Goal: Task Accomplishment & Management: Manage account settings

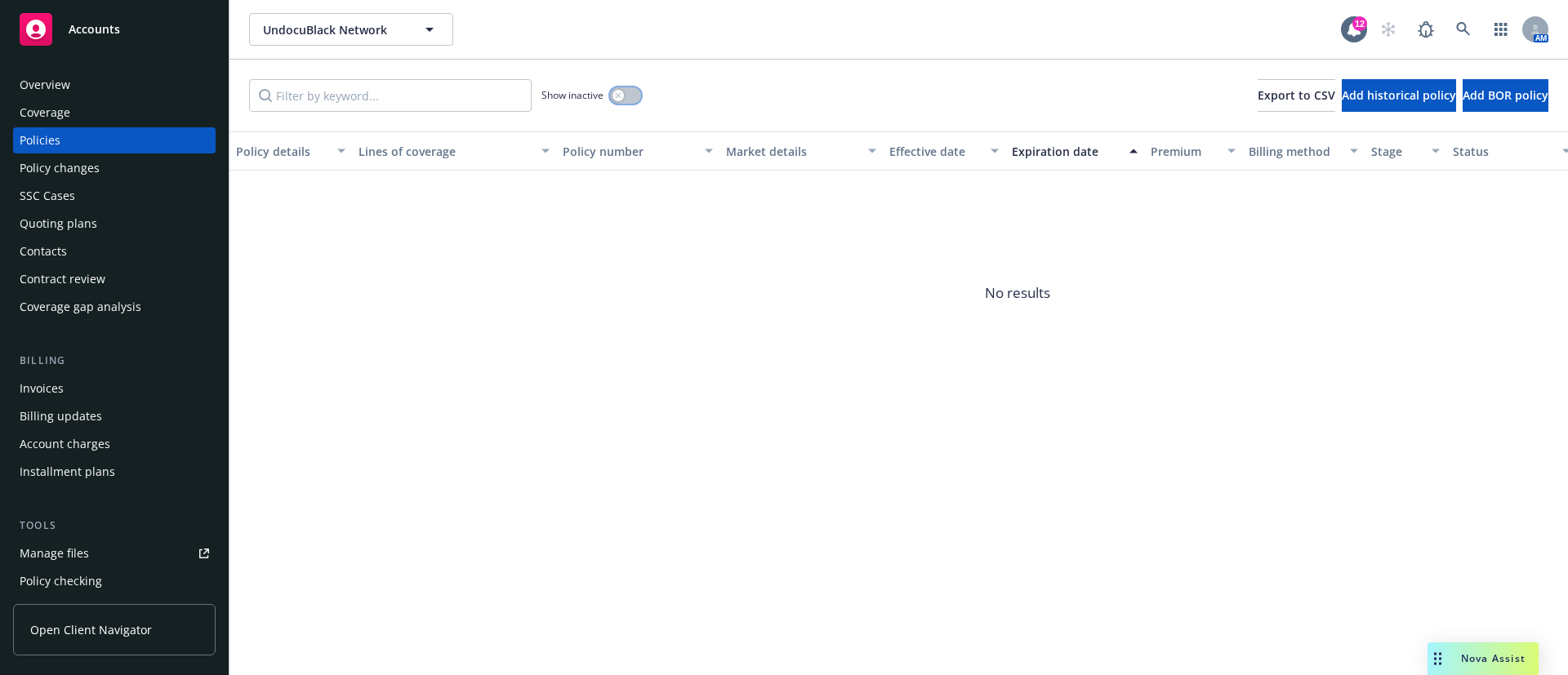
click at [613, 95] on div "button" at bounding box center [618, 96] width 12 height 12
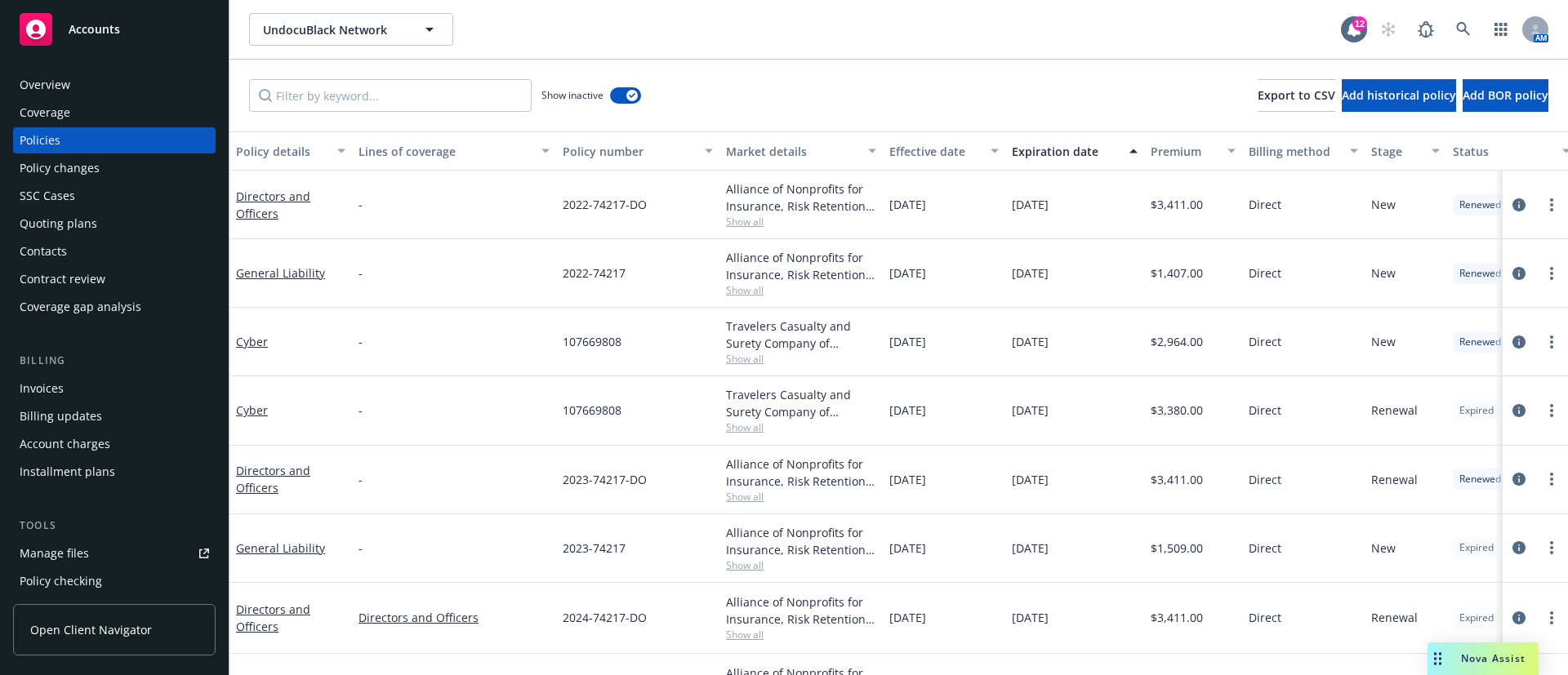
click at [1066, 158] on div "Expiration date" at bounding box center [1065, 151] width 108 height 17
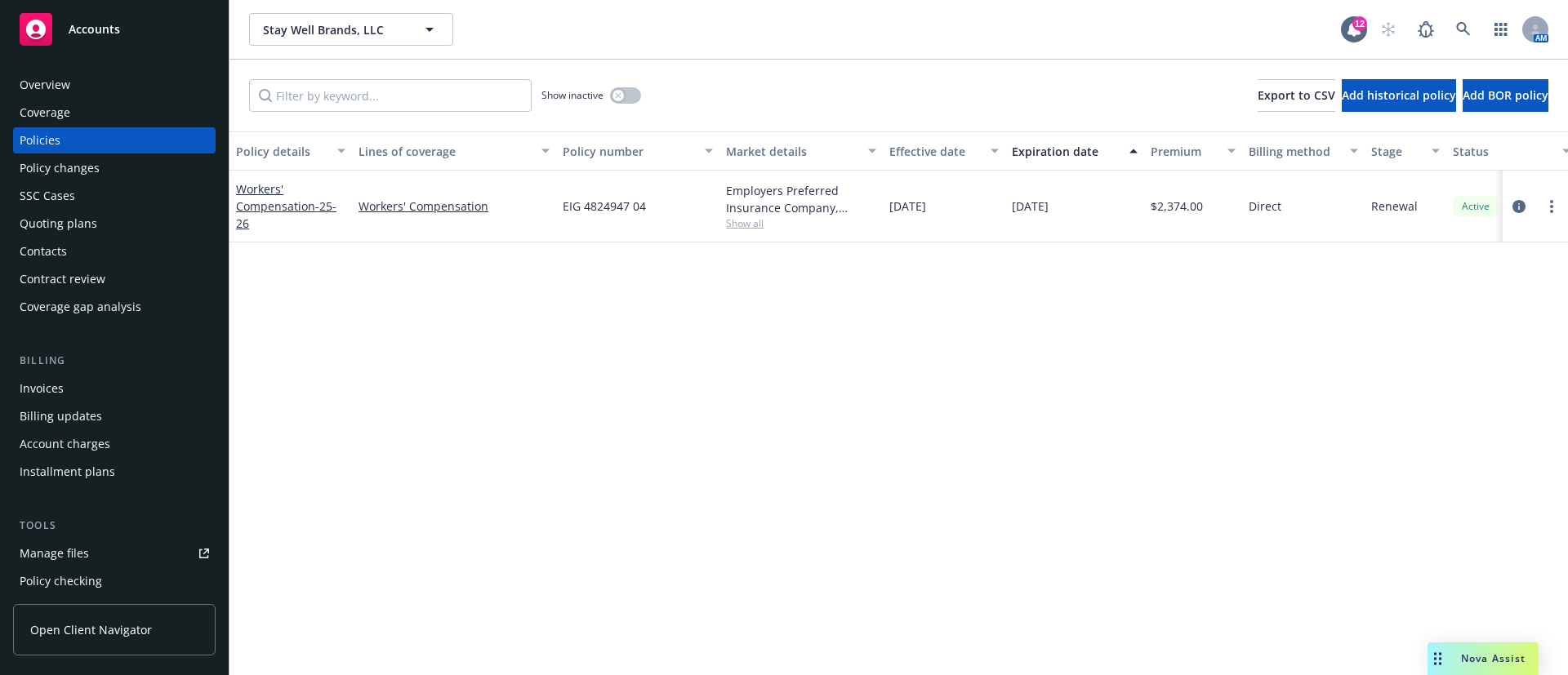
click at [82, 262] on div "Contacts" at bounding box center [114, 251] width 189 height 26
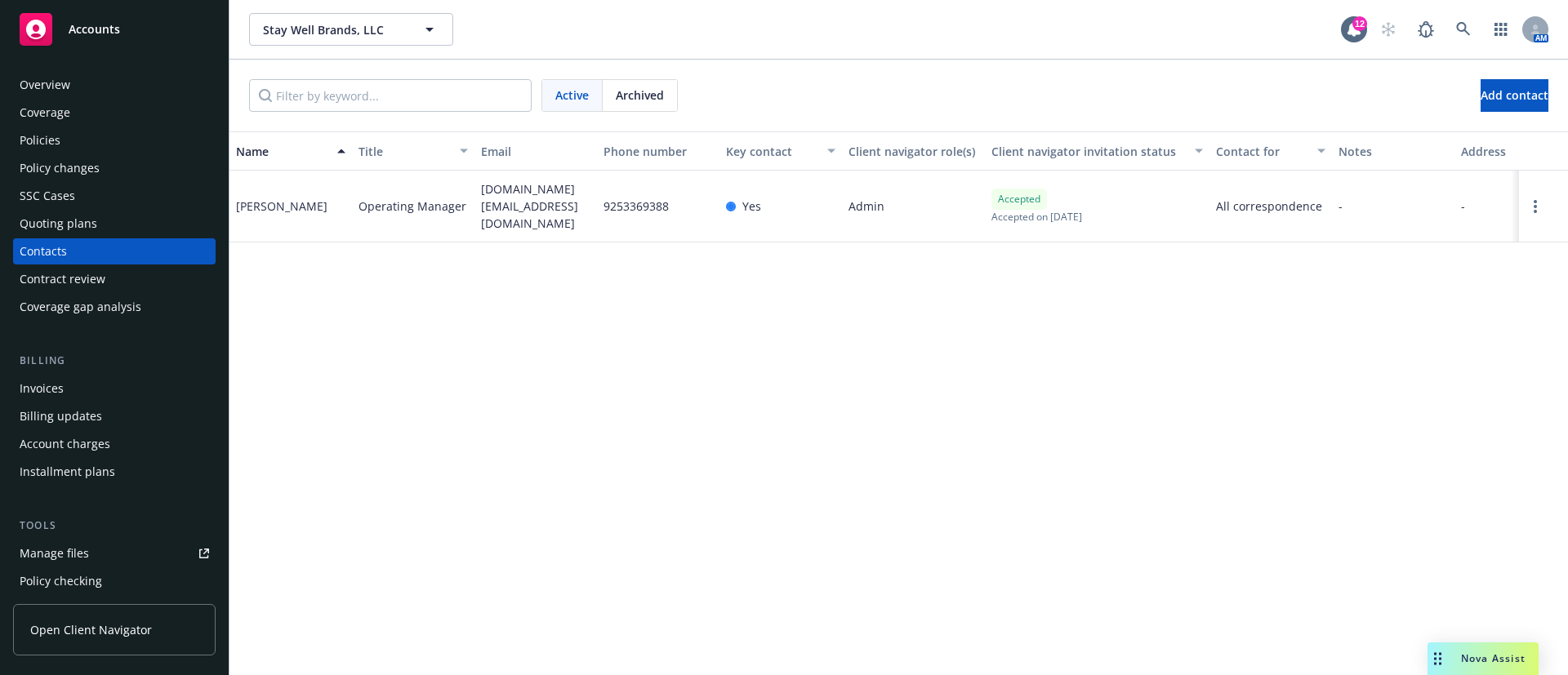
click at [548, 197] on span "donberger.ca@gmail.com" at bounding box center [536, 206] width 110 height 51
copy span "donberger.ca@gmail.com"
drag, startPoint x: 111, startPoint y: 143, endPoint x: 147, endPoint y: 145, distance: 36.1
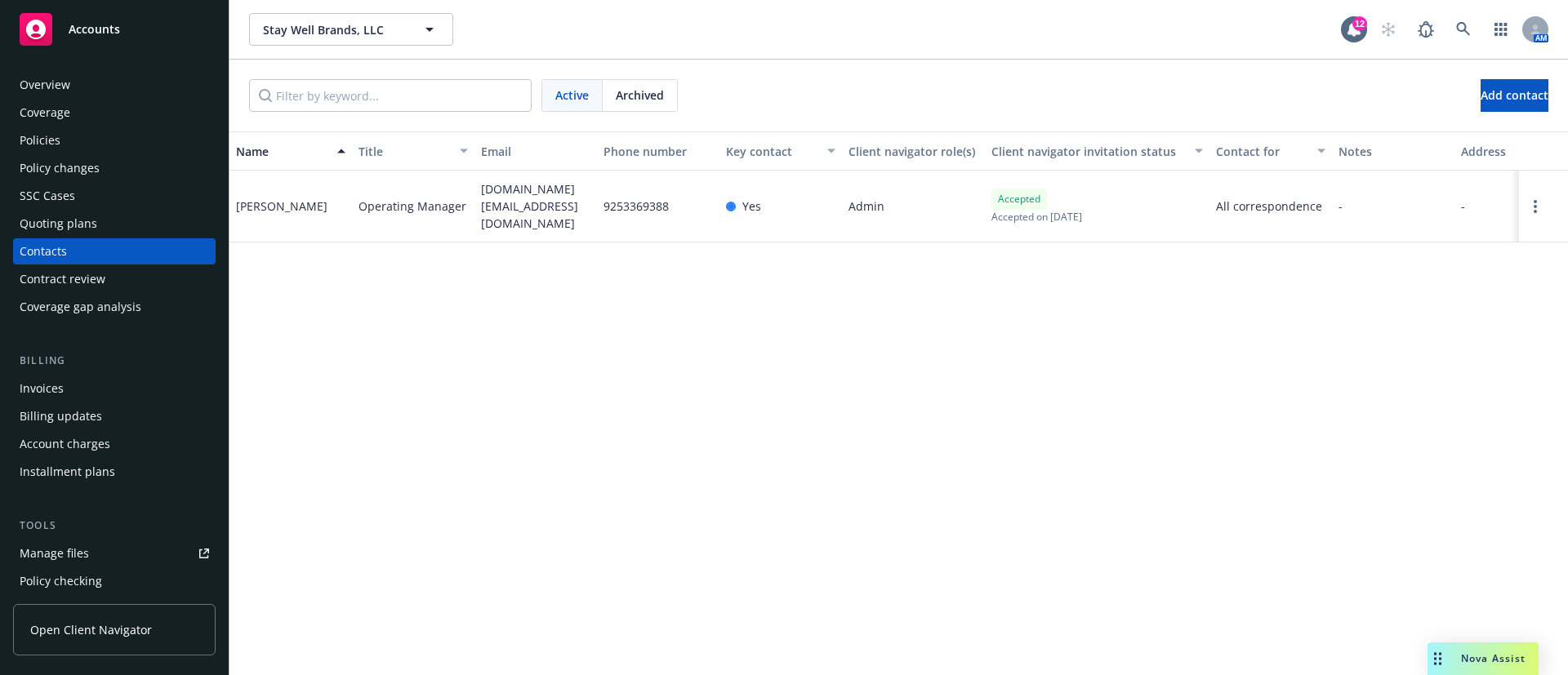
click at [111, 143] on div "Policies" at bounding box center [114, 140] width 189 height 26
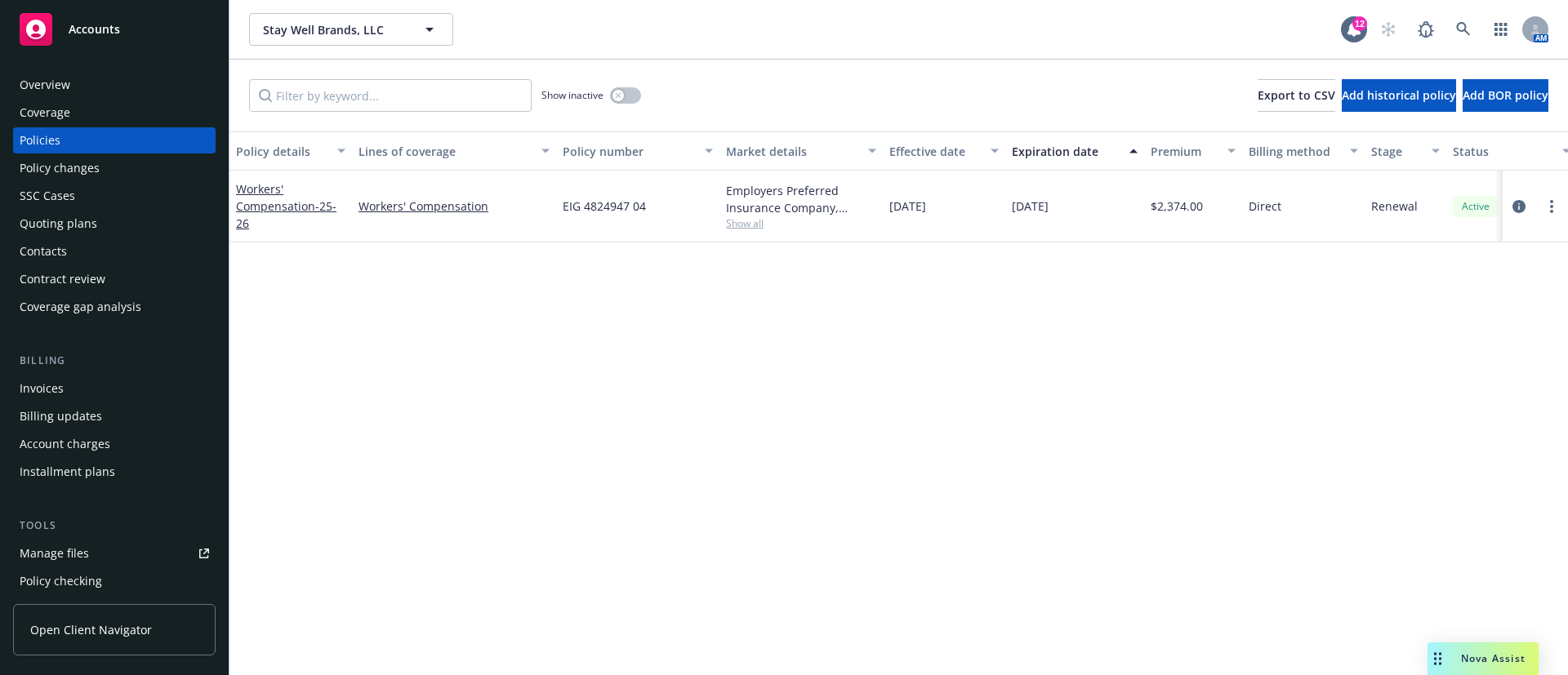
click at [1049, 204] on span "08/20/2026" at bounding box center [1030, 207] width 37 height 17
click at [911, 209] on span "08/20/2025" at bounding box center [908, 207] width 37 height 17
click at [911, 209] on span "[DATE]" at bounding box center [908, 207] width 37 height 17
click at [911, 209] on span "08/20/2025" at bounding box center [908, 207] width 37 height 17
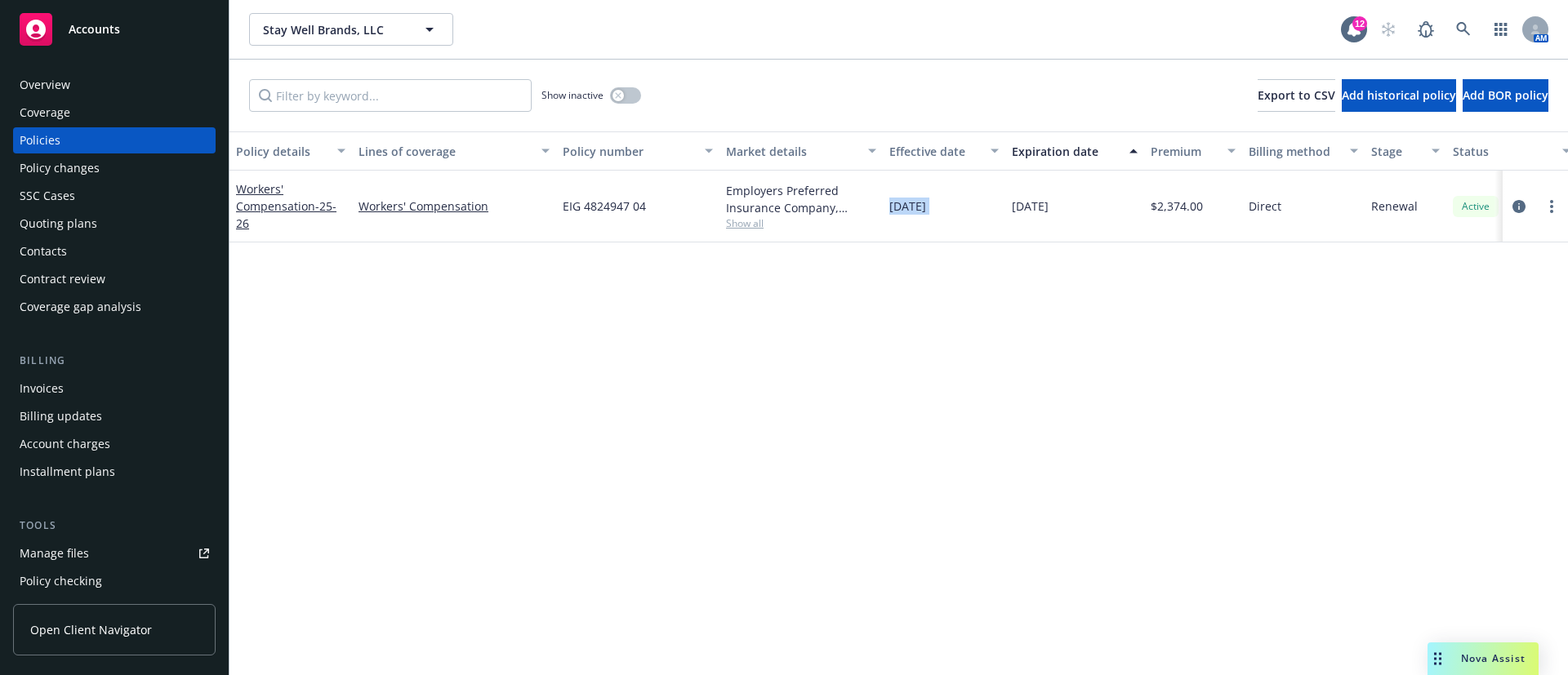
copy span "08/20/2025"
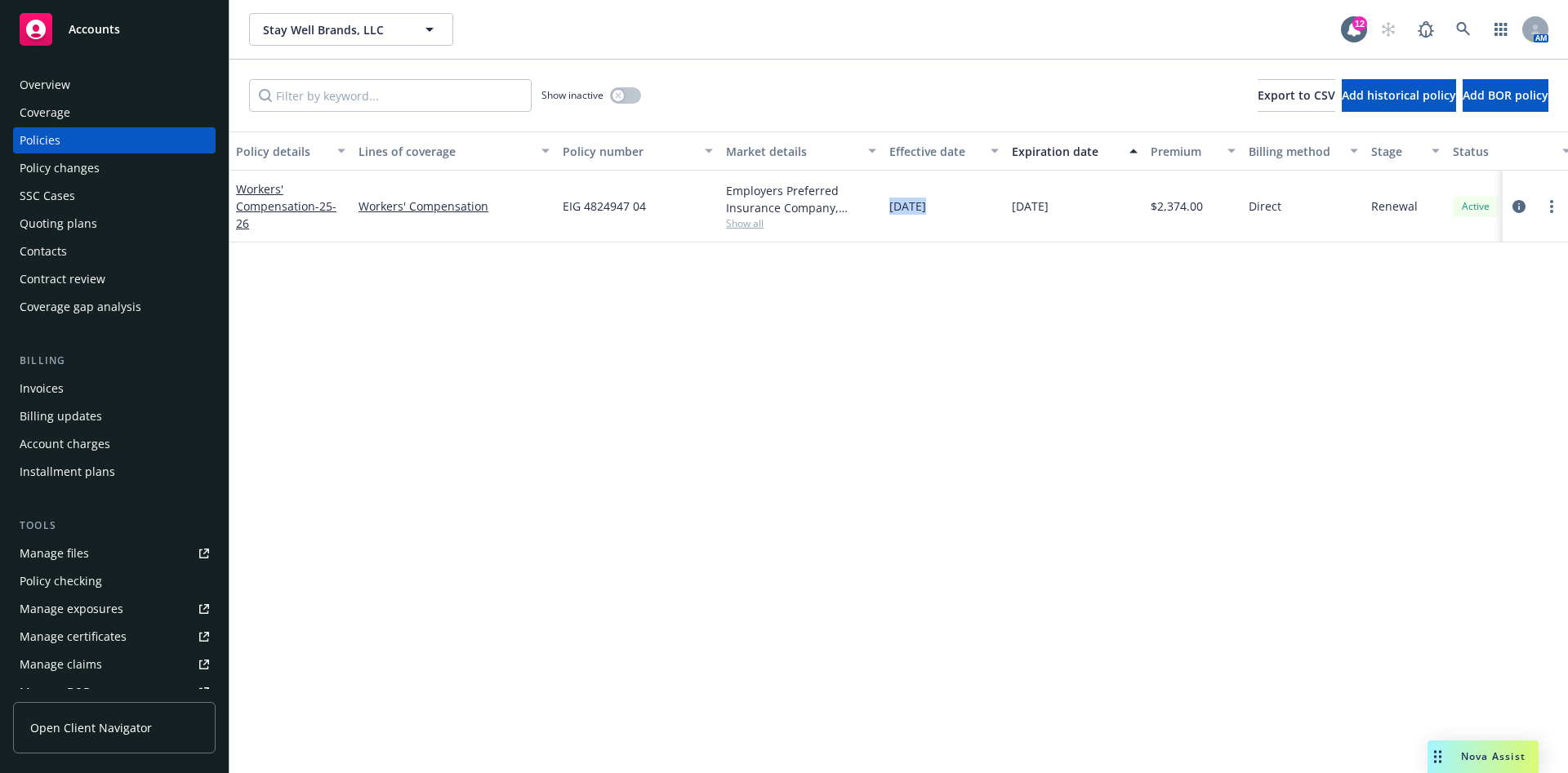
click at [106, 260] on div "Contacts" at bounding box center [114, 251] width 189 height 26
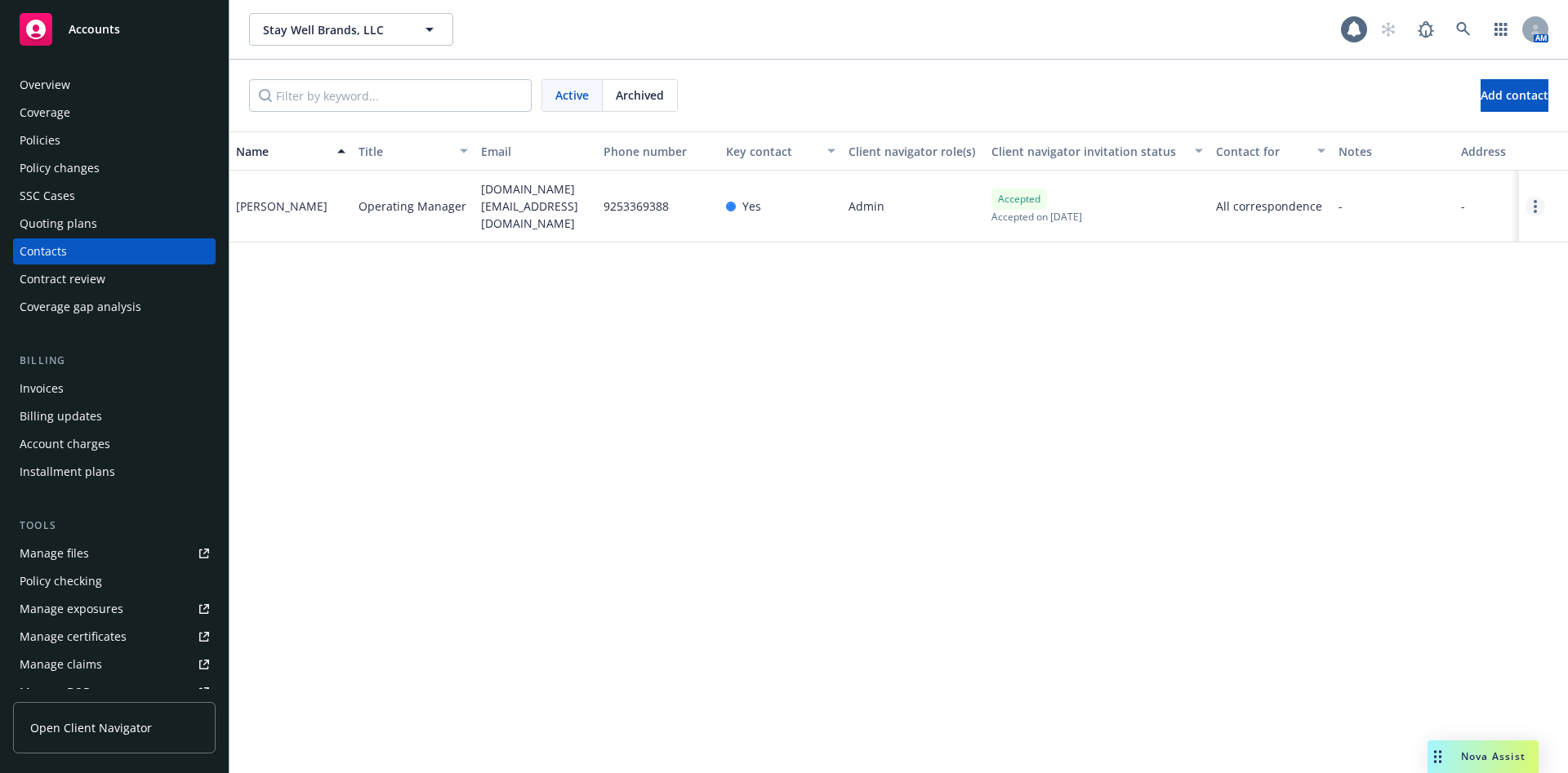
click at [1535, 201] on icon "Open options" at bounding box center [1535, 206] width 3 height 13
click at [1373, 79] on link "Edit contact" at bounding box center [1412, 80] width 223 height 33
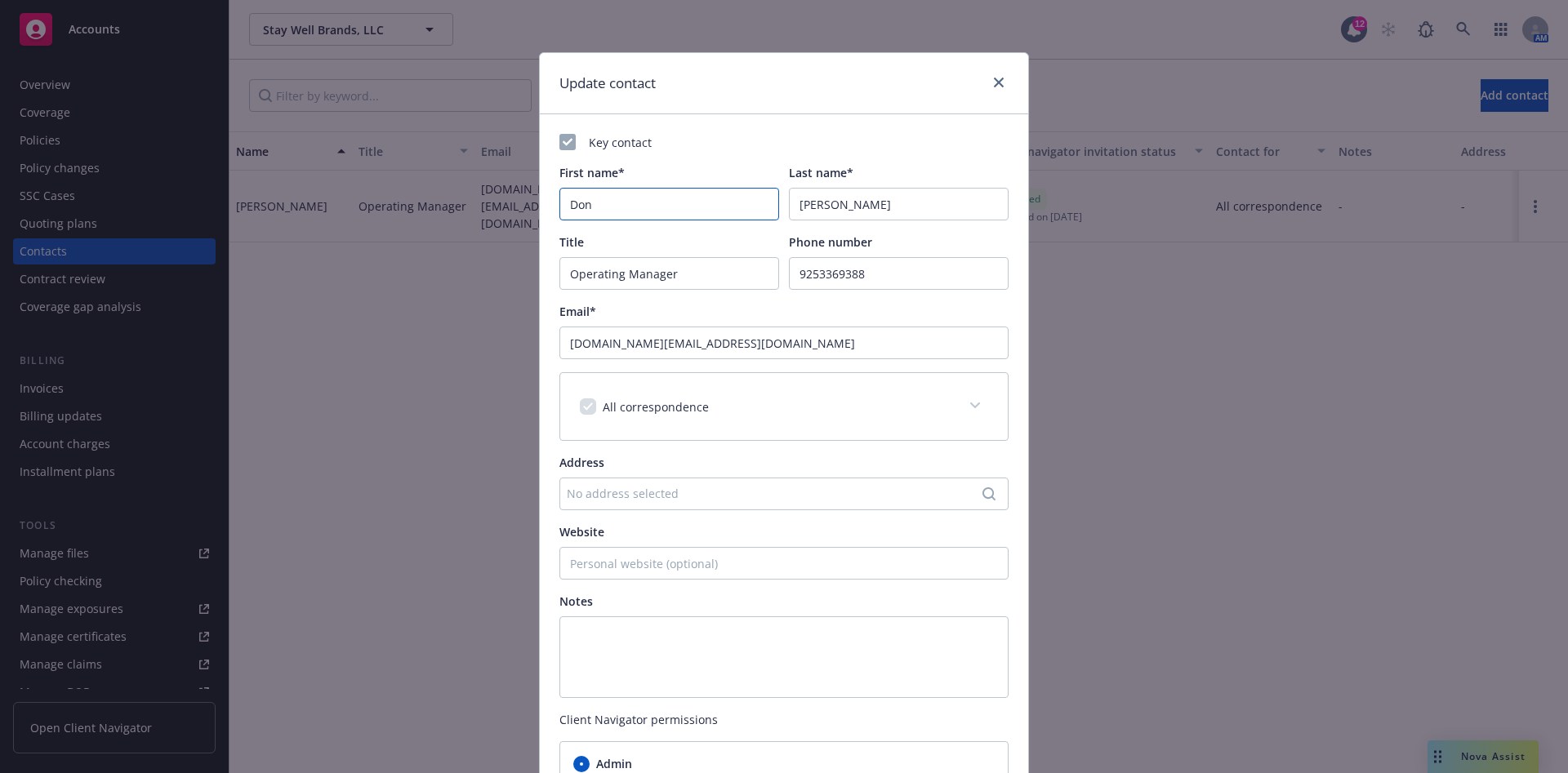
click at [635, 209] on input "Don" at bounding box center [670, 205] width 219 height 33
click at [635, 209] on input "Don" at bounding box center [670, 205] width 219 height 33
paste input "Click to expand post Brandon Nort"
type input "Click to expand post Brandon Norton"
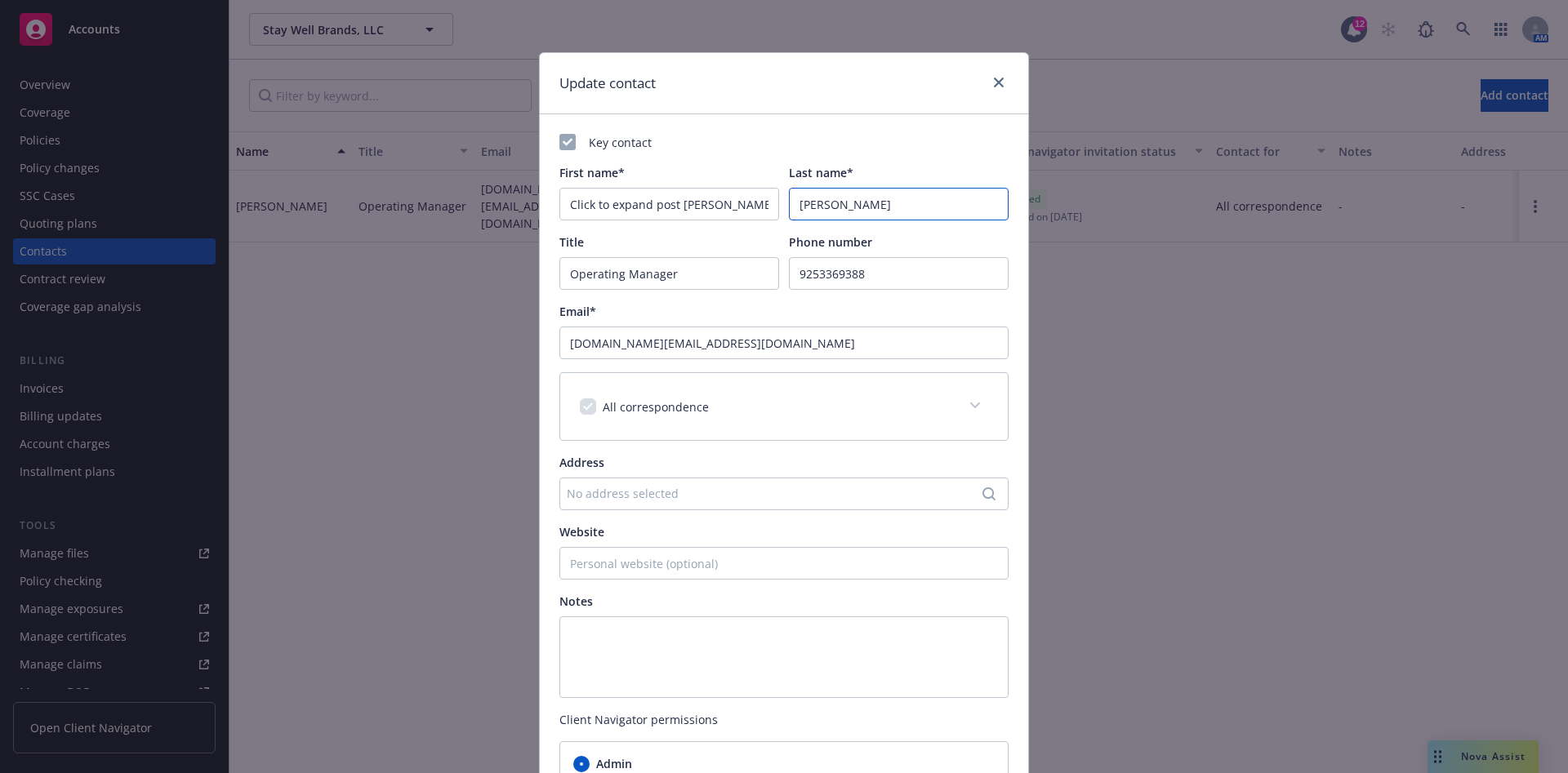
click at [879, 203] on input "Berger" at bounding box center [898, 205] width 219 height 33
paste input "Click to expand post Brandon Norton"
drag, startPoint x: 902, startPoint y: 208, endPoint x: 735, endPoint y: 204, distance: 167.0
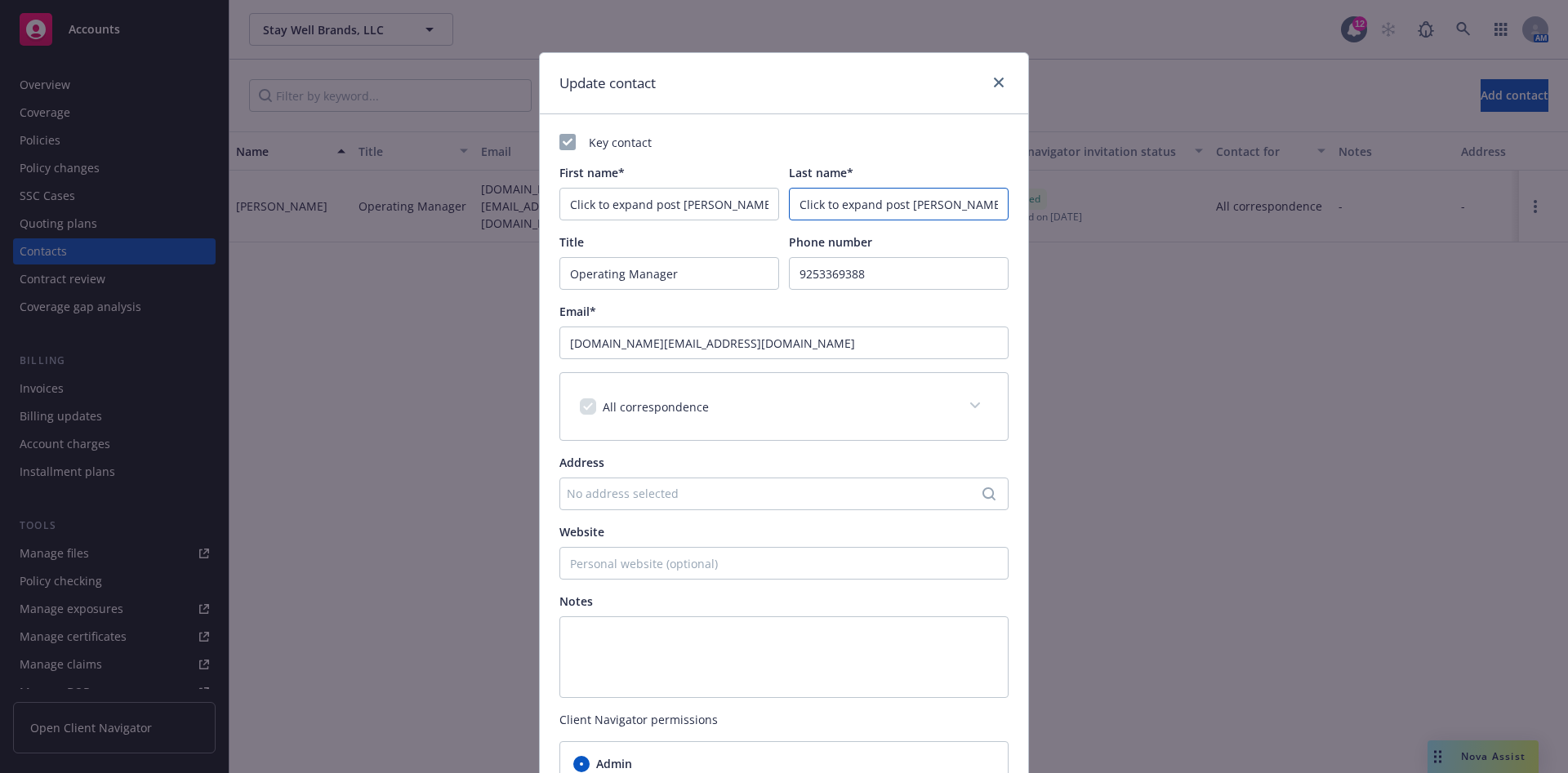
click at [735, 204] on div "First name* Click to expand post Brandon Norton Last name* Click to expand post…" at bounding box center [784, 192] width 449 height 56
drag, startPoint x: 839, startPoint y: 202, endPoint x: 741, endPoint y: 216, distance: 99.0
click at [741, 215] on div "First name* Click to expand post Brandon Norton Last name* Brandon Norton" at bounding box center [784, 192] width 449 height 56
type input "Norton"
drag, startPoint x: 668, startPoint y: 200, endPoint x: 443, endPoint y: 187, distance: 225.4
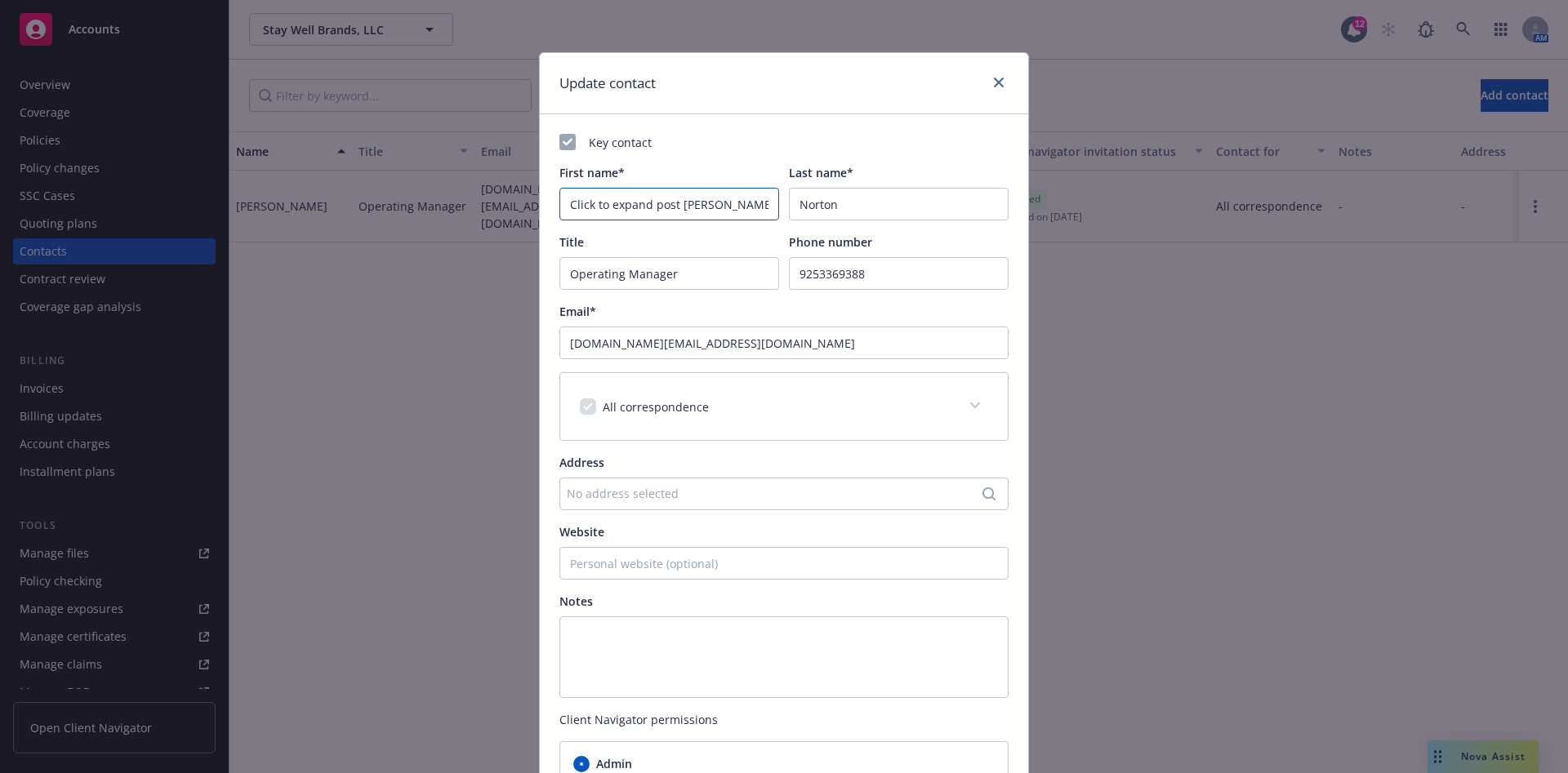
click at [429, 188] on div "Update contact Key contact First name* Click to expand post Brandon Norton Last…" at bounding box center [784, 386] width 1568 height 773
drag, startPoint x: 690, startPoint y: 214, endPoint x: 604, endPoint y: 206, distance: 86.4
click at [604, 206] on input "Brandon Norton" at bounding box center [670, 205] width 219 height 33
click at [564, 201] on input "Brandon" at bounding box center [670, 205] width 219 height 33
type input "Brandon"
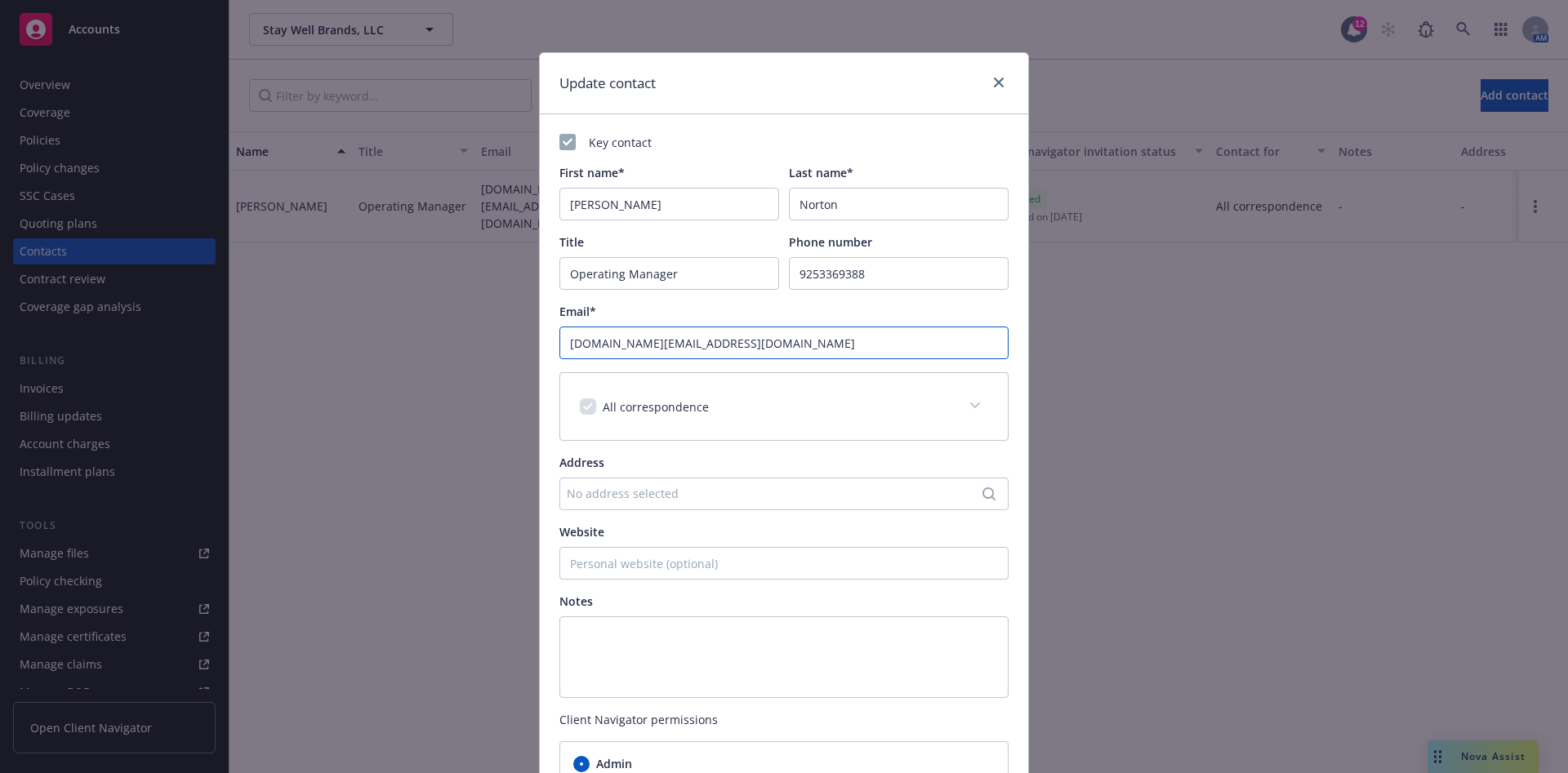
click at [720, 339] on input "donberger.ca@gmail.com" at bounding box center [784, 343] width 449 height 33
paste input "[{"label":"brandon@nortoncap.com"}]"
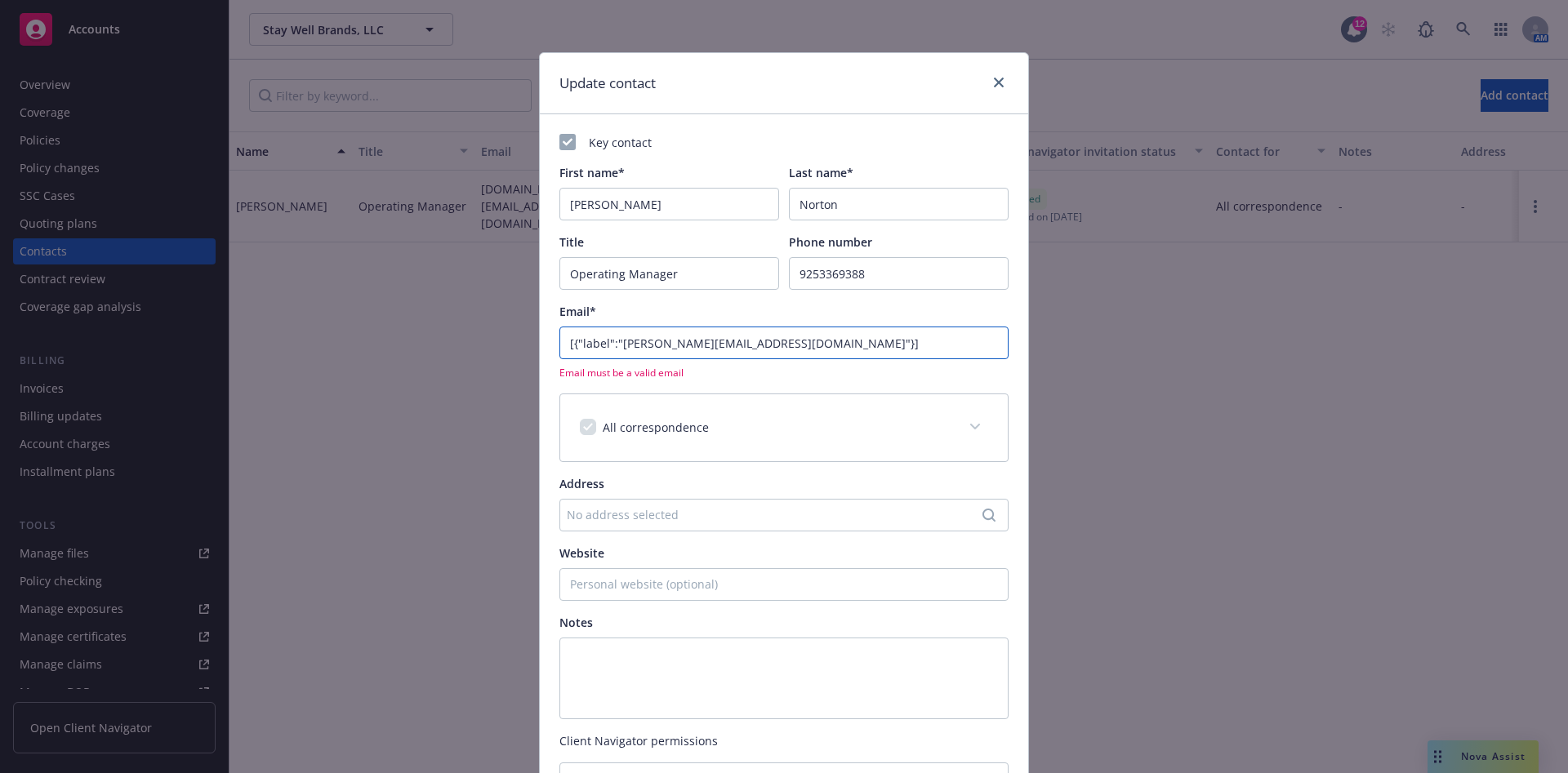
drag, startPoint x: 614, startPoint y: 342, endPoint x: 466, endPoint y: 330, distance: 148.5
click at [466, 330] on div "Update contact Key contact First name* Brandon Last name* Norton Title Operatin…" at bounding box center [784, 386] width 1568 height 773
click at [860, 338] on input "bbrandon@nortoncap.com"}]" at bounding box center [784, 343] width 449 height 33
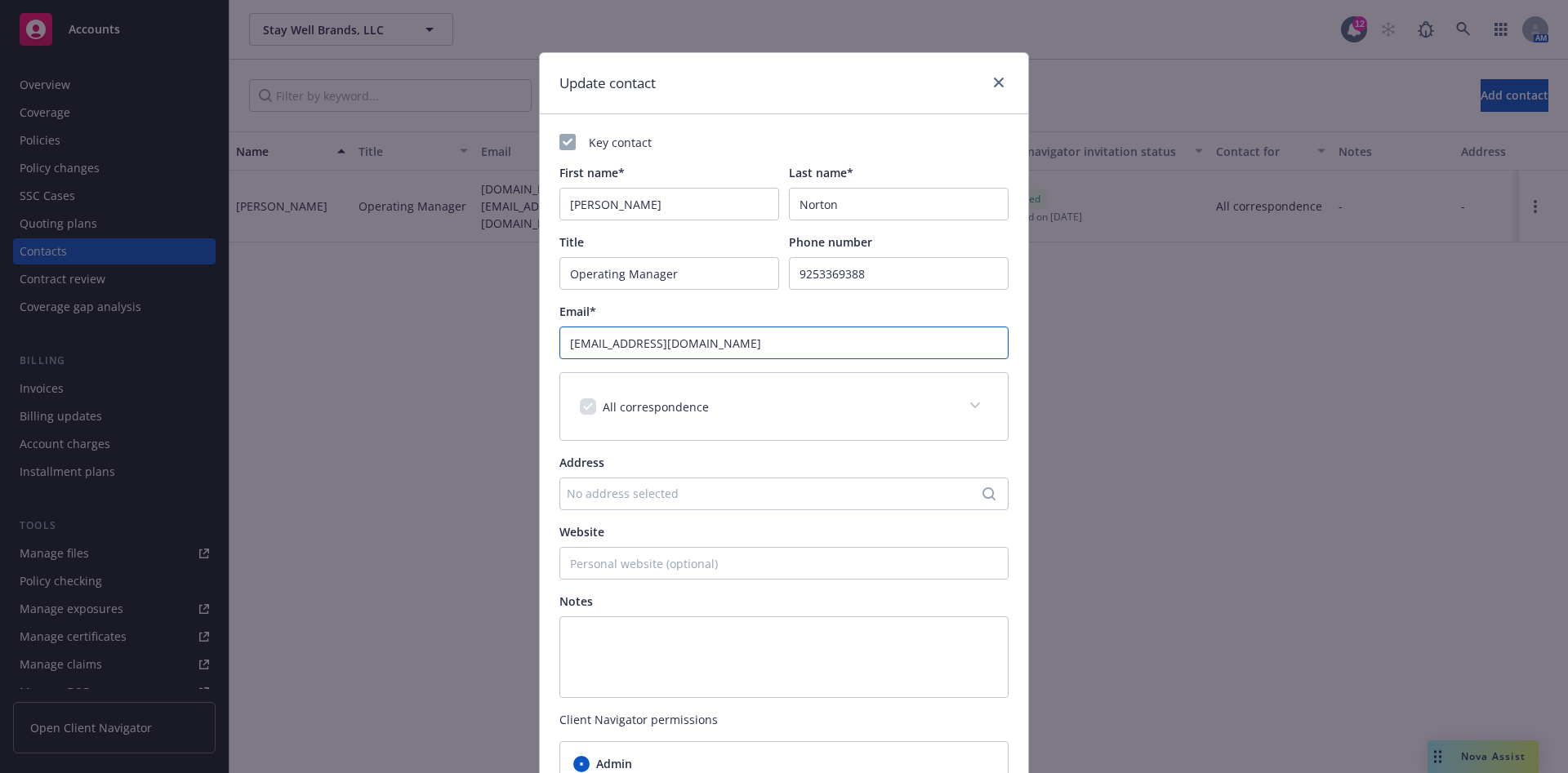
type input "bbrandon@nortoncap.com"
drag, startPoint x: 695, startPoint y: 263, endPoint x: 428, endPoint y: 261, distance: 267.0
click at [428, 261] on div "Update contact Key contact First name* Brandon Last name* Norton Title Operatin…" at bounding box center [784, 386] width 1568 height 773
click at [888, 271] on input "92533693" at bounding box center [898, 274] width 219 height 33
type input "9"
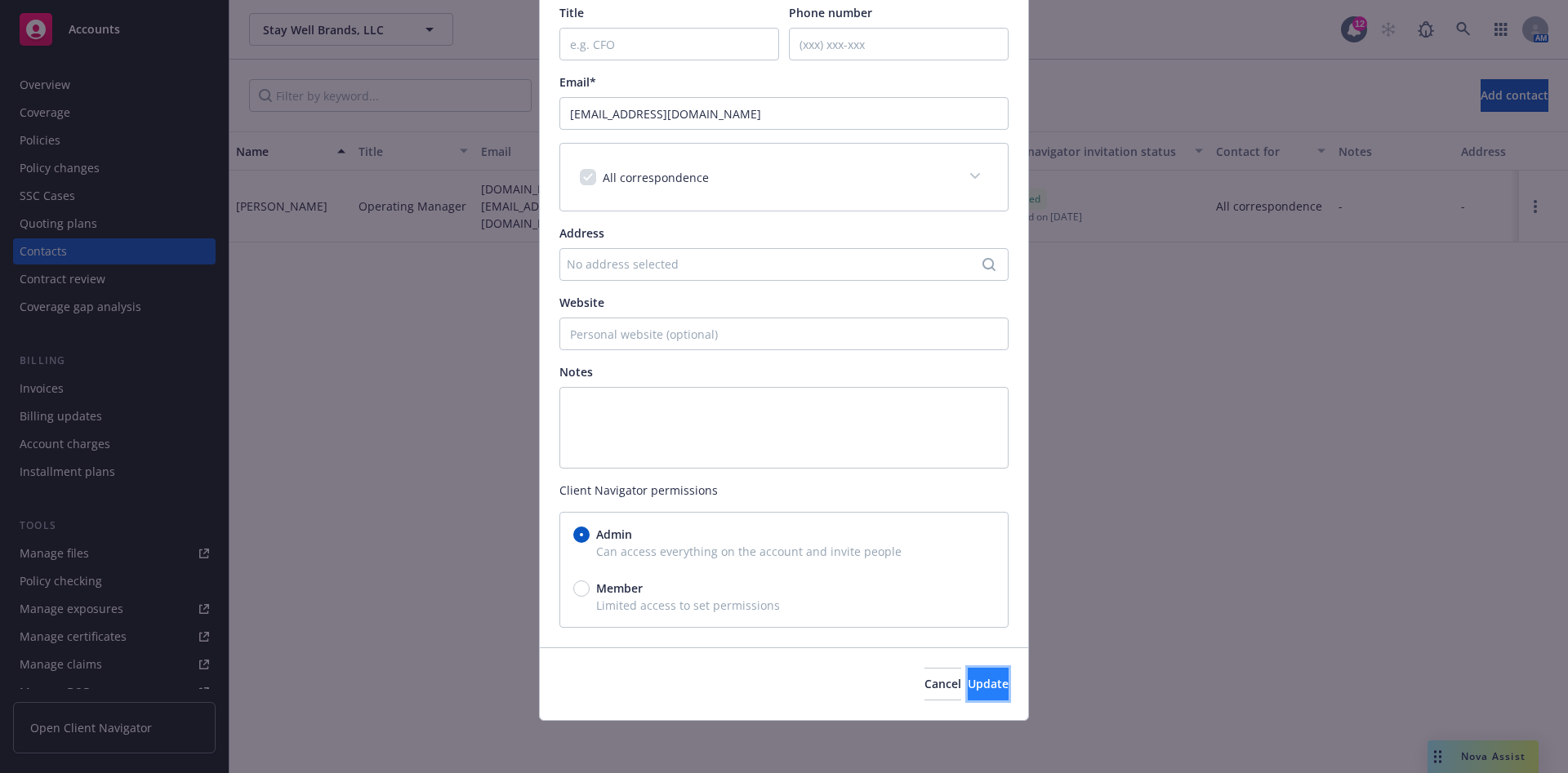
click at [968, 674] on button "Update" at bounding box center [989, 685] width 41 height 33
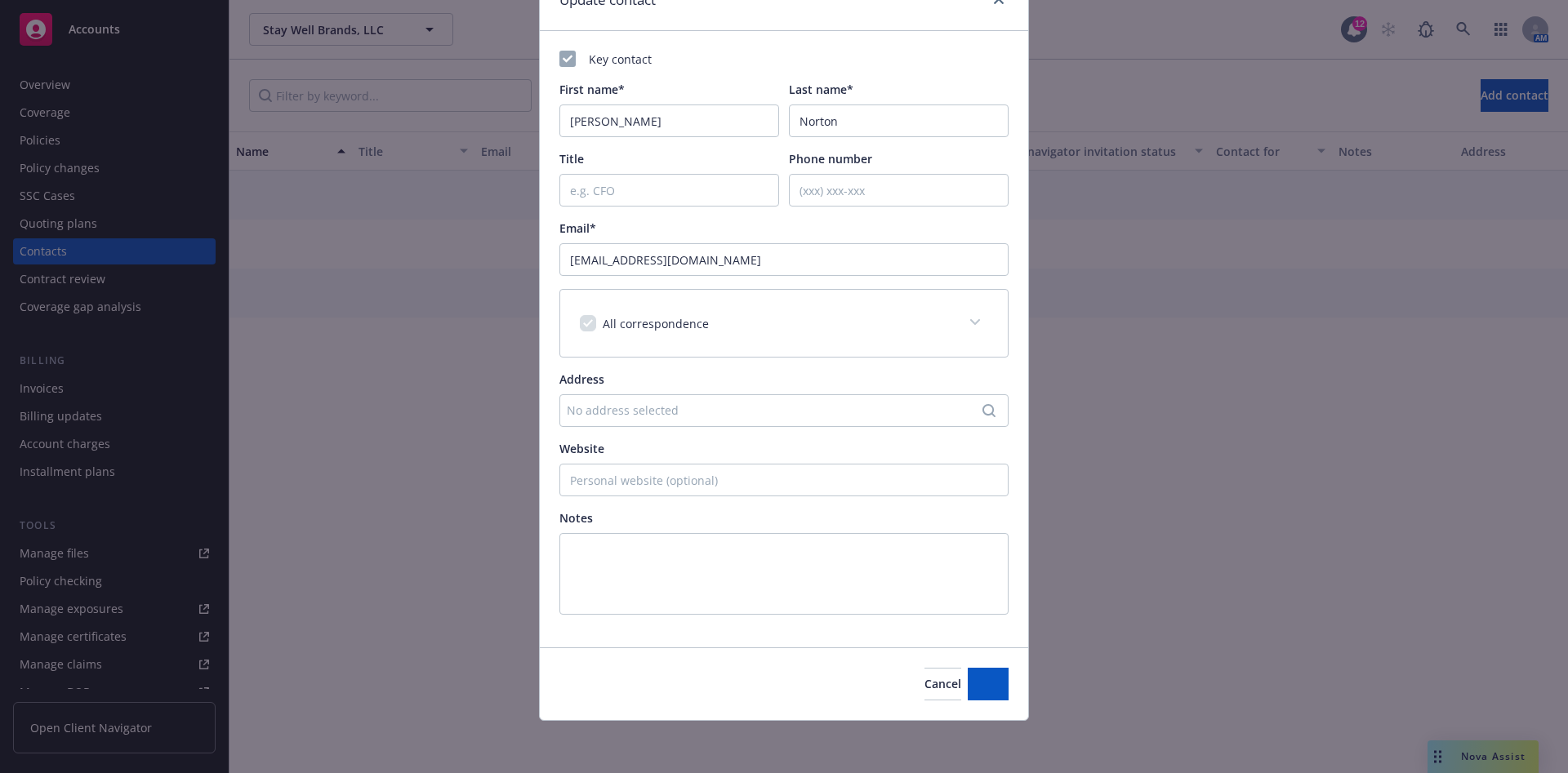
scroll to position [83, 0]
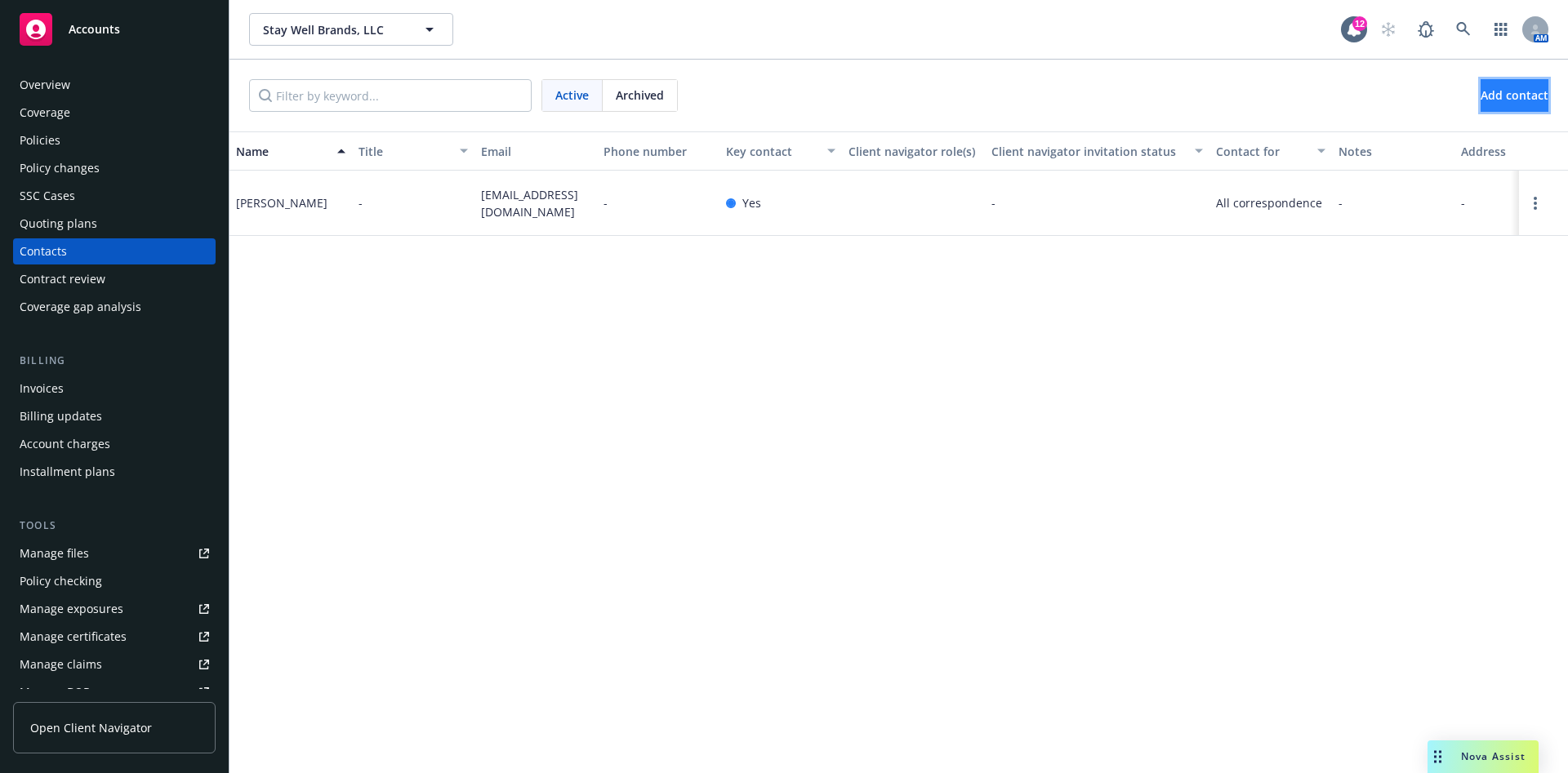
click at [1496, 94] on span "Add contact" at bounding box center [1515, 95] width 68 height 16
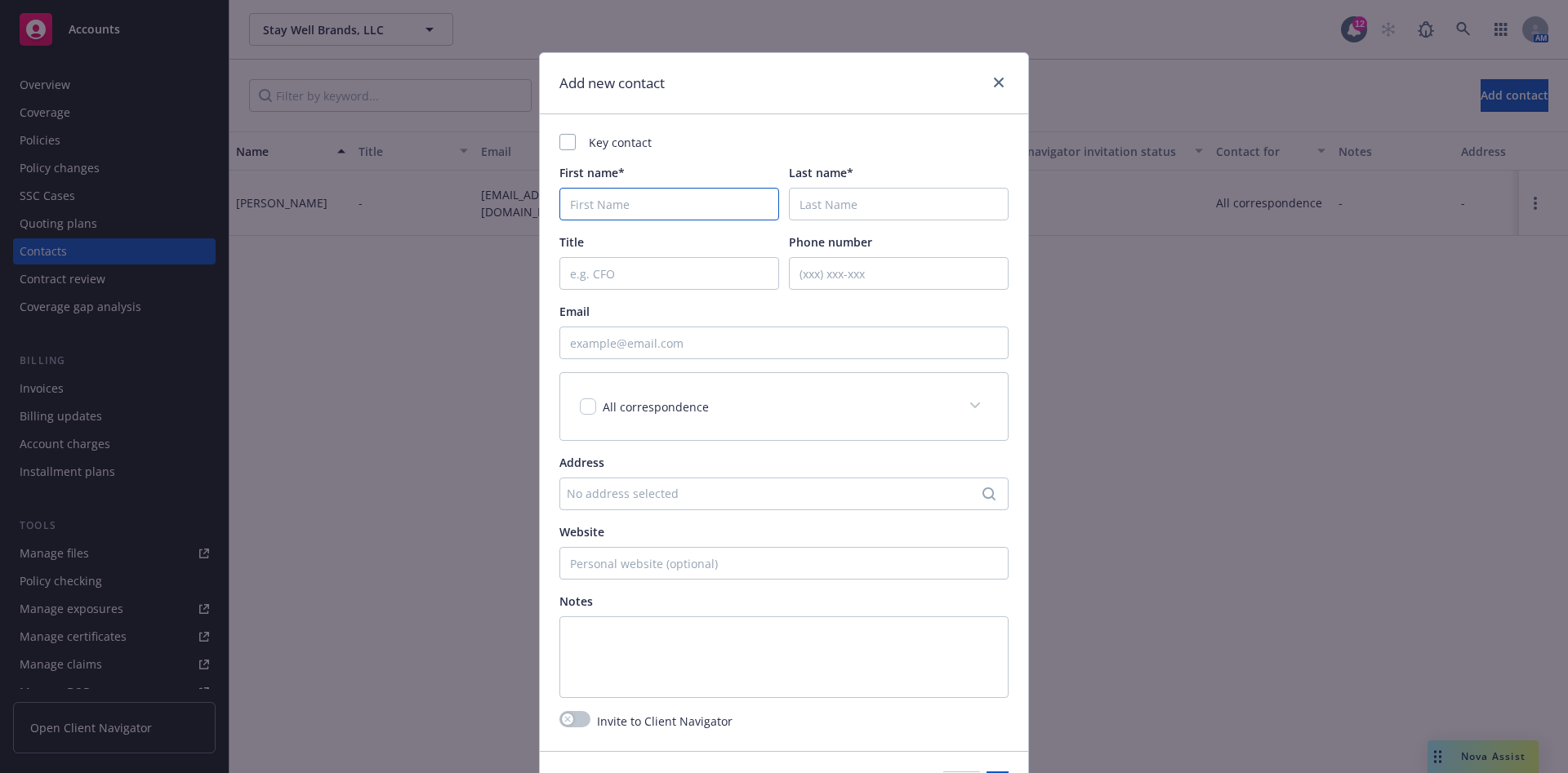
click at [709, 201] on input "First name*" at bounding box center [670, 205] width 219 height 33
paste input "Kiran"
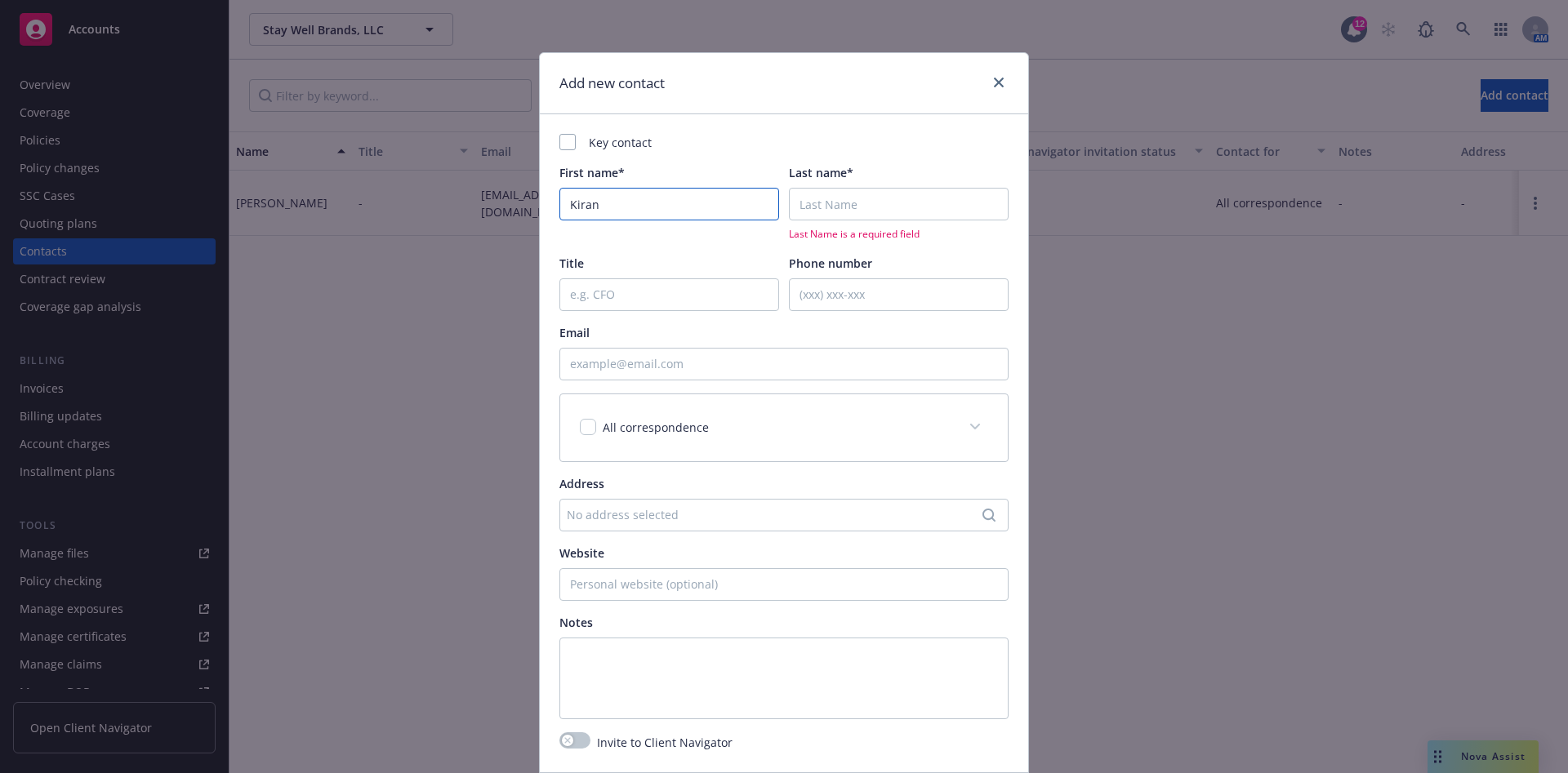
type input "Kiran"
drag, startPoint x: 850, startPoint y: 209, endPoint x: 834, endPoint y: 197, distance: 20.0
click at [850, 209] on input "Last name*" at bounding box center [898, 205] width 219 height 33
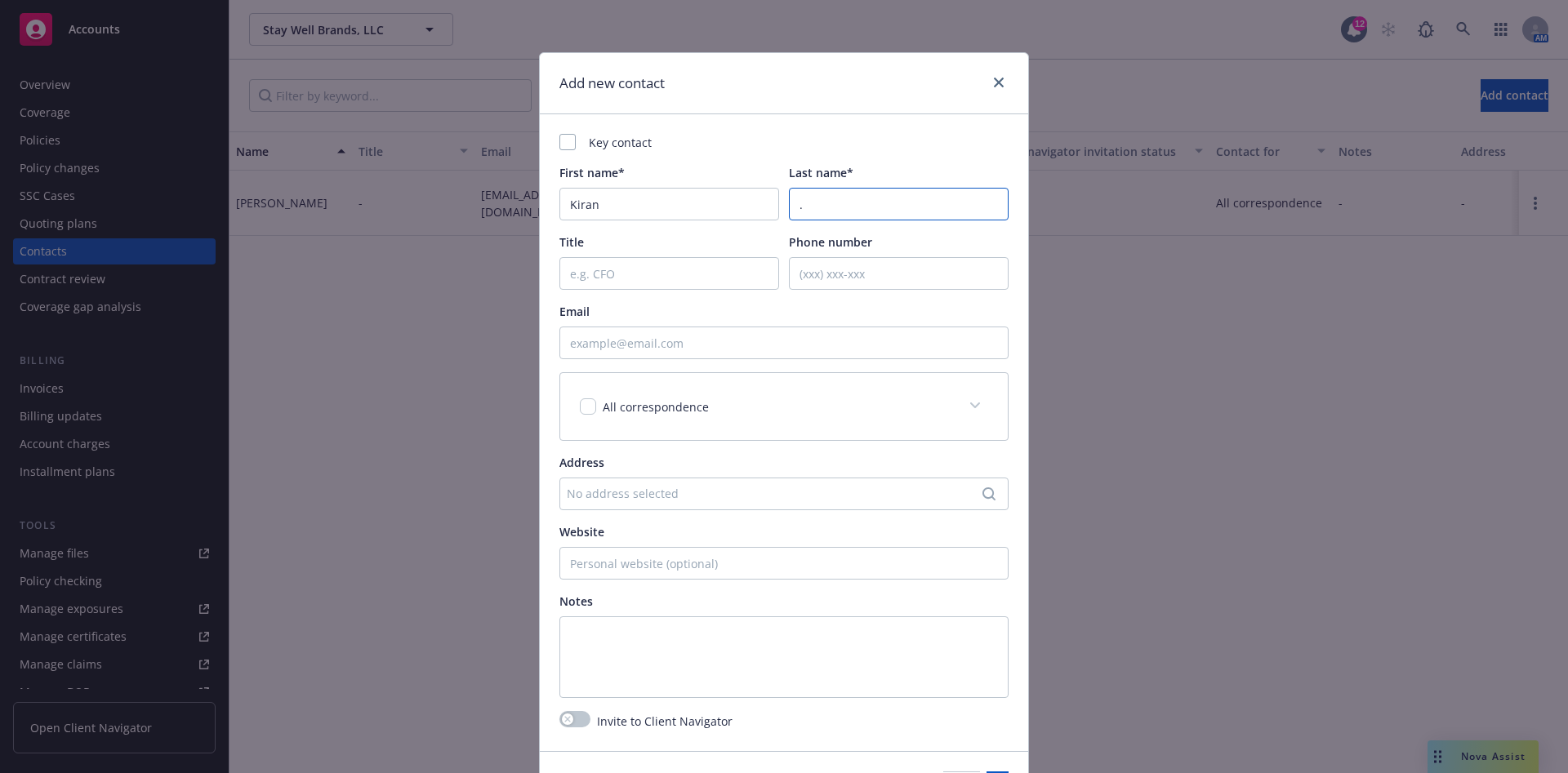
type input "."
click at [728, 348] on input "Email" at bounding box center [784, 343] width 449 height 33
paste input "kiran@affaritax.com"
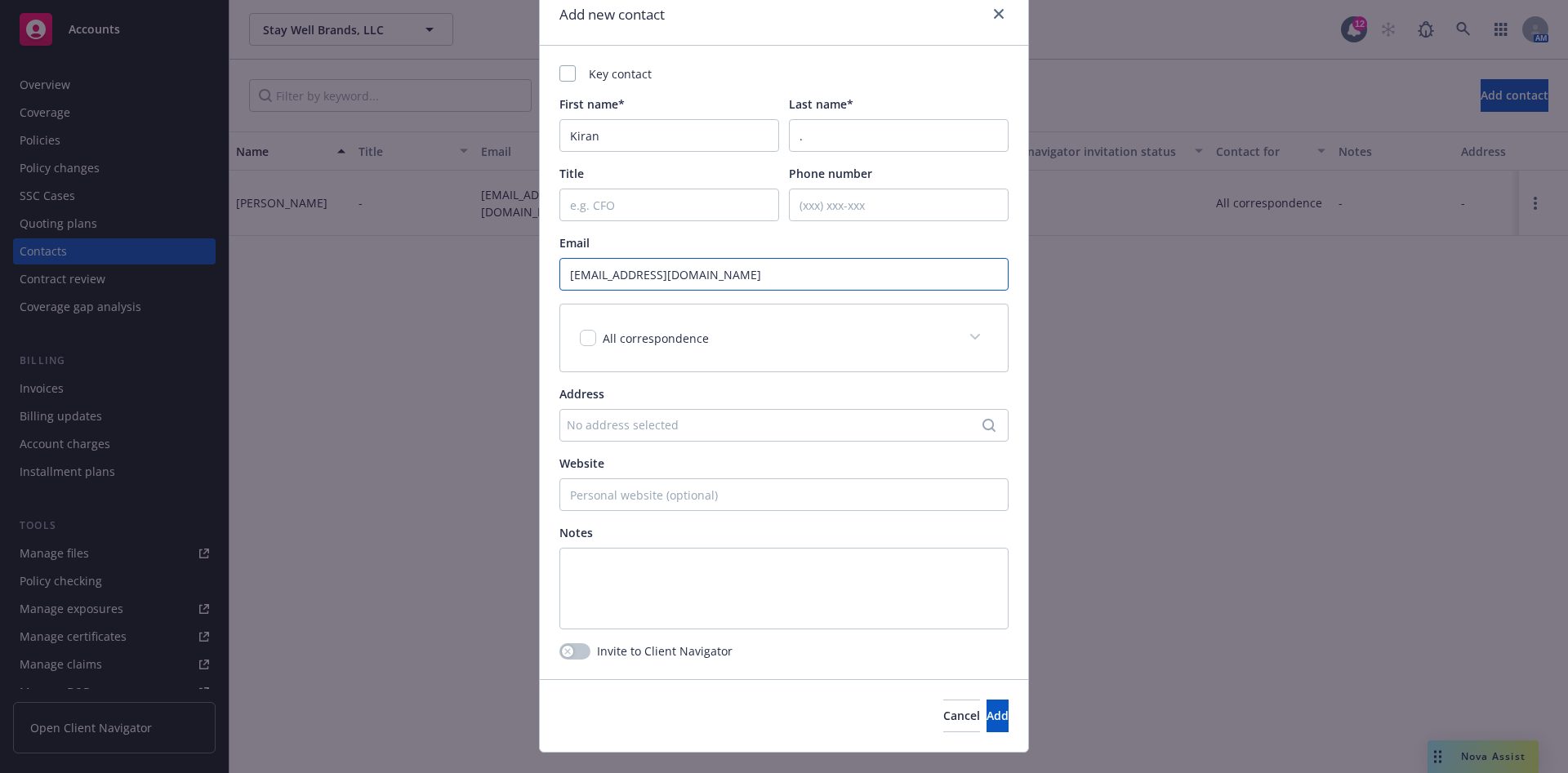
scroll to position [101, 0]
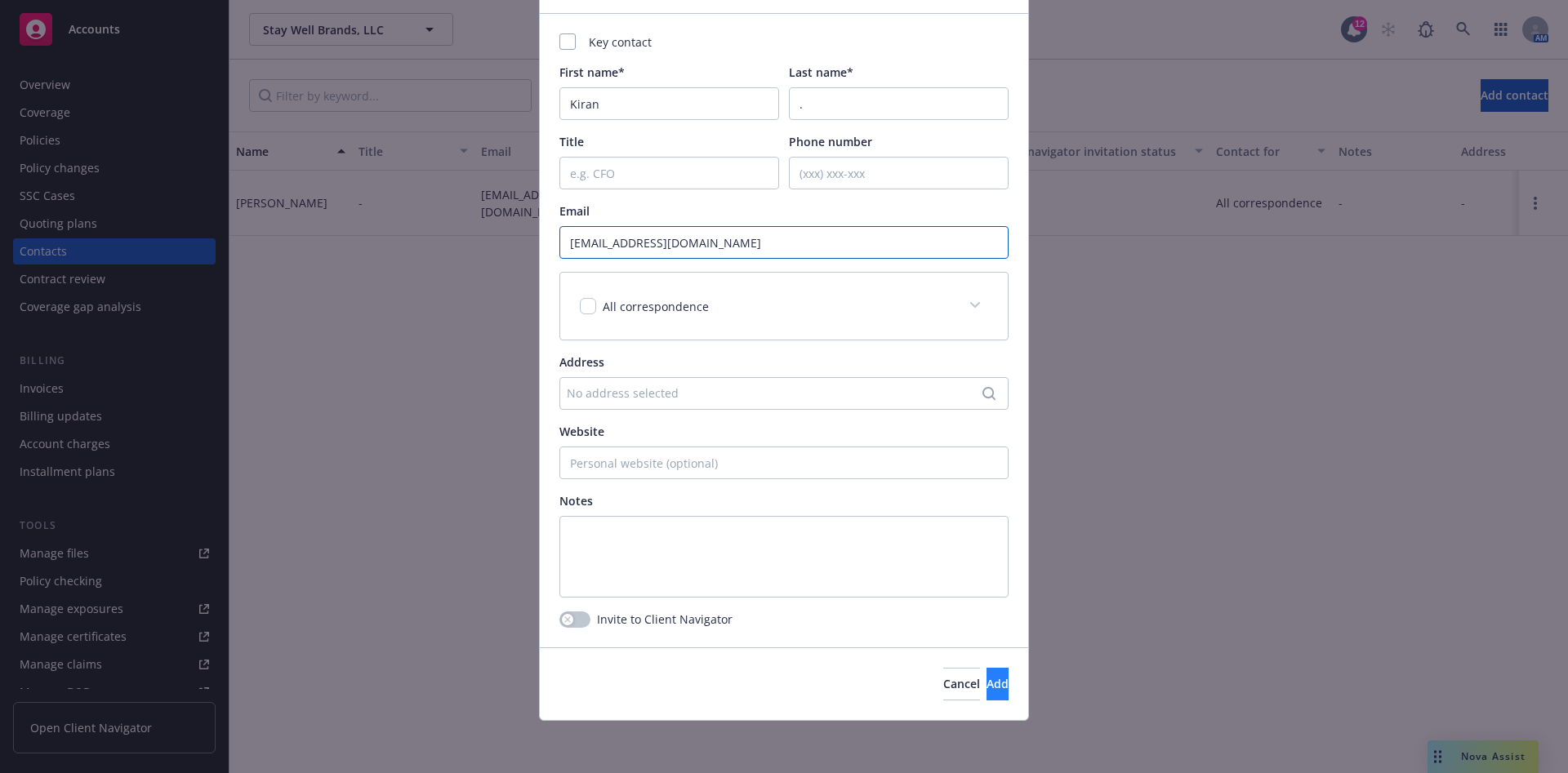
type input "kiran@affaritax.com"
click at [987, 674] on span "Add" at bounding box center [997, 684] width 22 height 16
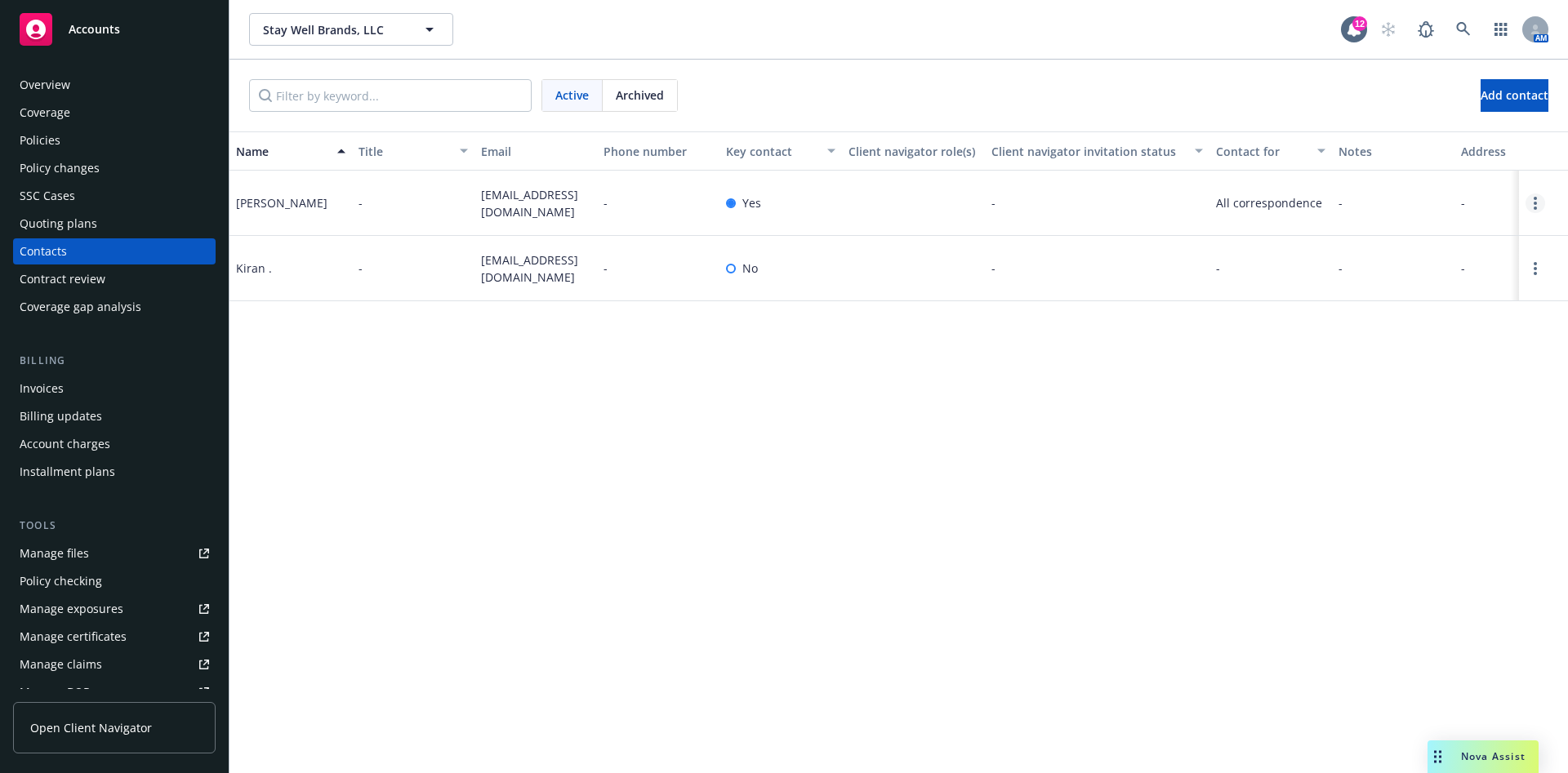
click at [1536, 204] on icon "Open options" at bounding box center [1535, 203] width 3 height 13
click at [1411, 190] on link "Archive" at bounding box center [1431, 191] width 184 height 33
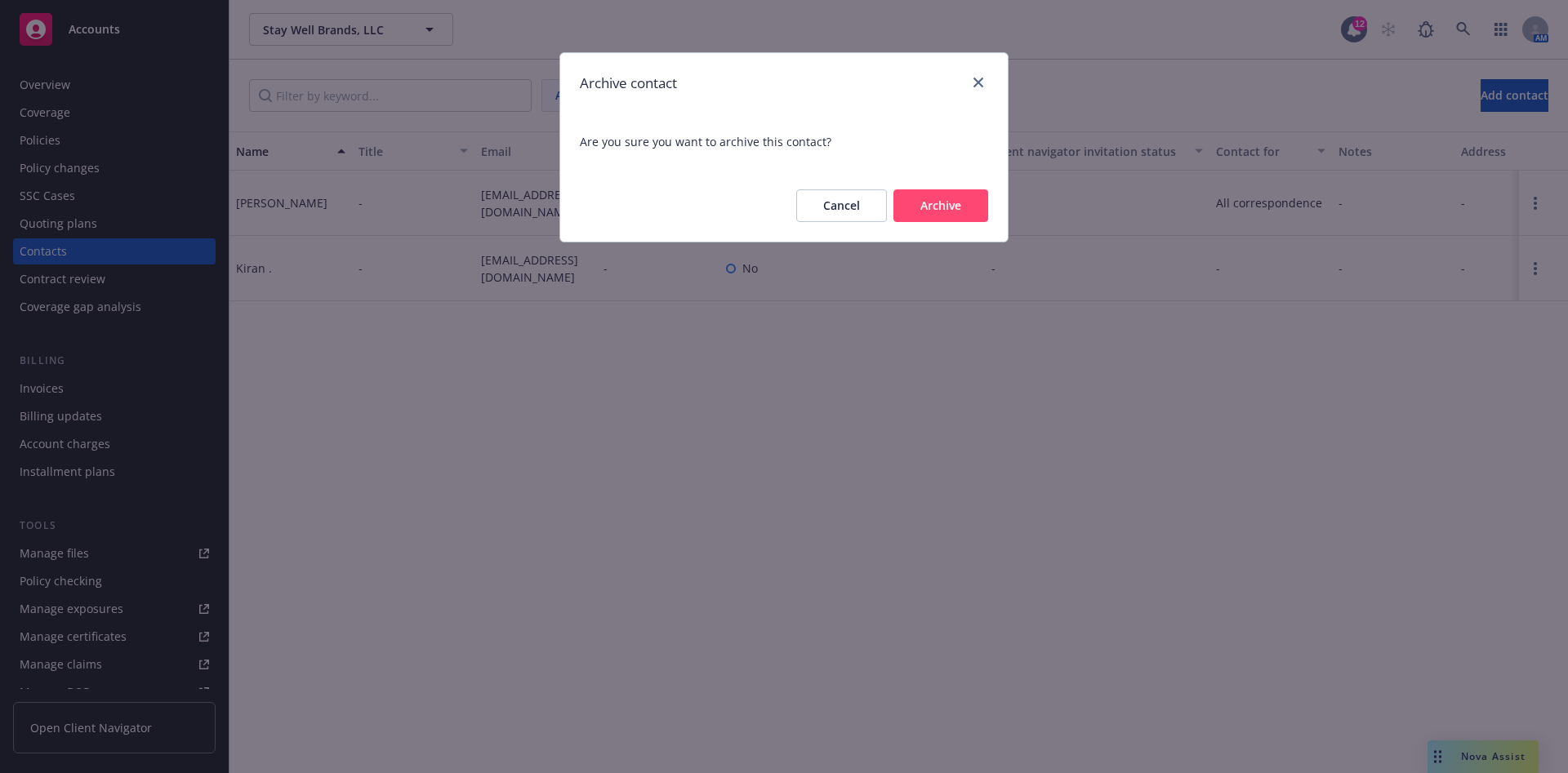
click at [917, 211] on button "Archive" at bounding box center [941, 206] width 95 height 33
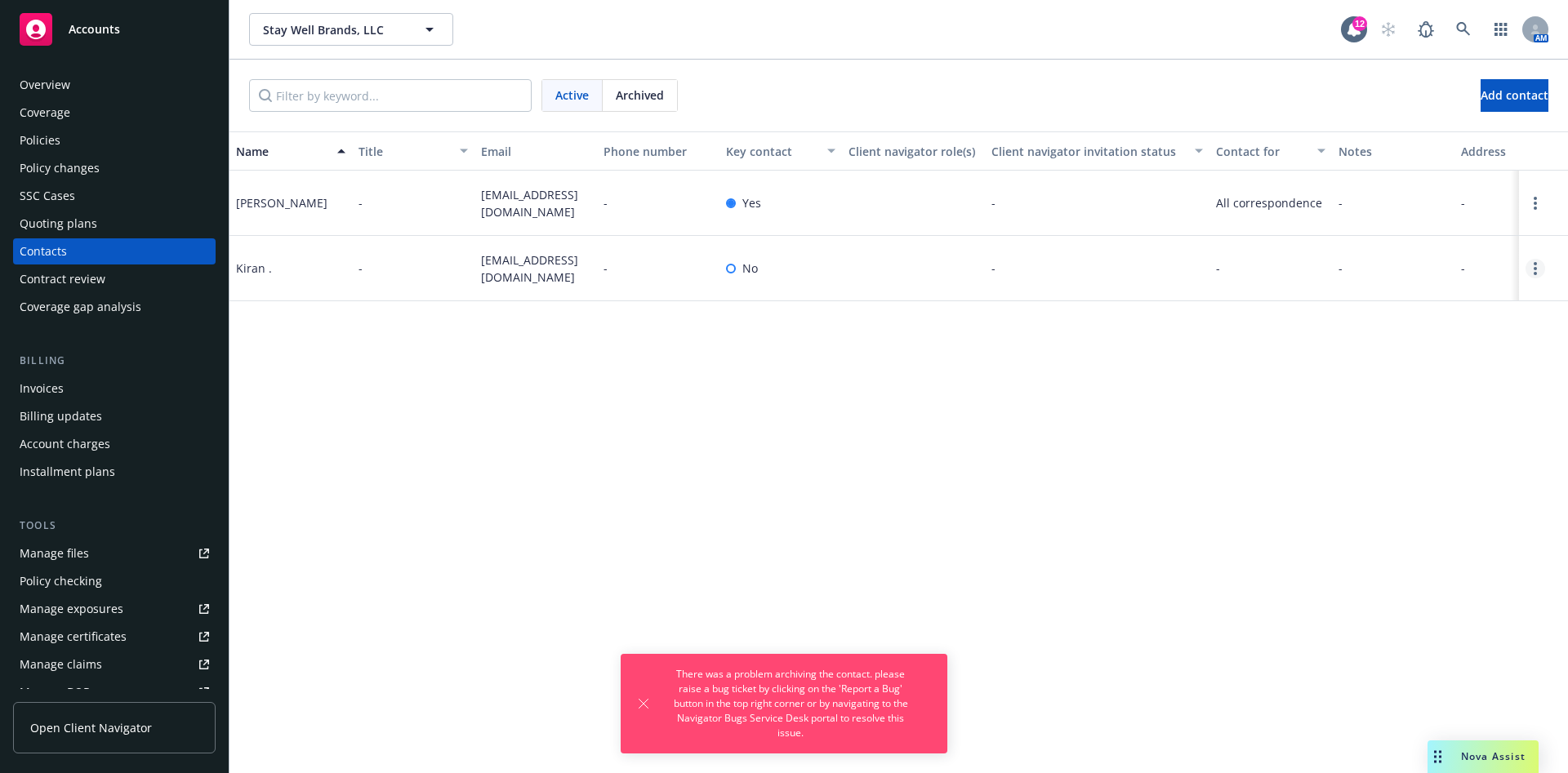
click at [1536, 272] on circle "Open options" at bounding box center [1535, 273] width 3 height 3
click at [1470, 179] on link "Edit contact" at bounding box center [1431, 177] width 184 height 33
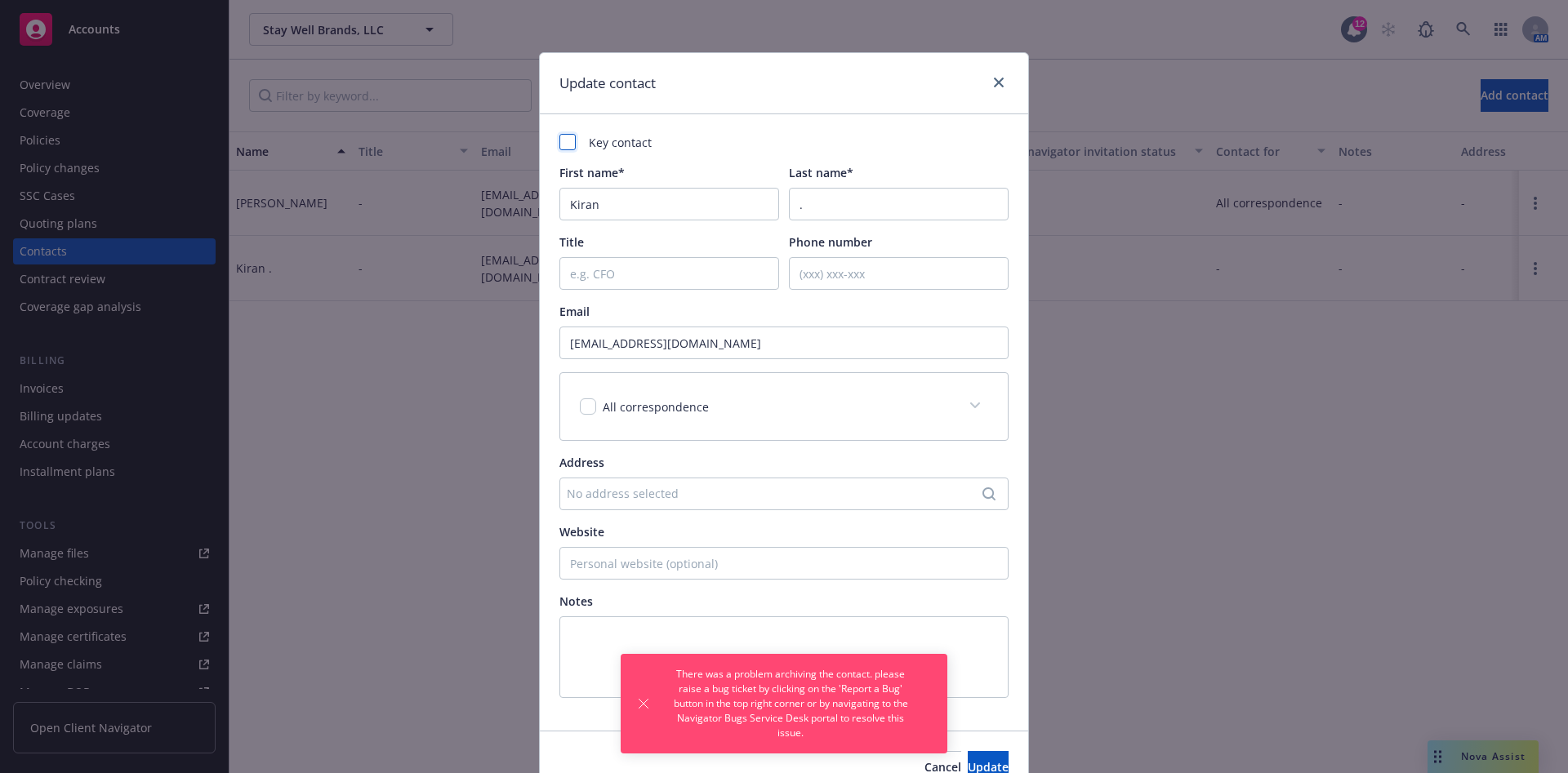
click at [560, 142] on div at bounding box center [568, 142] width 16 height 16
checkbox input "true"
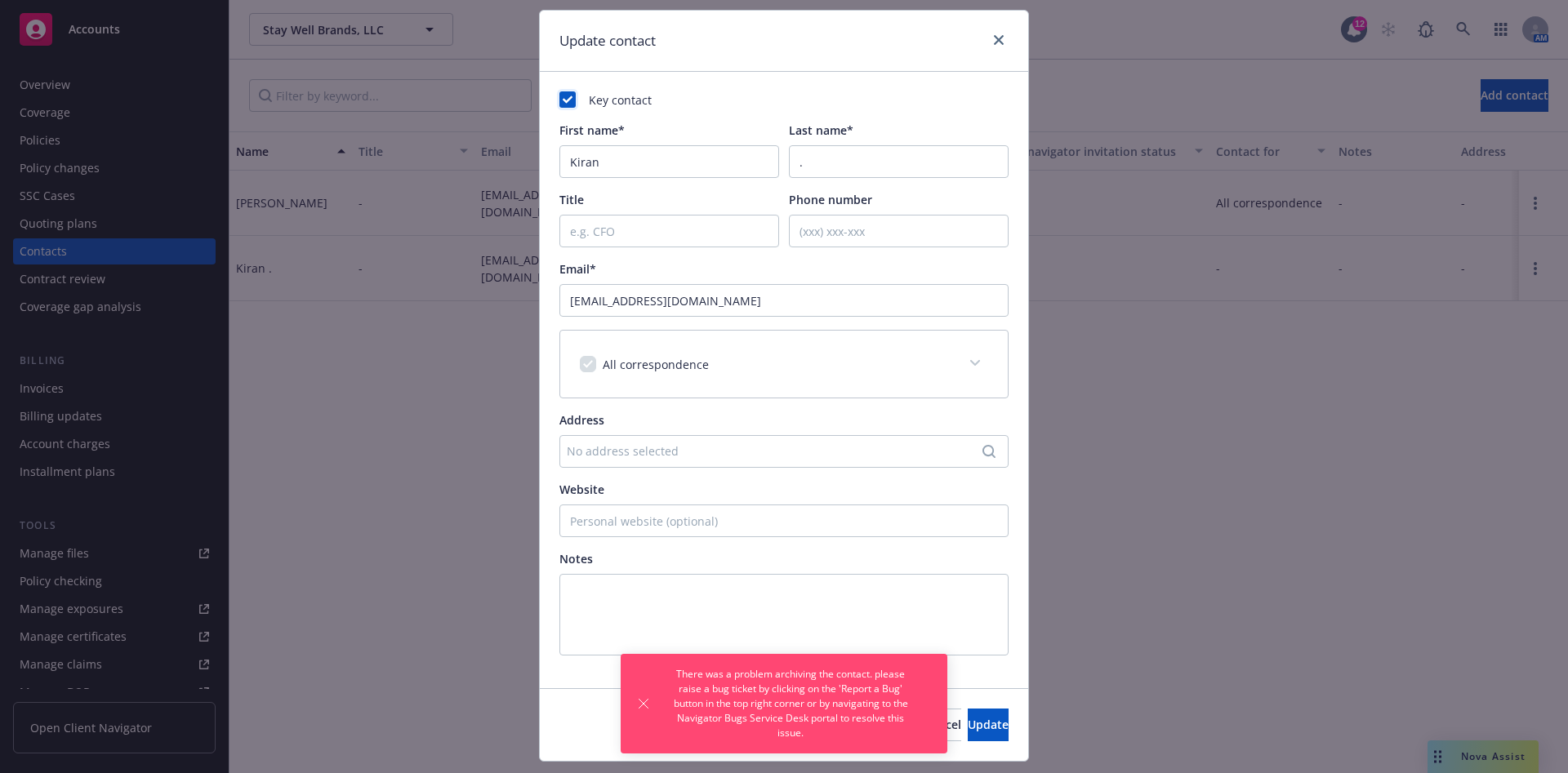
scroll to position [83, 0]
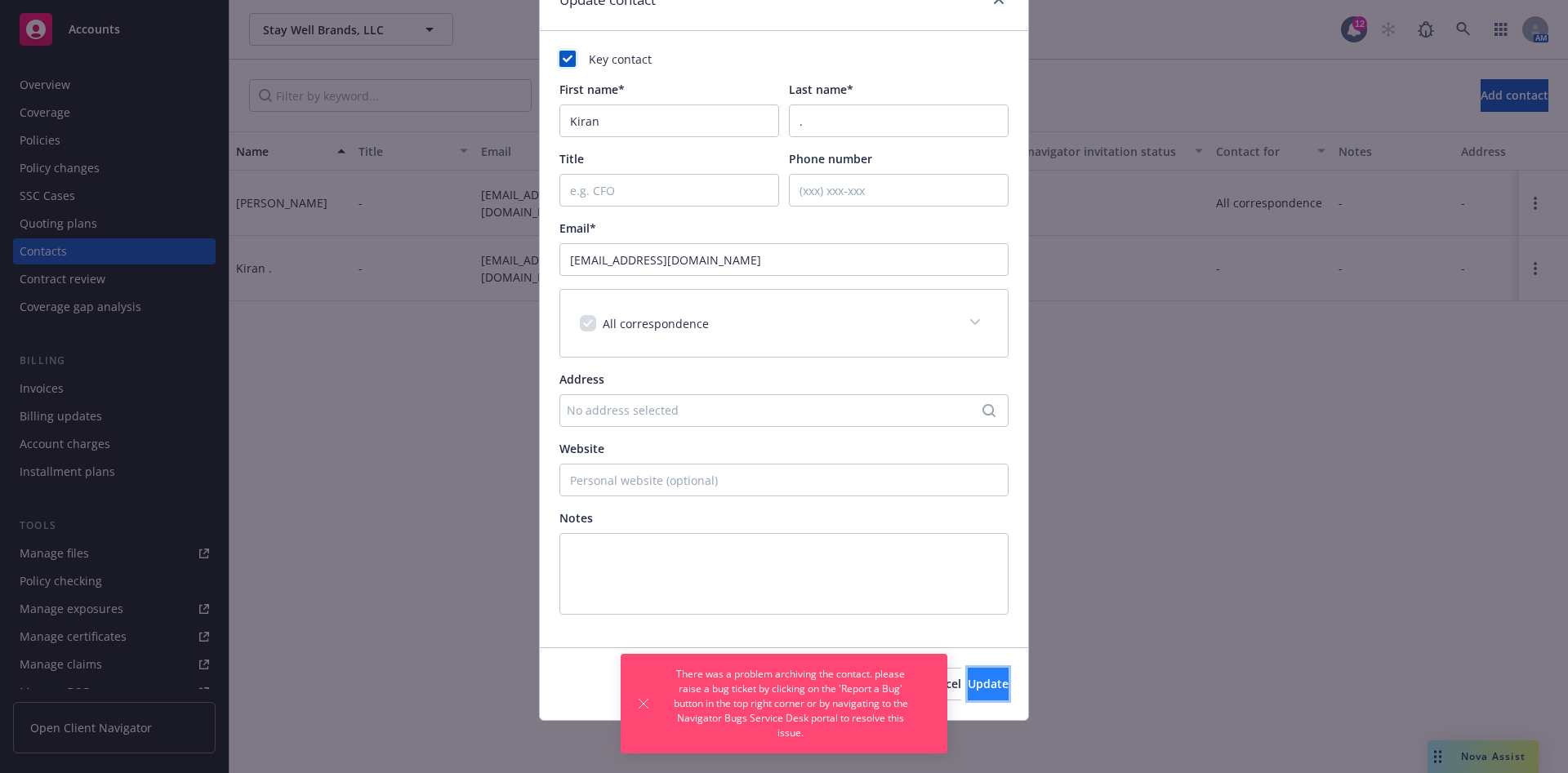
click at [970, 674] on span "Update" at bounding box center [989, 684] width 41 height 16
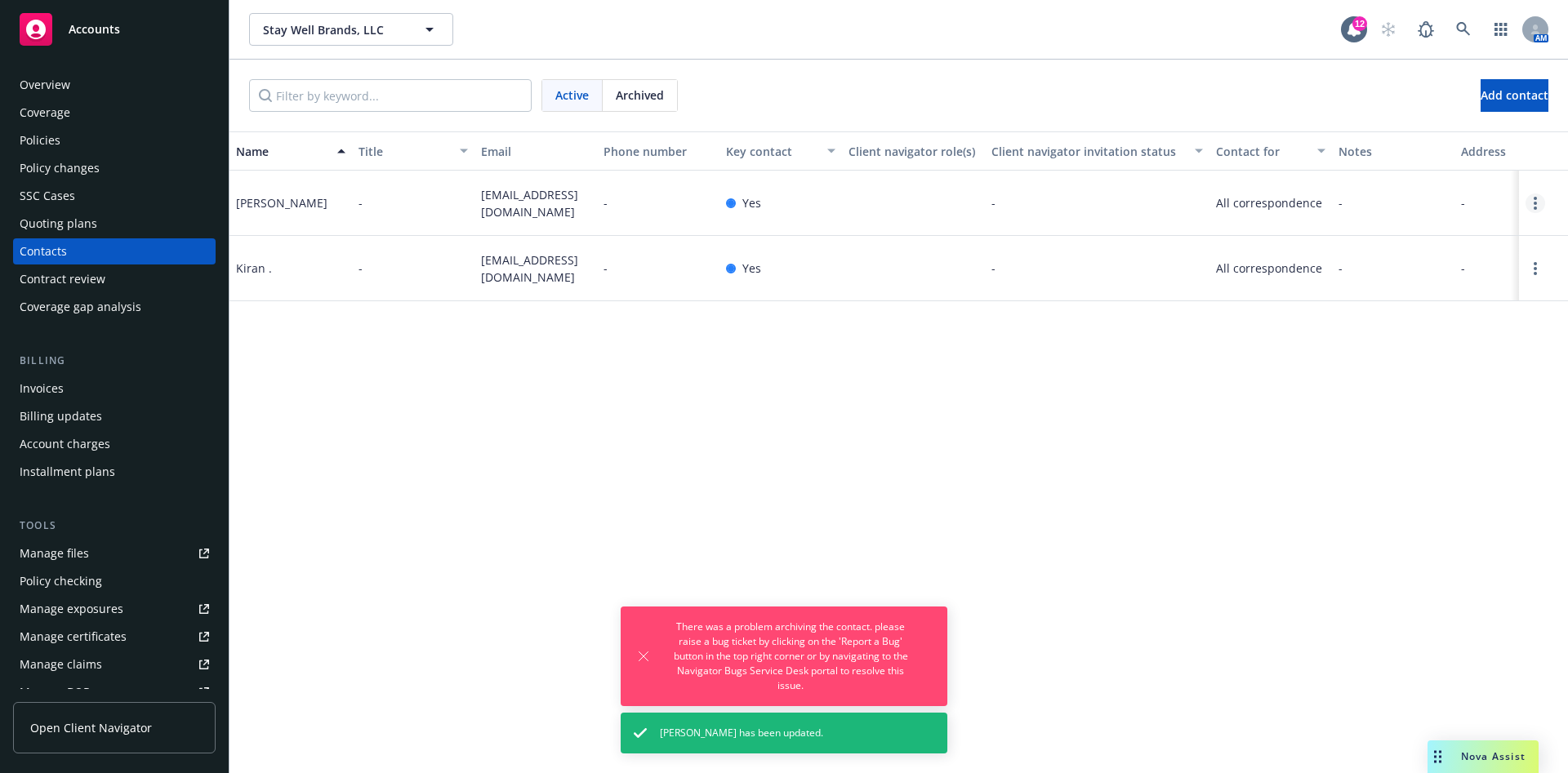
click at [1532, 208] on link "Open options" at bounding box center [1536, 204] width 19 height 19
click at [1441, 190] on link "Archive" at bounding box center [1431, 191] width 184 height 33
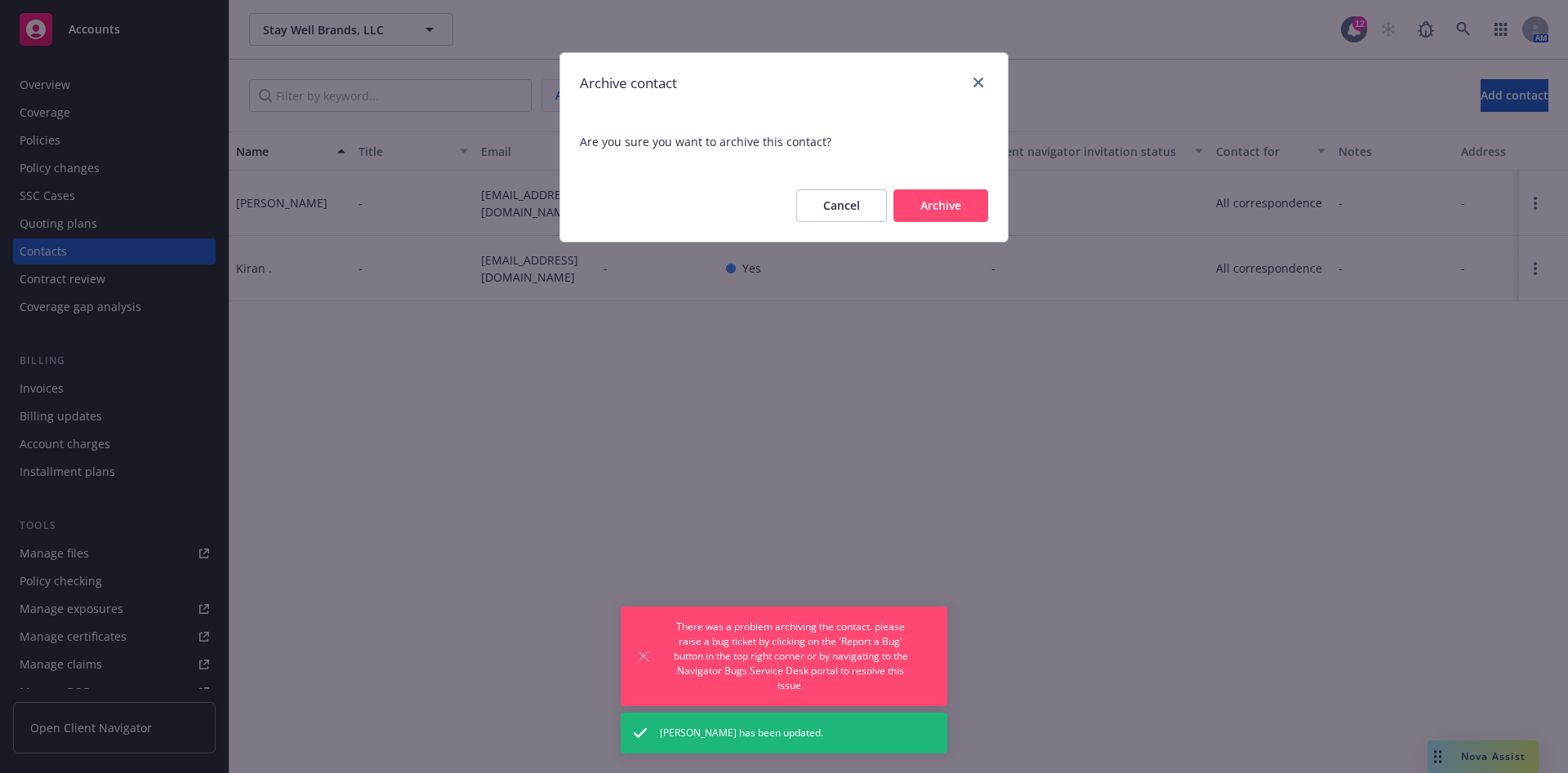
click at [956, 201] on button "Archive" at bounding box center [941, 206] width 95 height 33
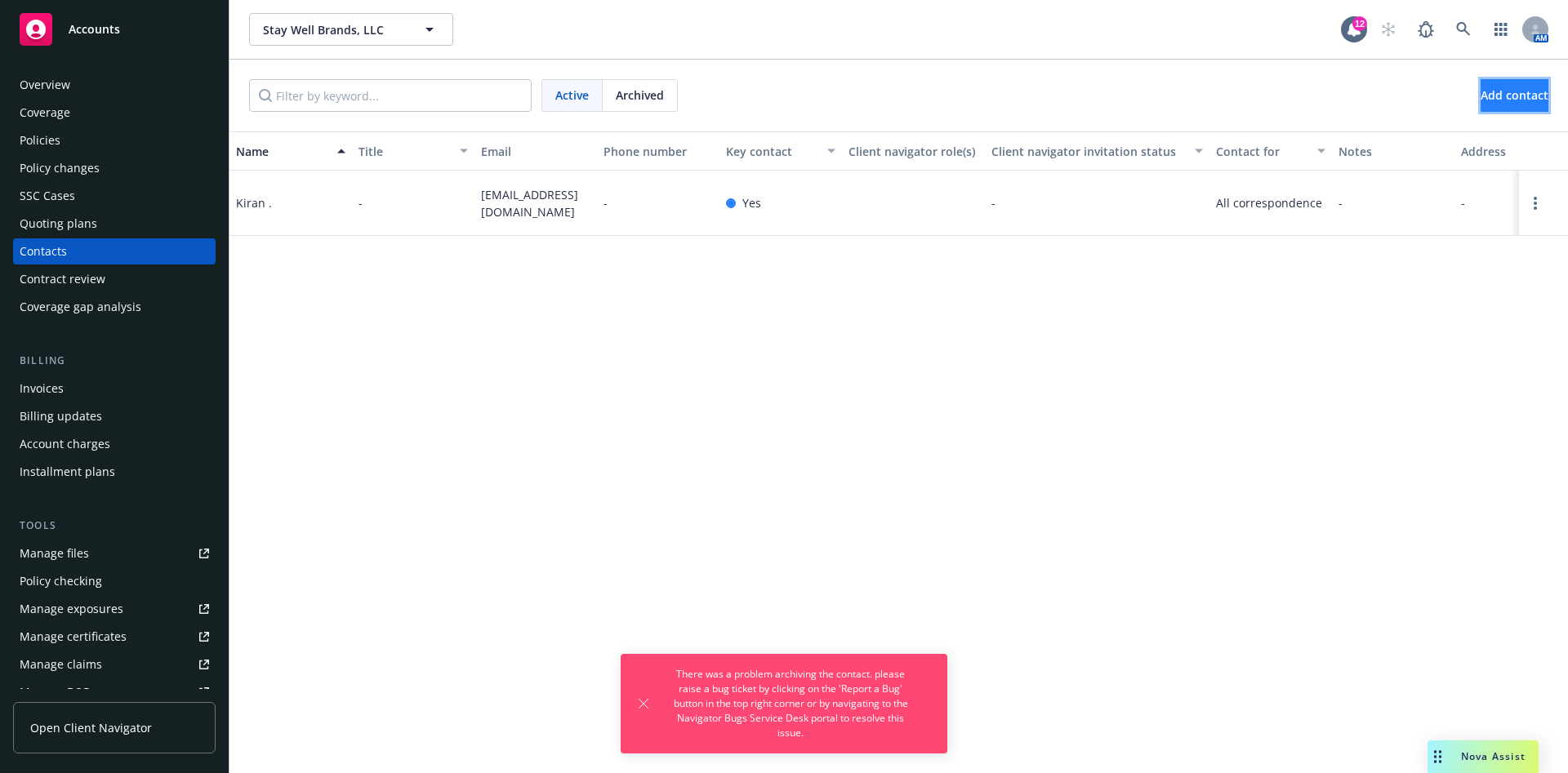
click at [1491, 98] on span "Add contact" at bounding box center [1515, 95] width 68 height 16
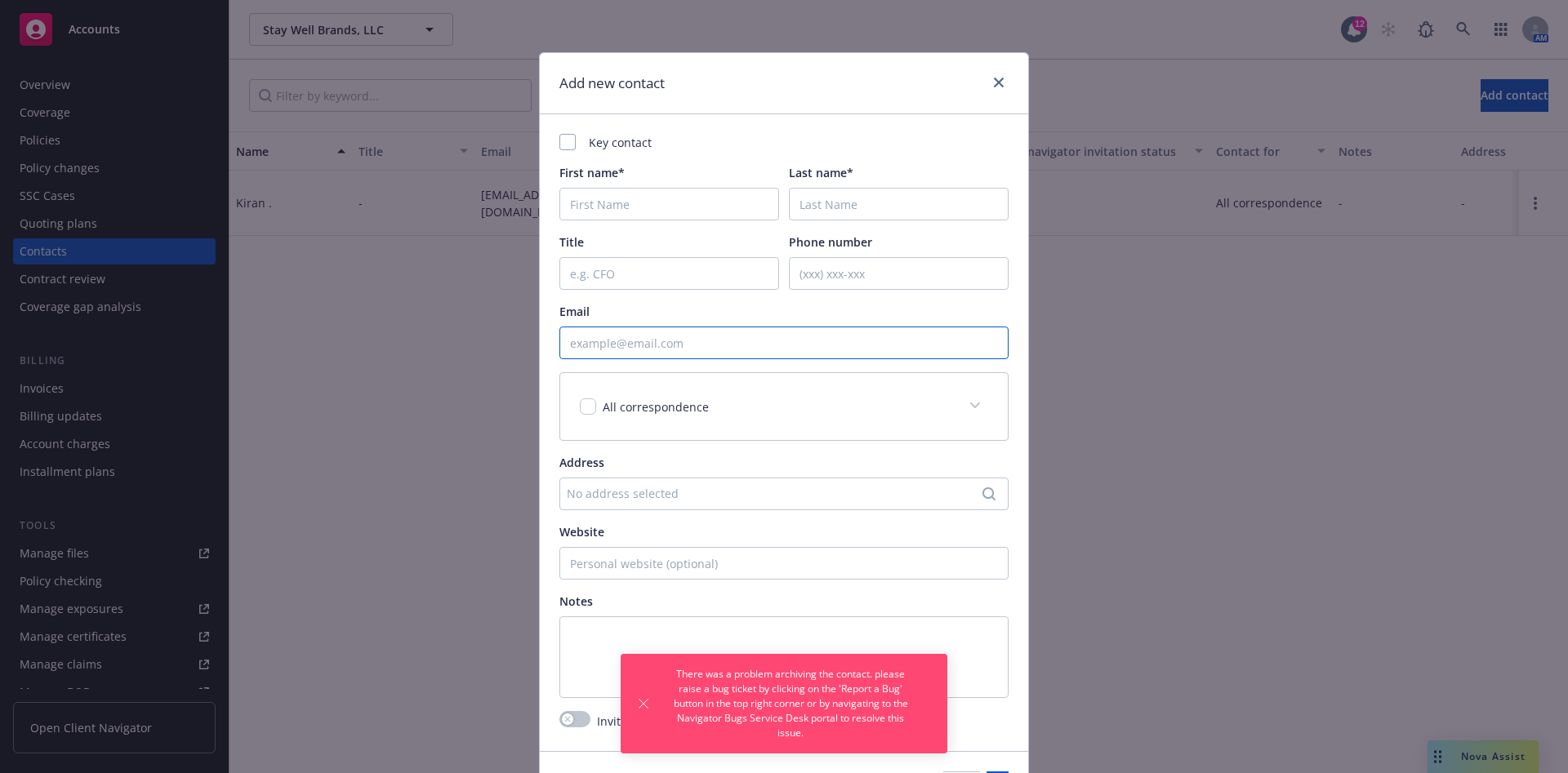
click at [652, 356] on input "Email" at bounding box center [784, 343] width 449 height 33
paste input "nordy@affaritax.com"
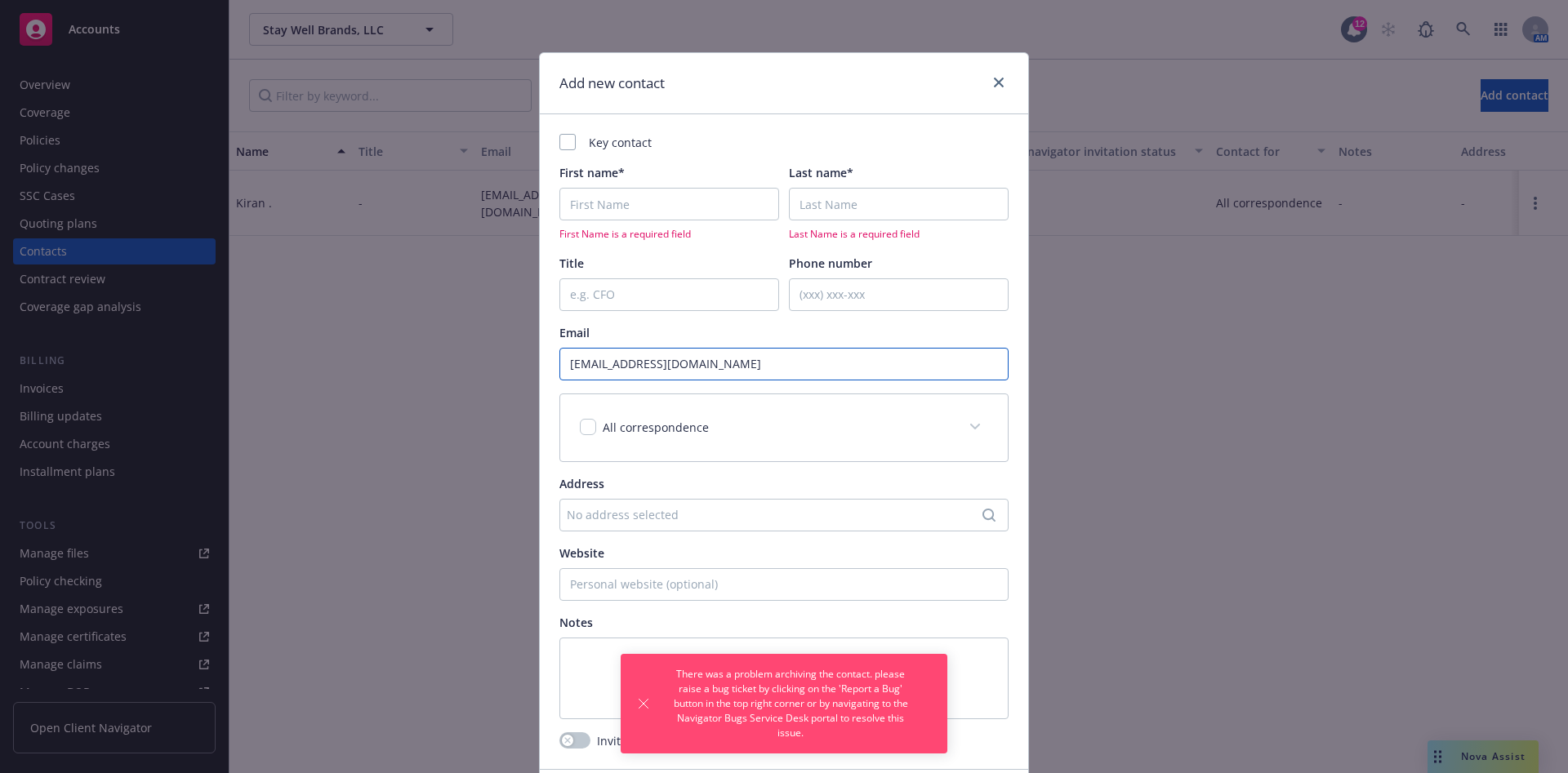
type input "nordy@affaritax.com"
click at [641, 202] on input "First name*" at bounding box center [670, 205] width 219 height 33
type input "Nordy"
click at [803, 213] on input "Last name*" at bounding box center [898, 205] width 219 height 33
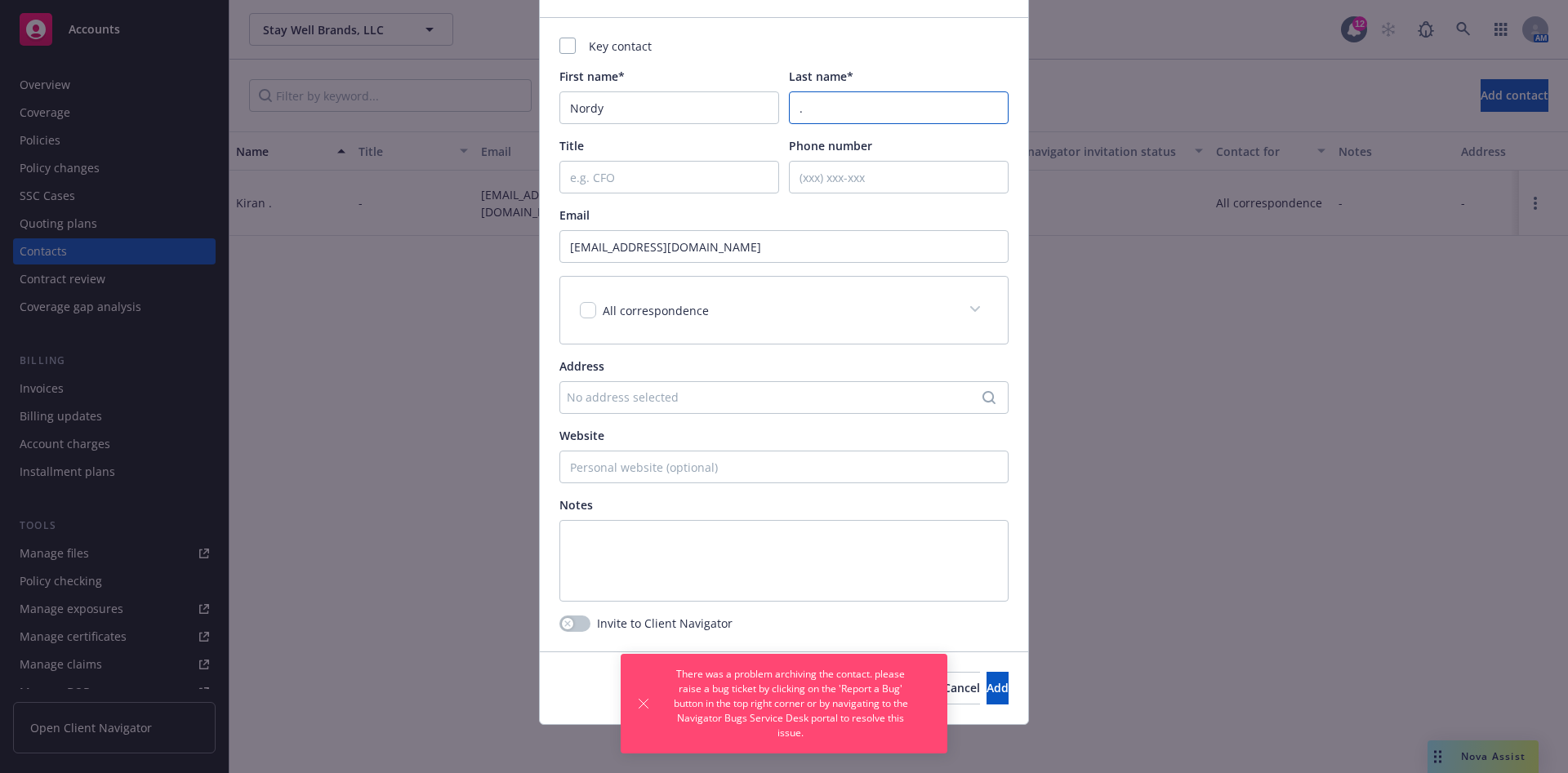
scroll to position [101, 0]
type input "."
click at [987, 674] on button "Add" at bounding box center [997, 685] width 22 height 33
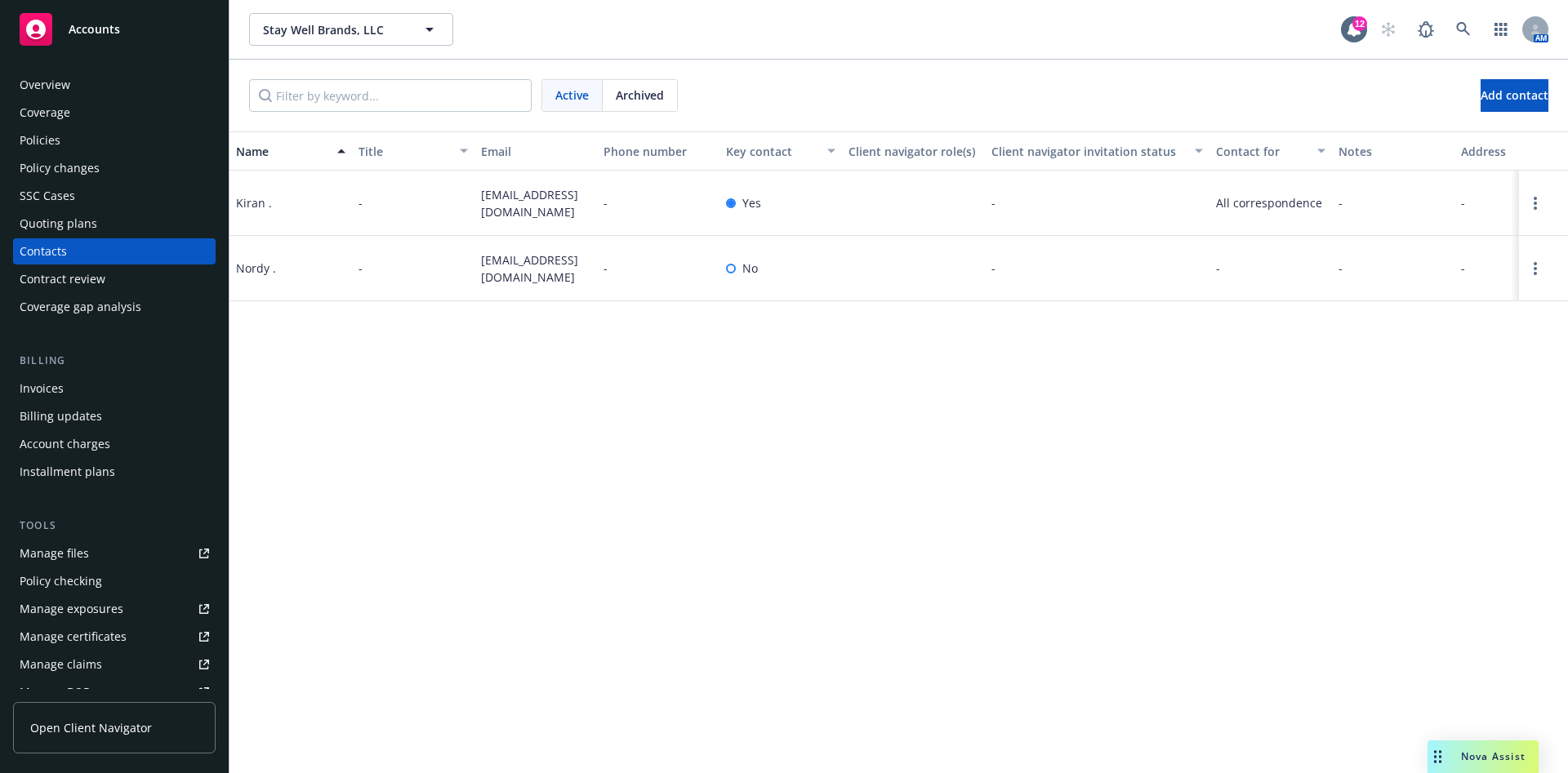
drag, startPoint x: 1488, startPoint y: 375, endPoint x: 1212, endPoint y: 462, distance: 289.4
click at [1485, 375] on div "Name Title Email Phone number Key contact Client navigator role(s) Client navig…" at bounding box center [899, 453] width 1339 height 642
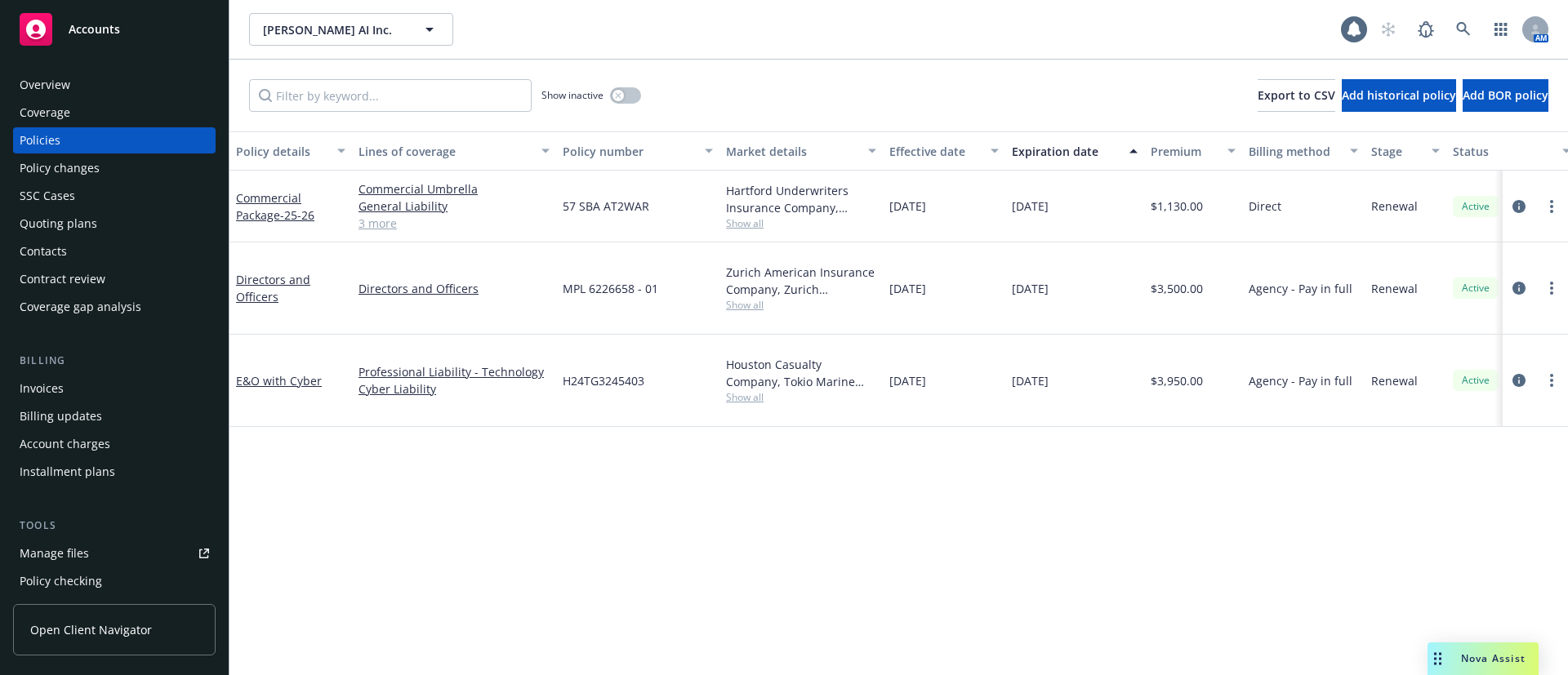
click at [81, 396] on div "Invoices" at bounding box center [114, 388] width 189 height 26
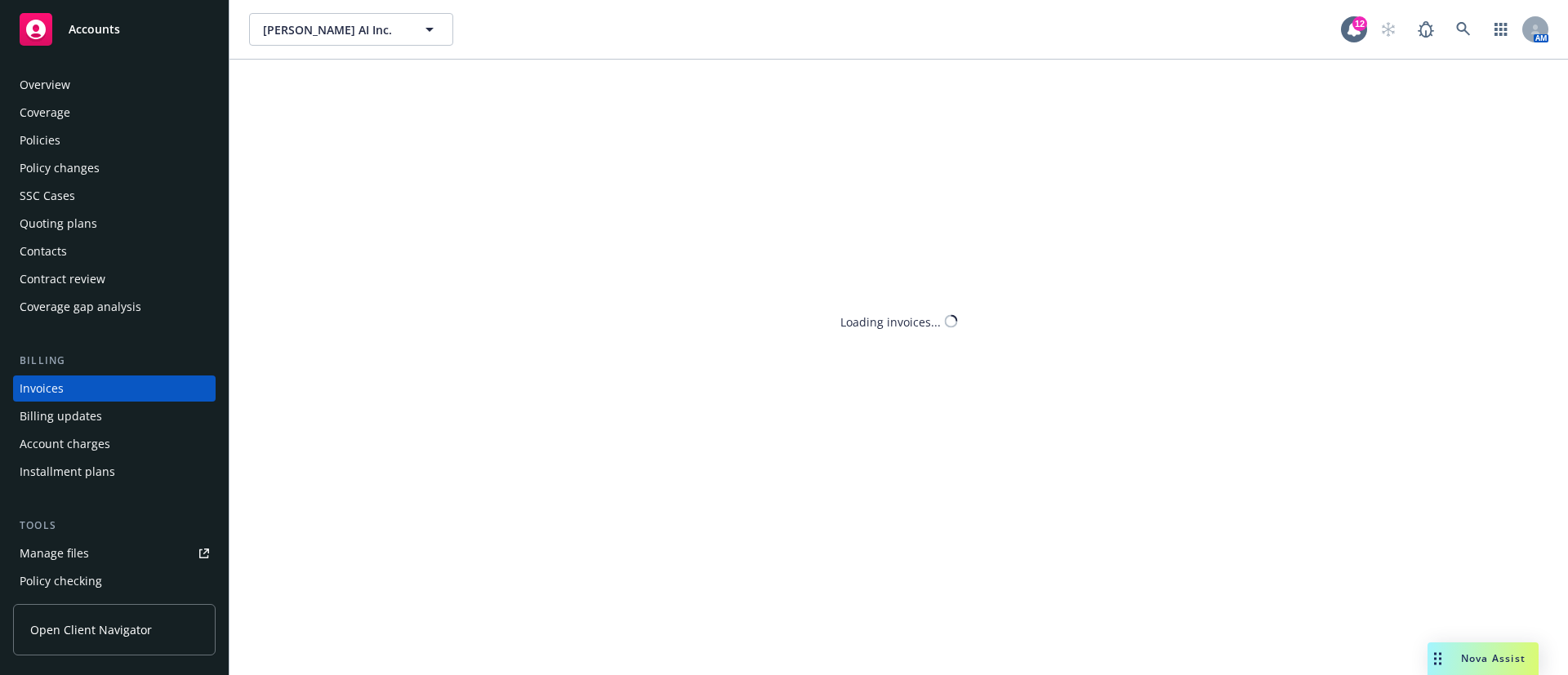
scroll to position [25, 0]
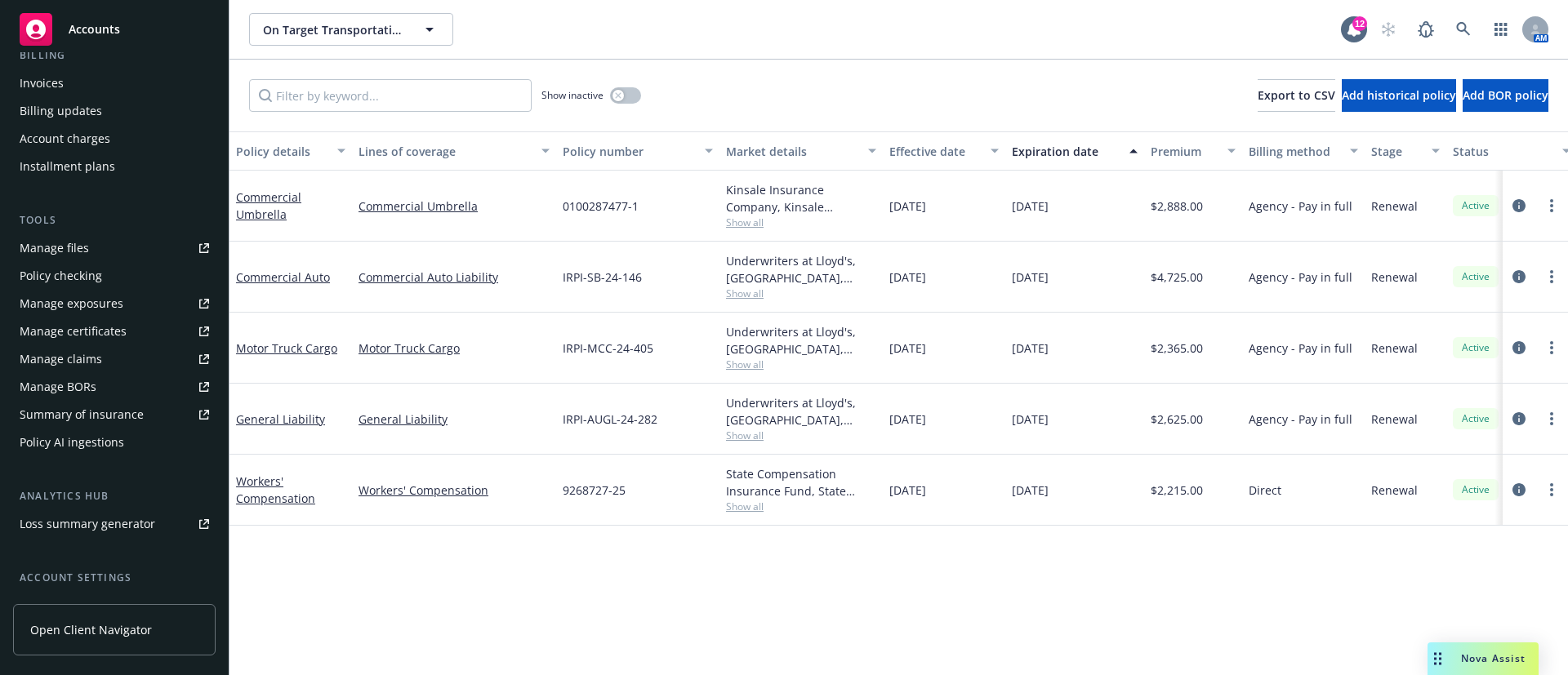
scroll to position [368, 0]
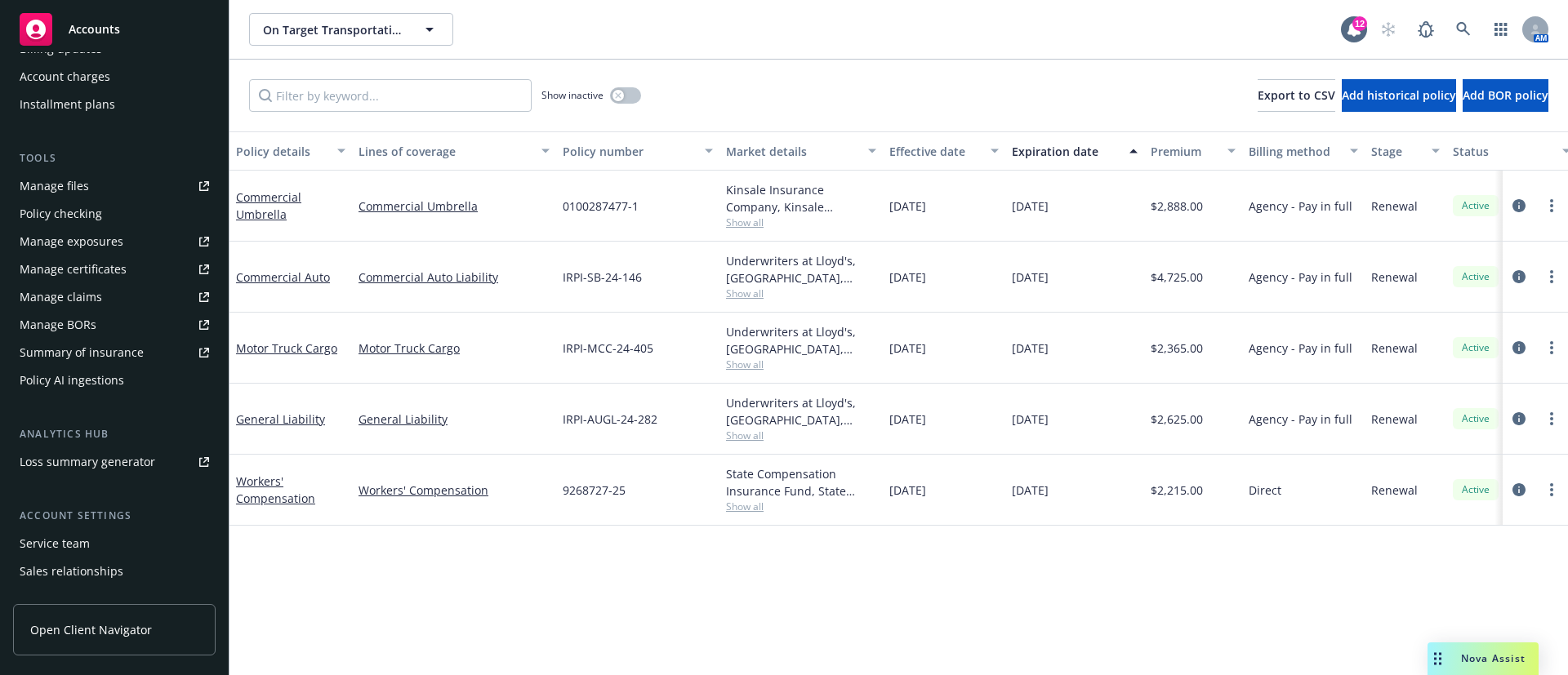
click at [80, 544] on div "Service team" at bounding box center [54, 543] width 70 height 26
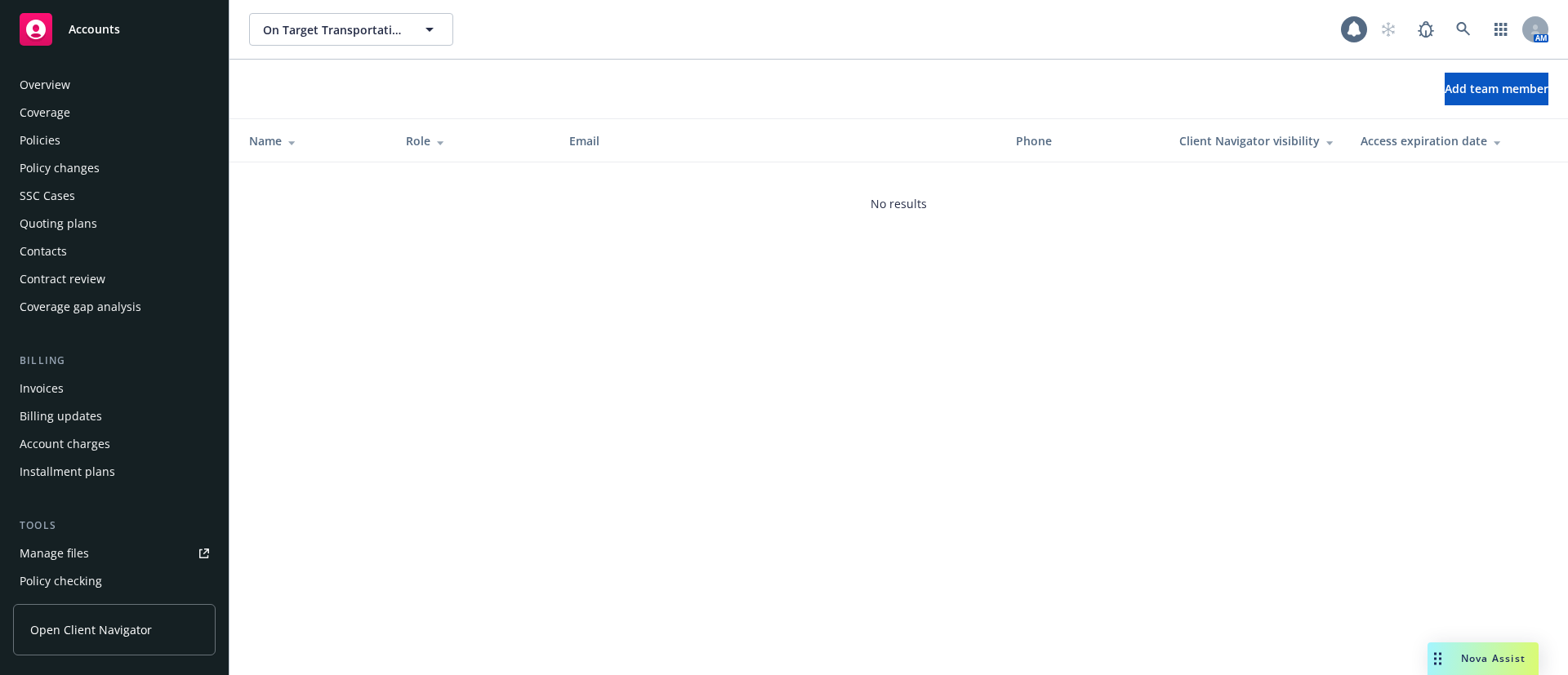
scroll to position [444, 0]
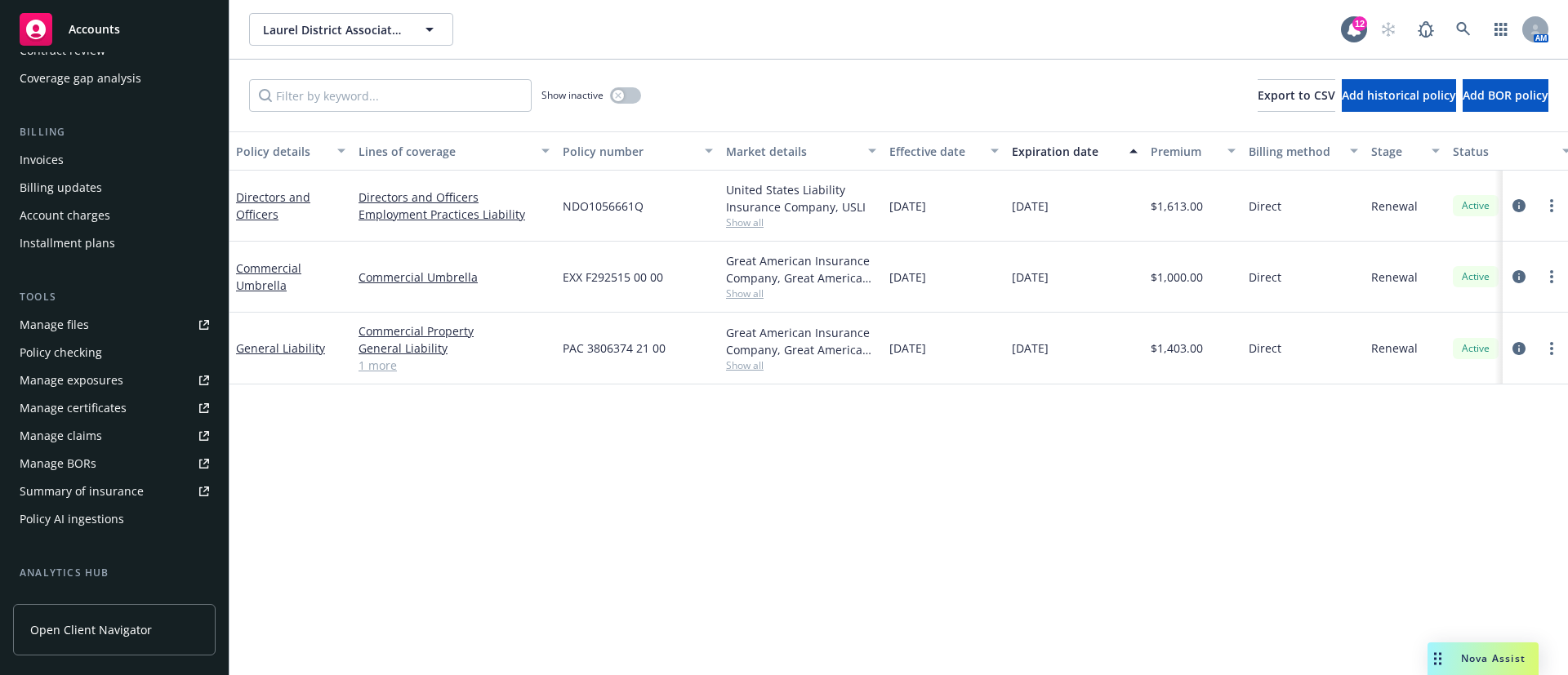
scroll to position [368, 0]
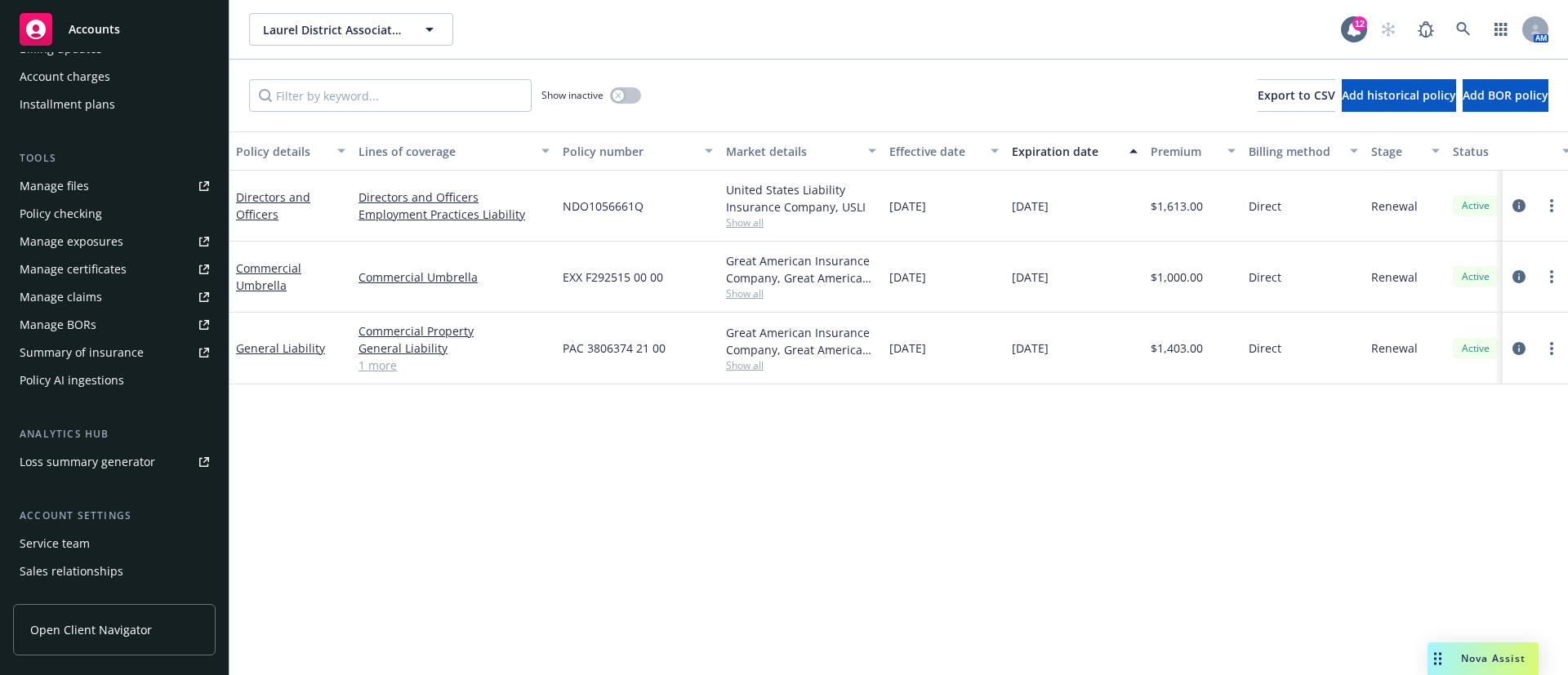
click at [90, 555] on div "Service team" at bounding box center [114, 543] width 189 height 26
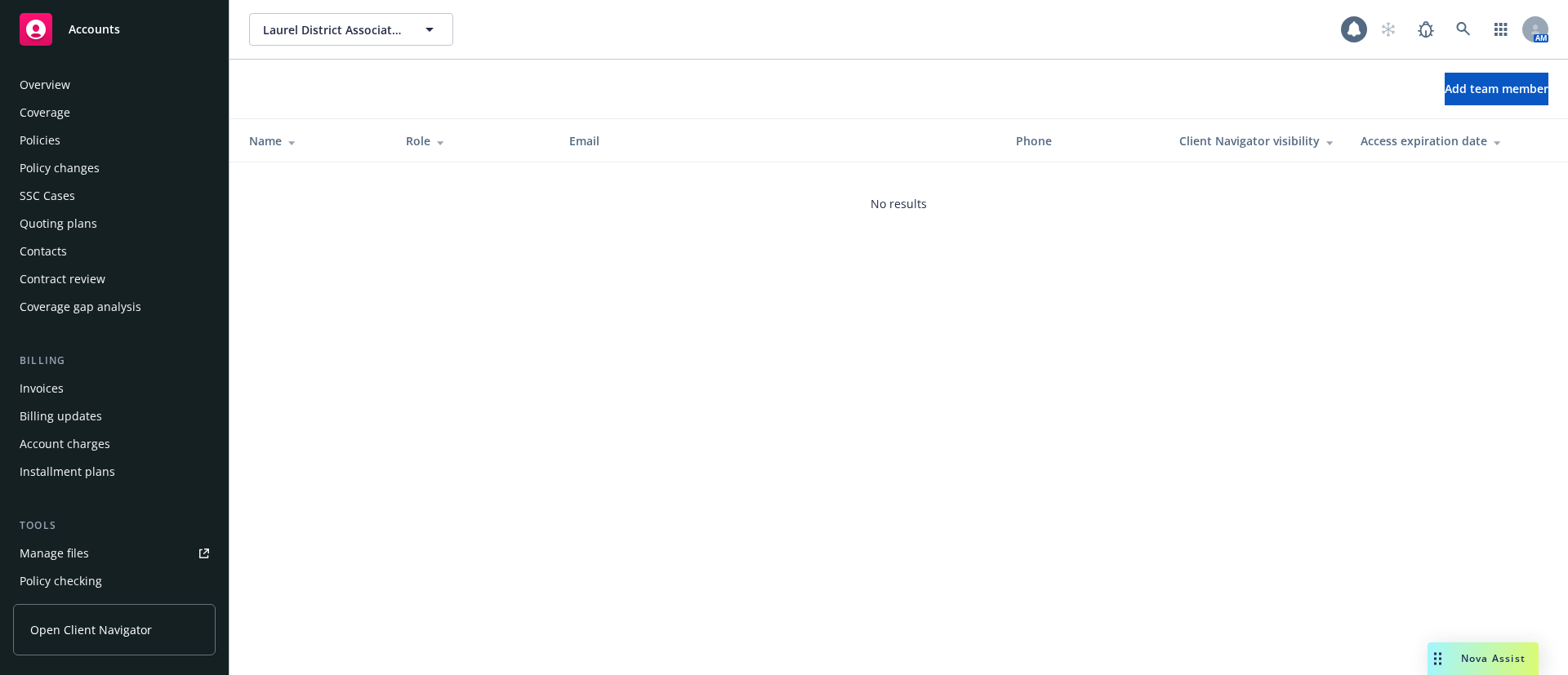
scroll to position [444, 0]
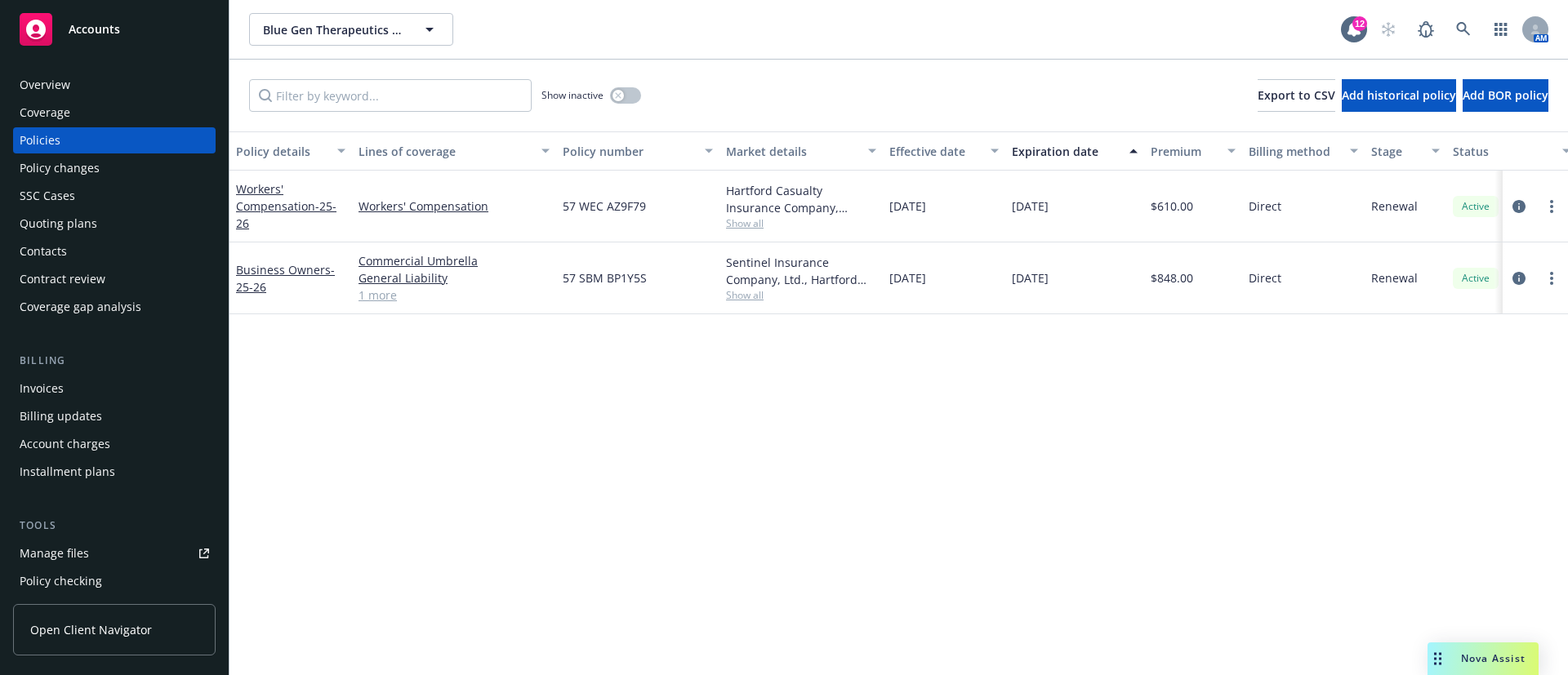
click at [112, 262] on div "Contacts" at bounding box center [114, 251] width 189 height 26
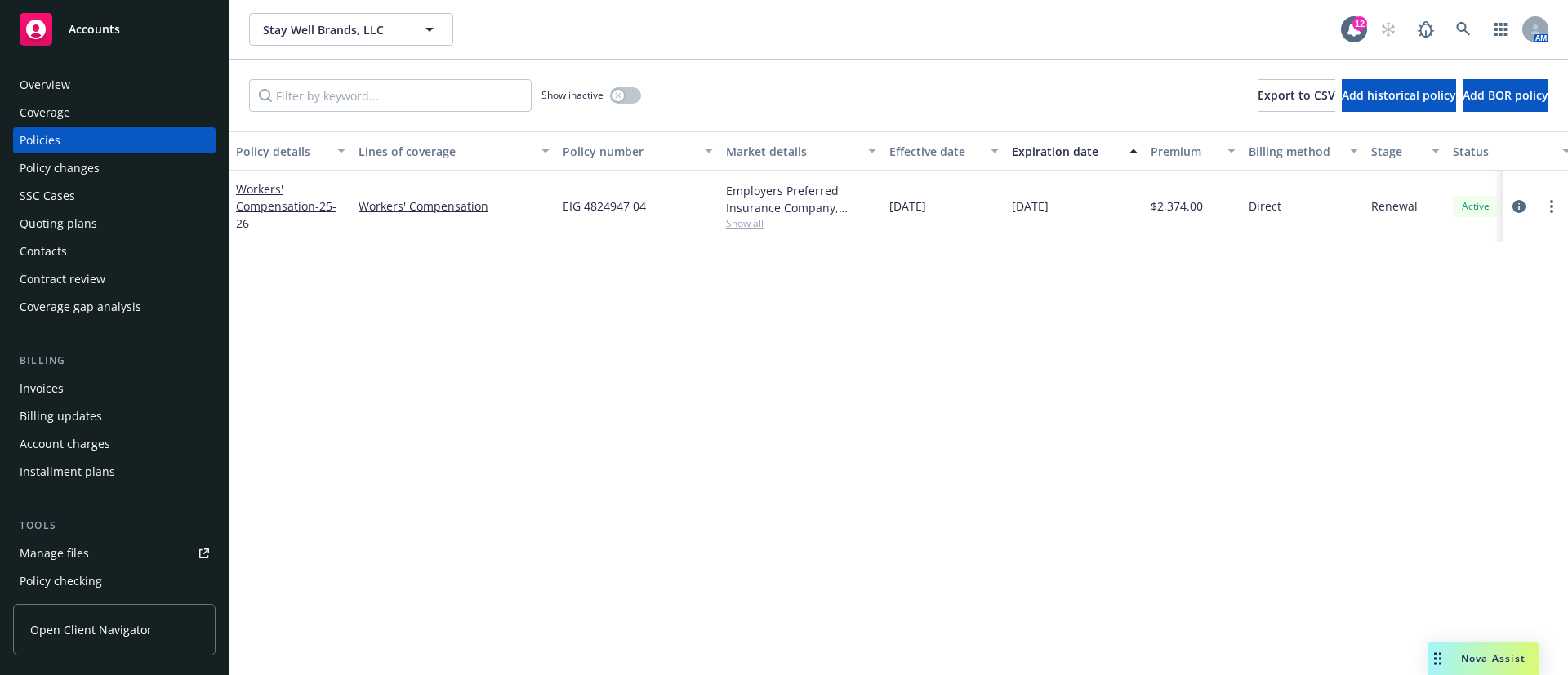
drag, startPoint x: 111, startPoint y: 84, endPoint x: 121, endPoint y: 85, distance: 10.0
click at [111, 85] on div "Overview" at bounding box center [114, 84] width 189 height 26
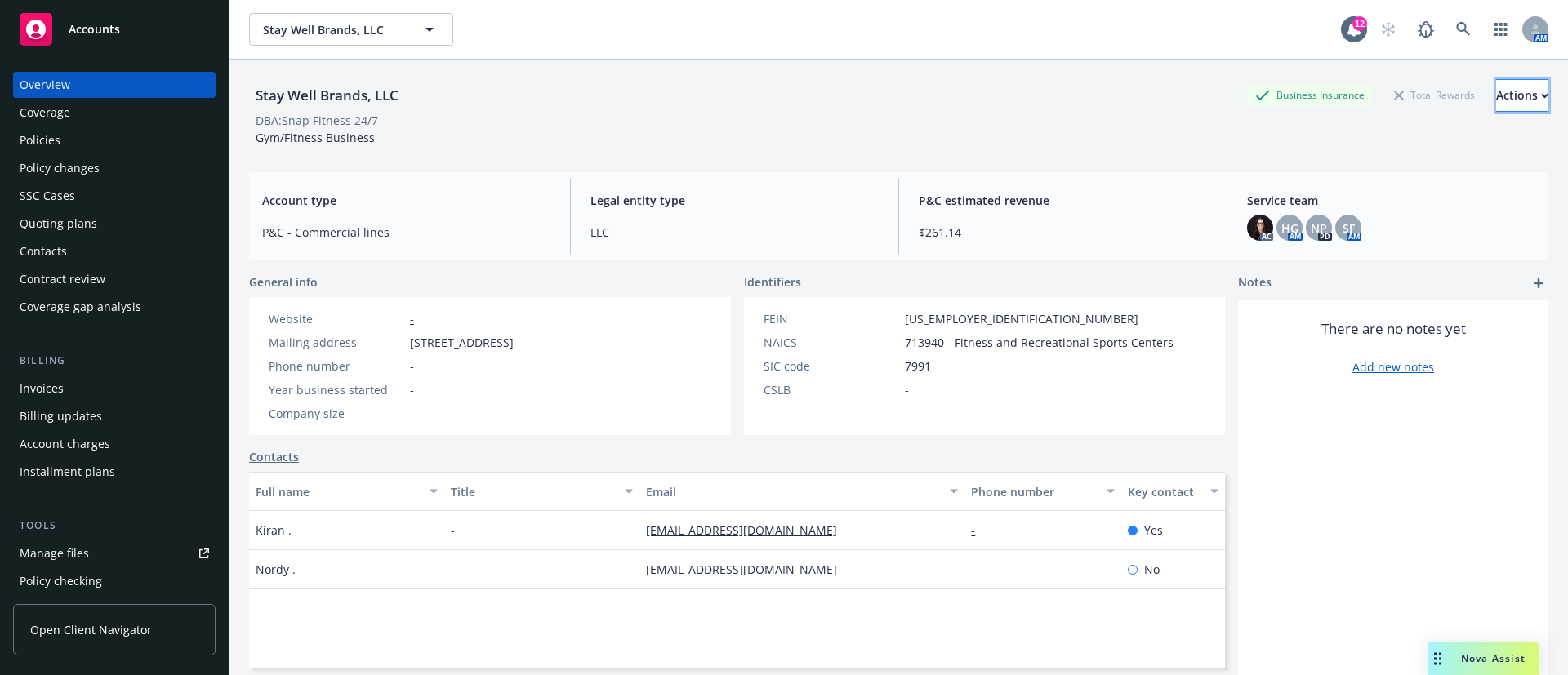
click at [1503, 92] on button "Actions" at bounding box center [1522, 96] width 52 height 33
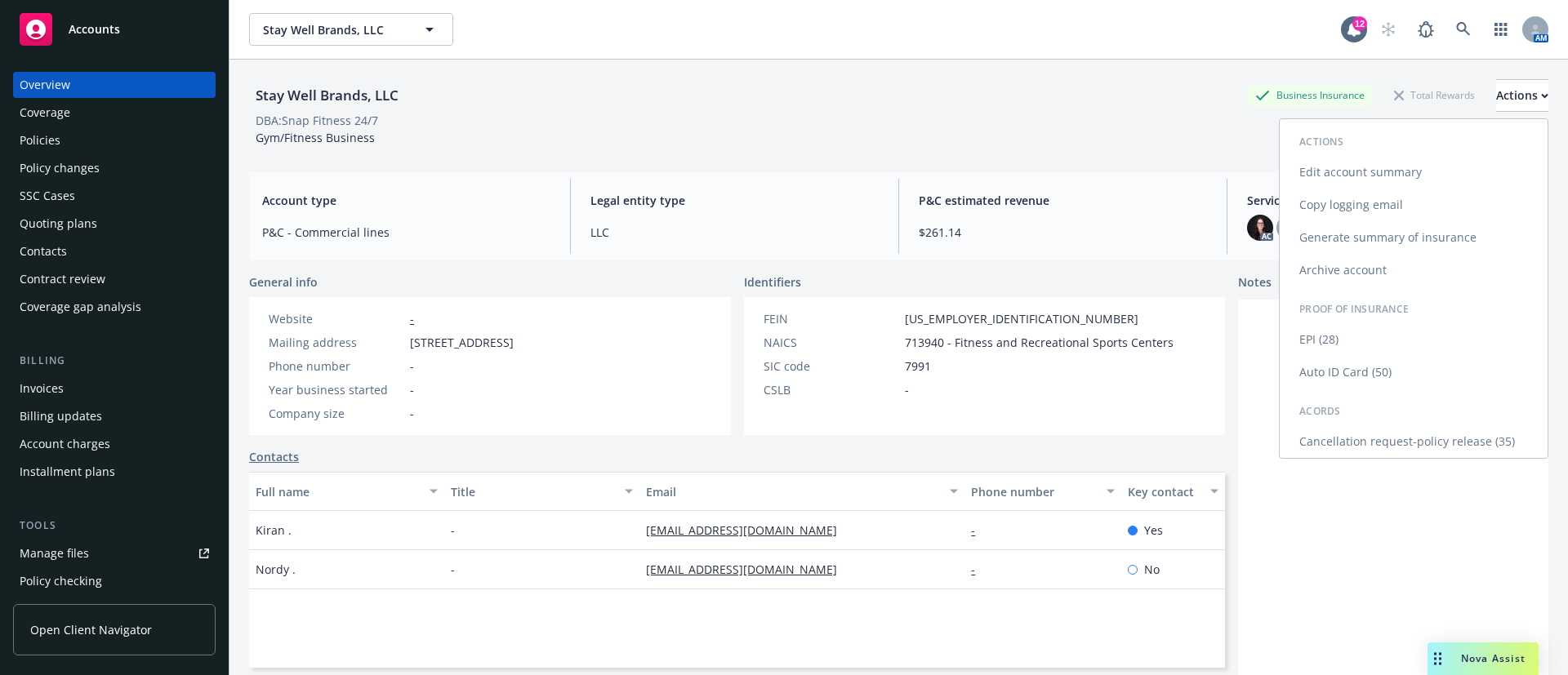
click at [1398, 438] on link "Cancellation request-policy release (35)" at bounding box center [1414, 442] width 268 height 33
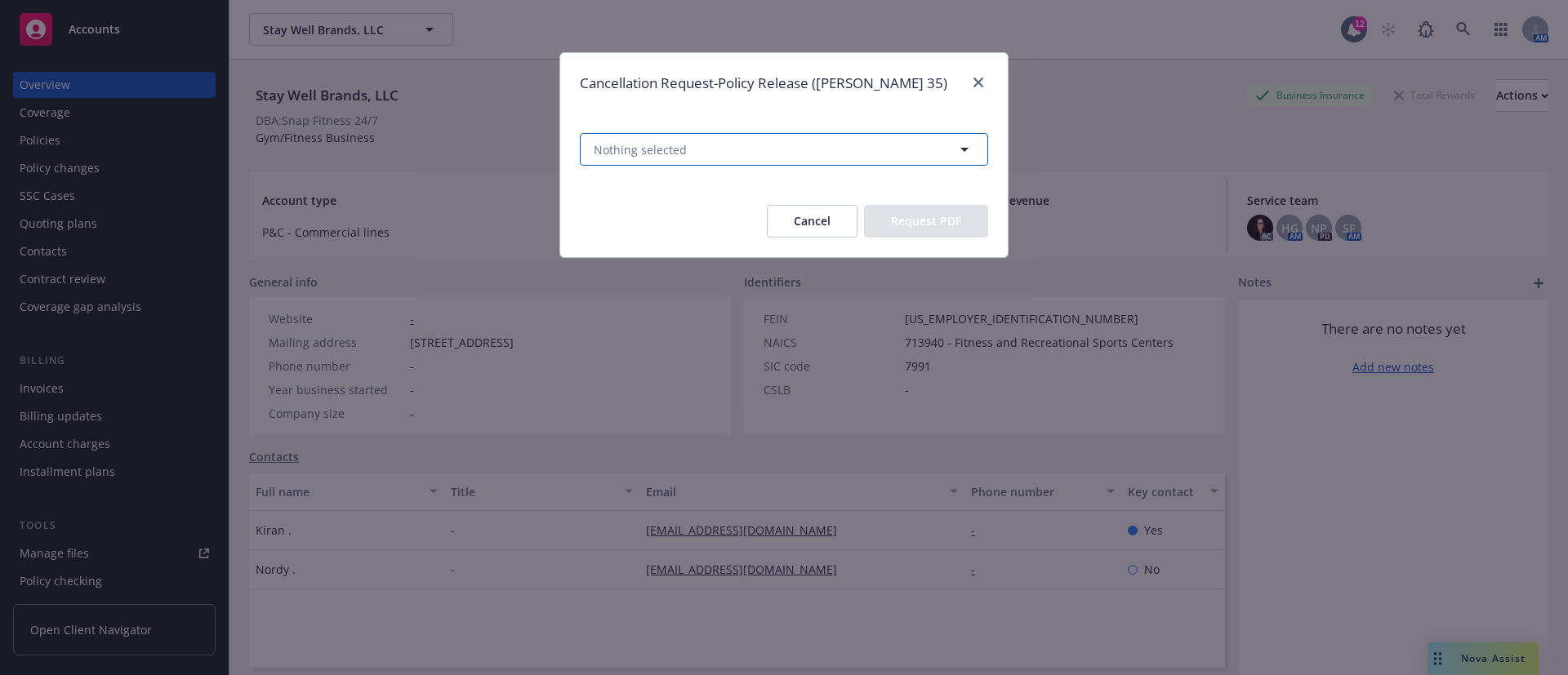
click at [631, 146] on span "Nothing selected" at bounding box center [640, 150] width 93 height 17
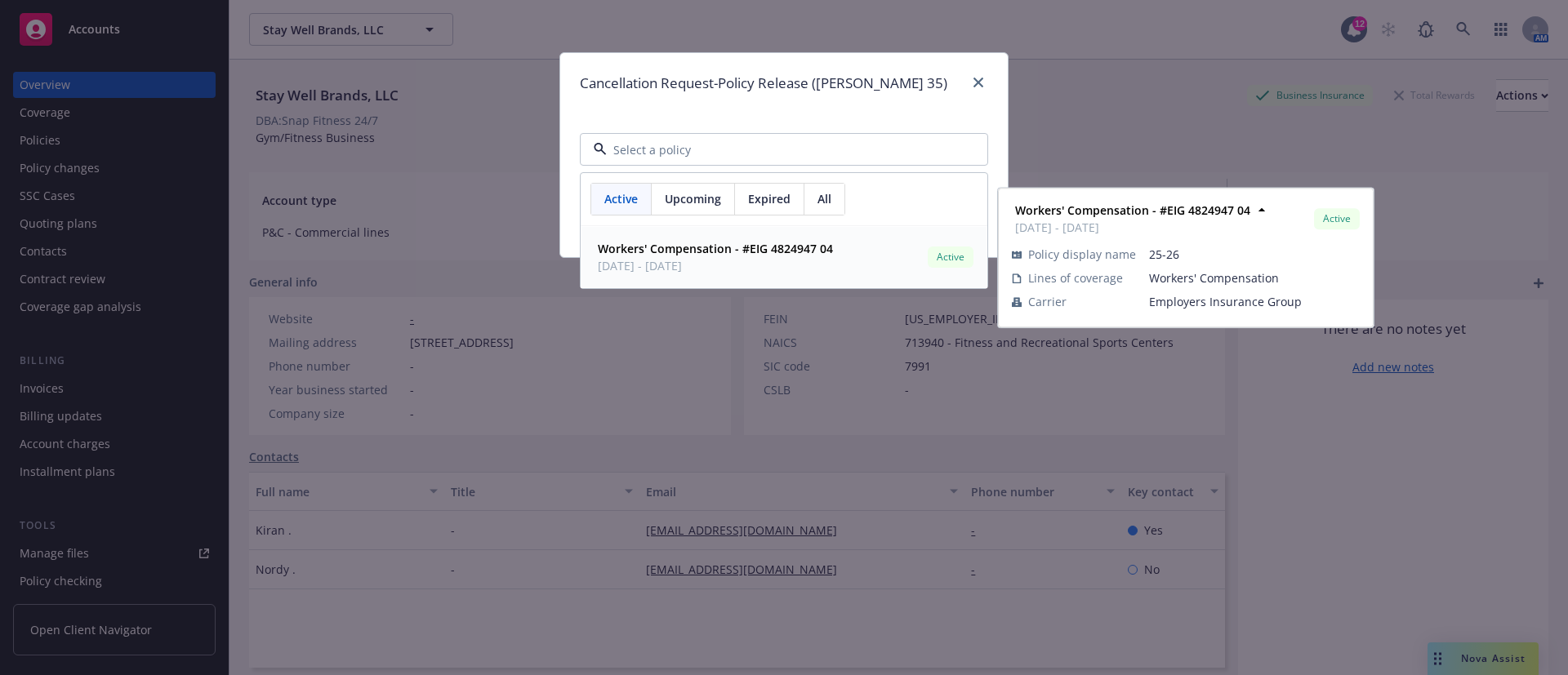
click at [731, 261] on span "08/20/2025 - 08/20/2026" at bounding box center [715, 266] width 235 height 17
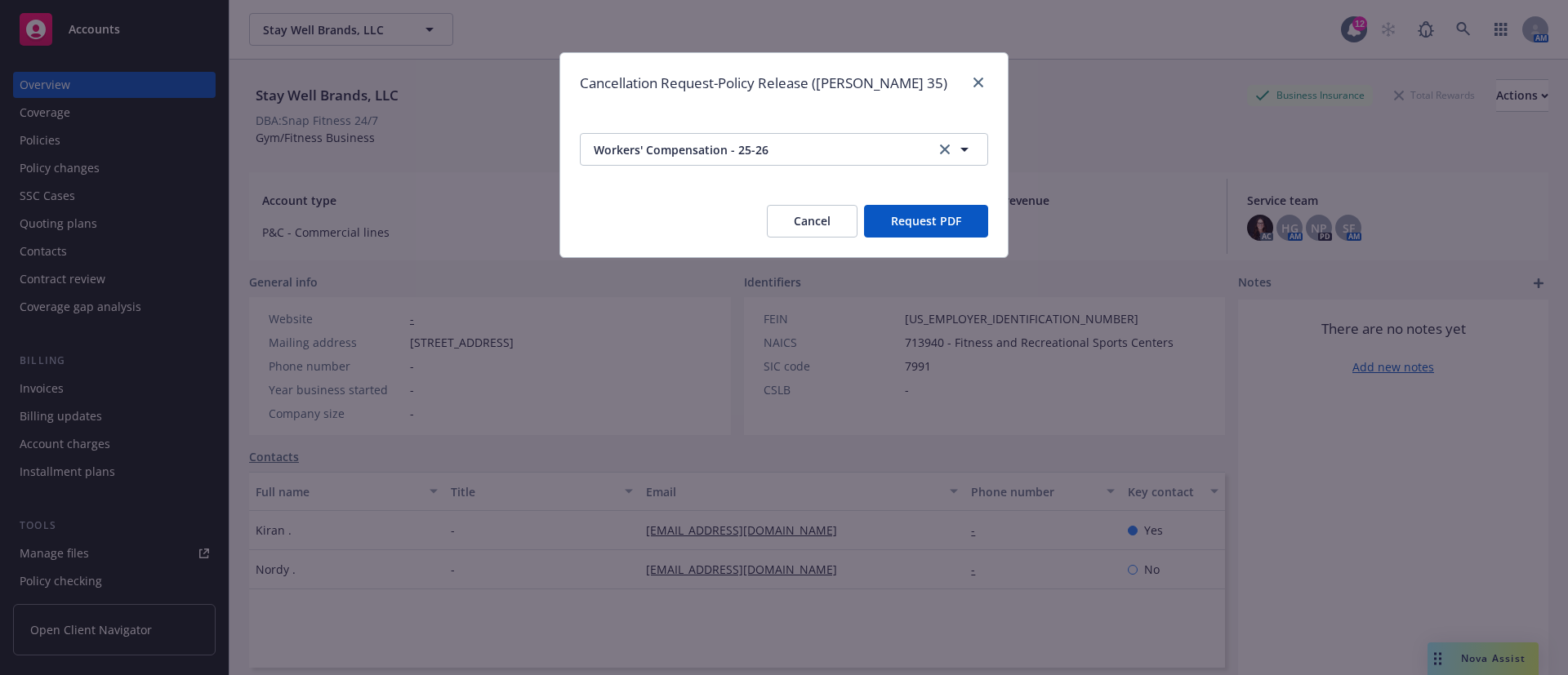
click at [939, 216] on button "Request PDF" at bounding box center [927, 221] width 124 height 33
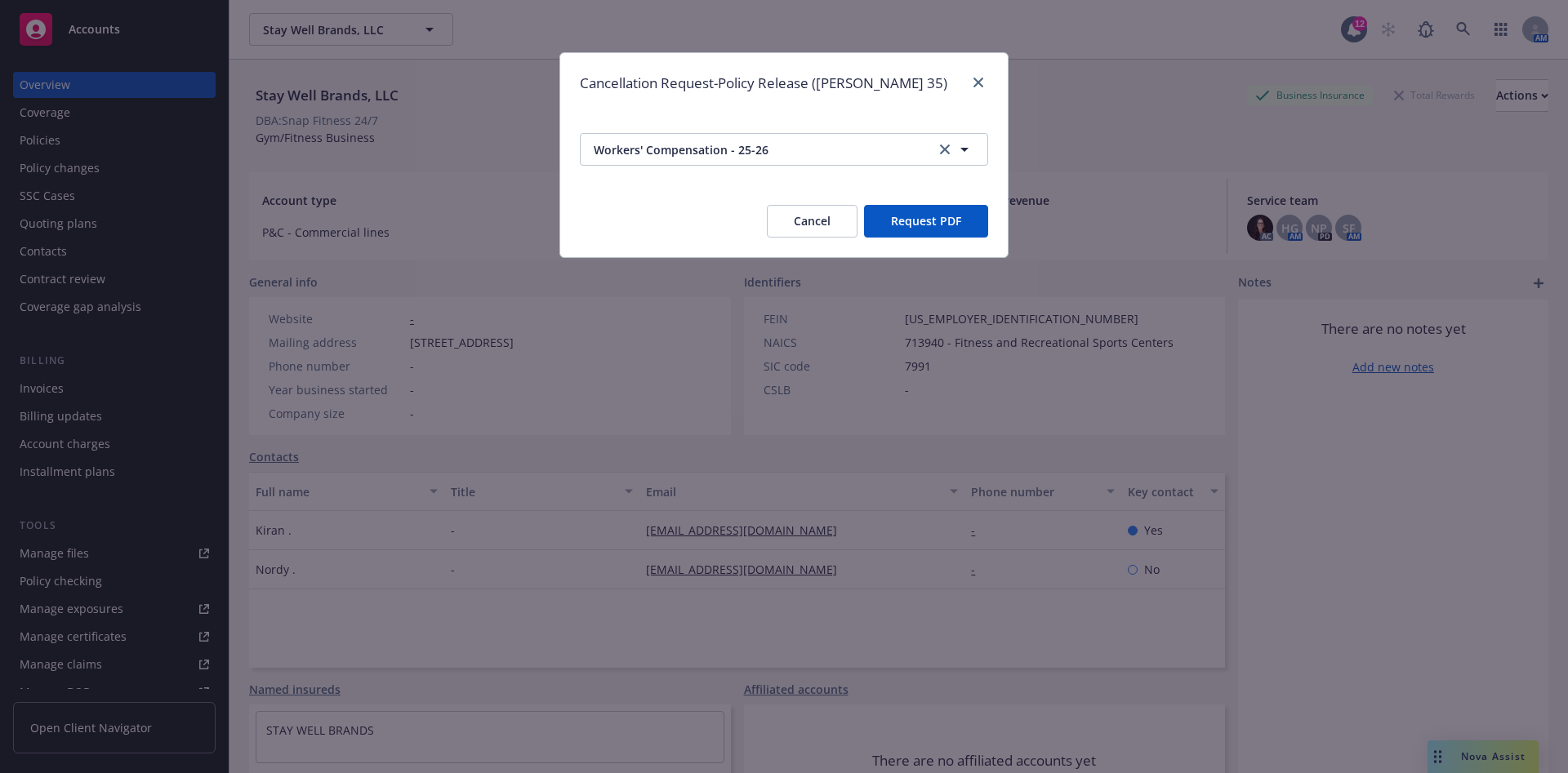
click at [803, 223] on button "Cancel" at bounding box center [811, 221] width 90 height 33
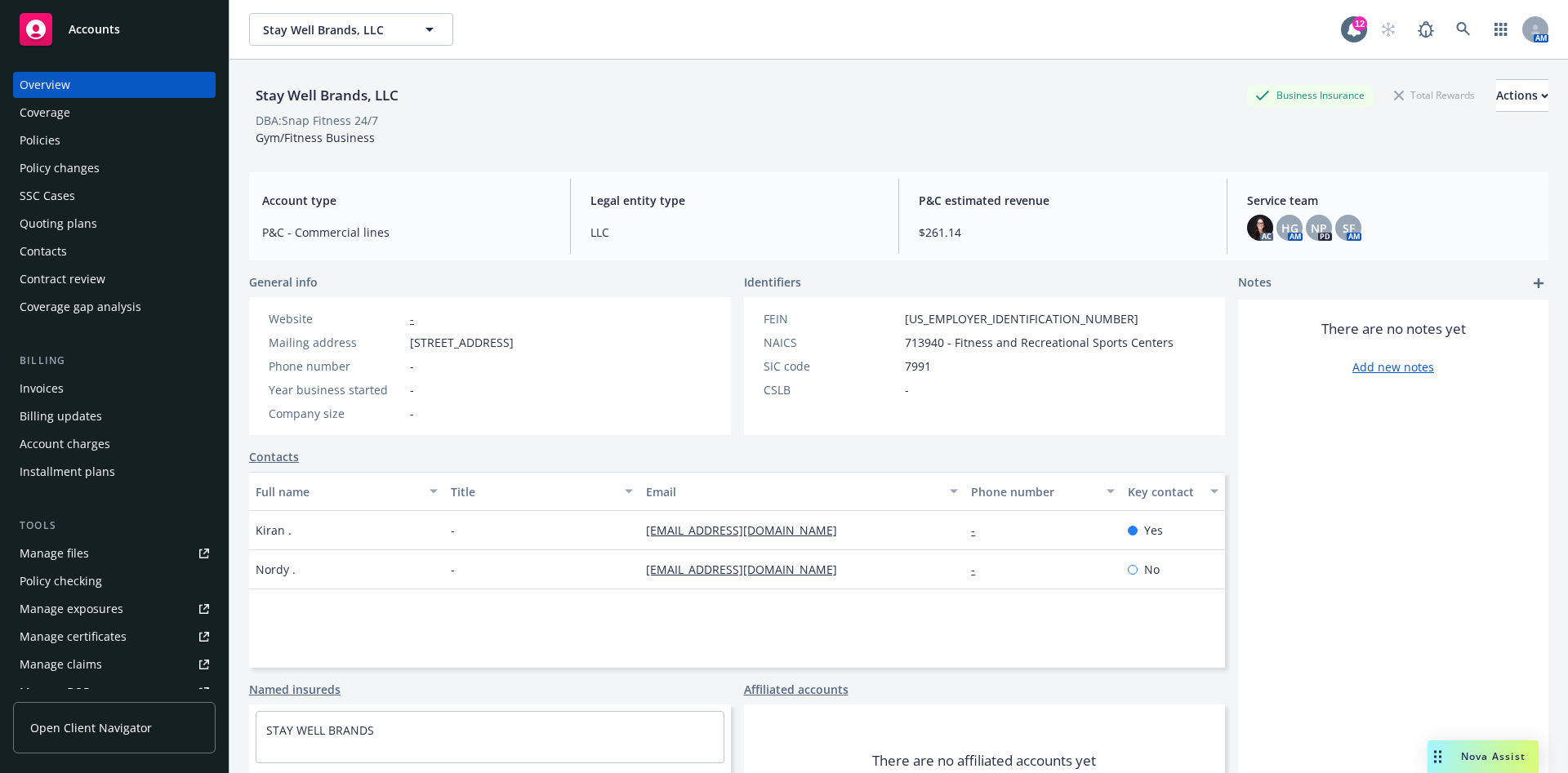
click at [97, 255] on div "Contacts" at bounding box center [114, 251] width 189 height 26
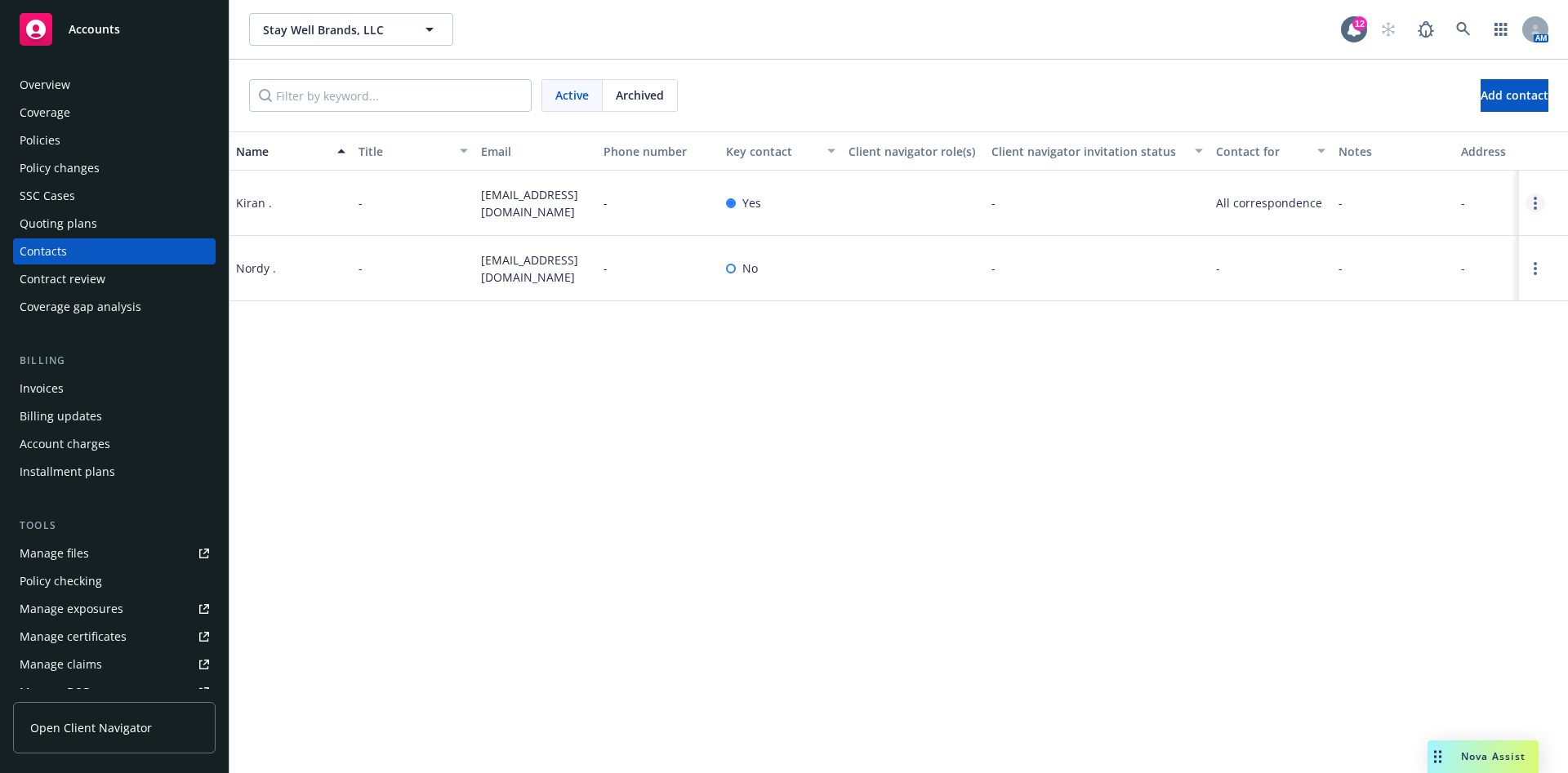
click at [1536, 204] on circle "Open options" at bounding box center [1535, 203] width 3 height 3
click at [1414, 118] on link "Edit contact" at bounding box center [1431, 112] width 184 height 33
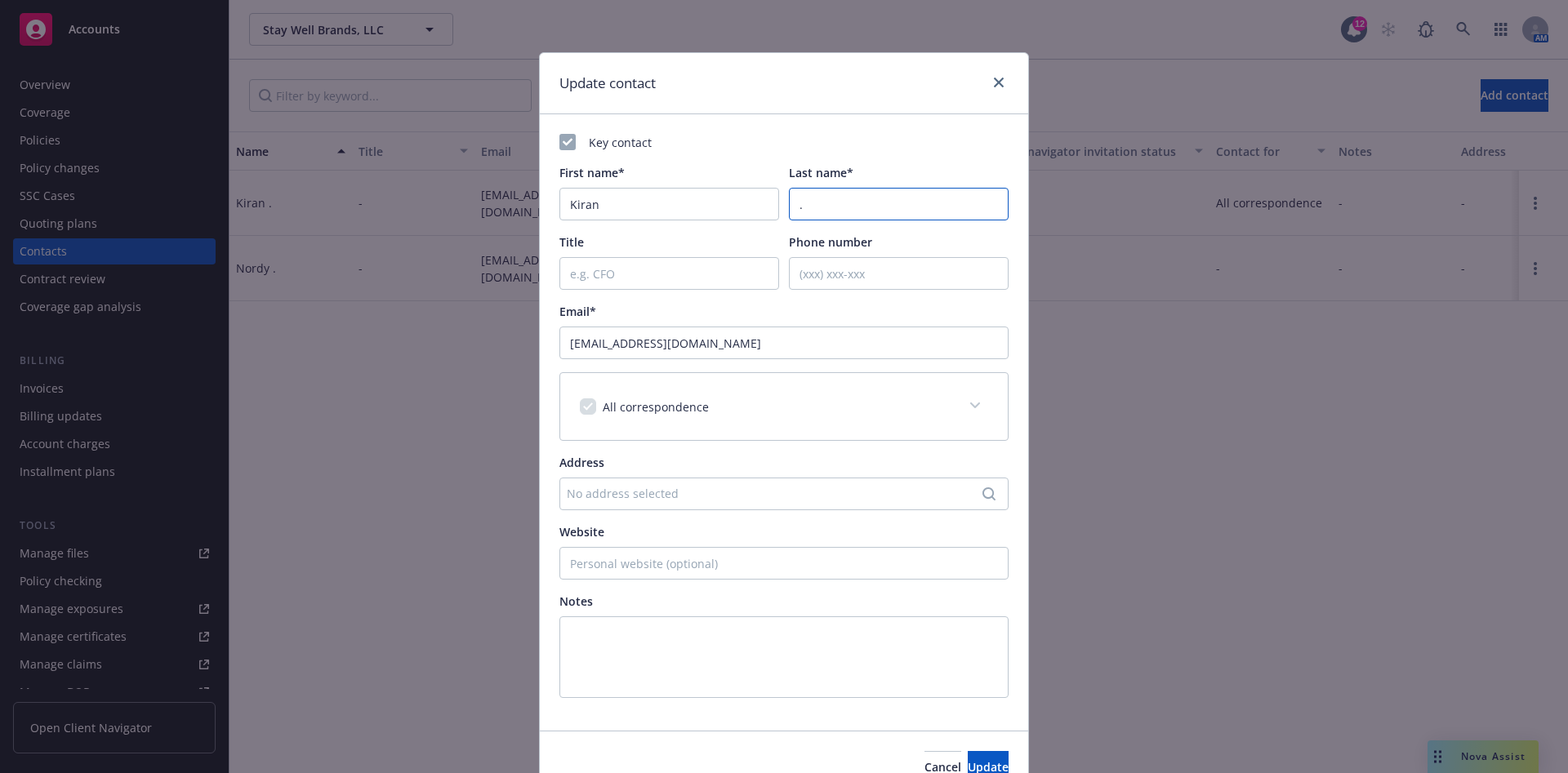
click at [822, 201] on input "." at bounding box center [898, 205] width 219 height 33
type input "."
type input "Sahota"
type input "Senior Accountant"
click at [969, 674] on button "Update" at bounding box center [989, 767] width 41 height 33
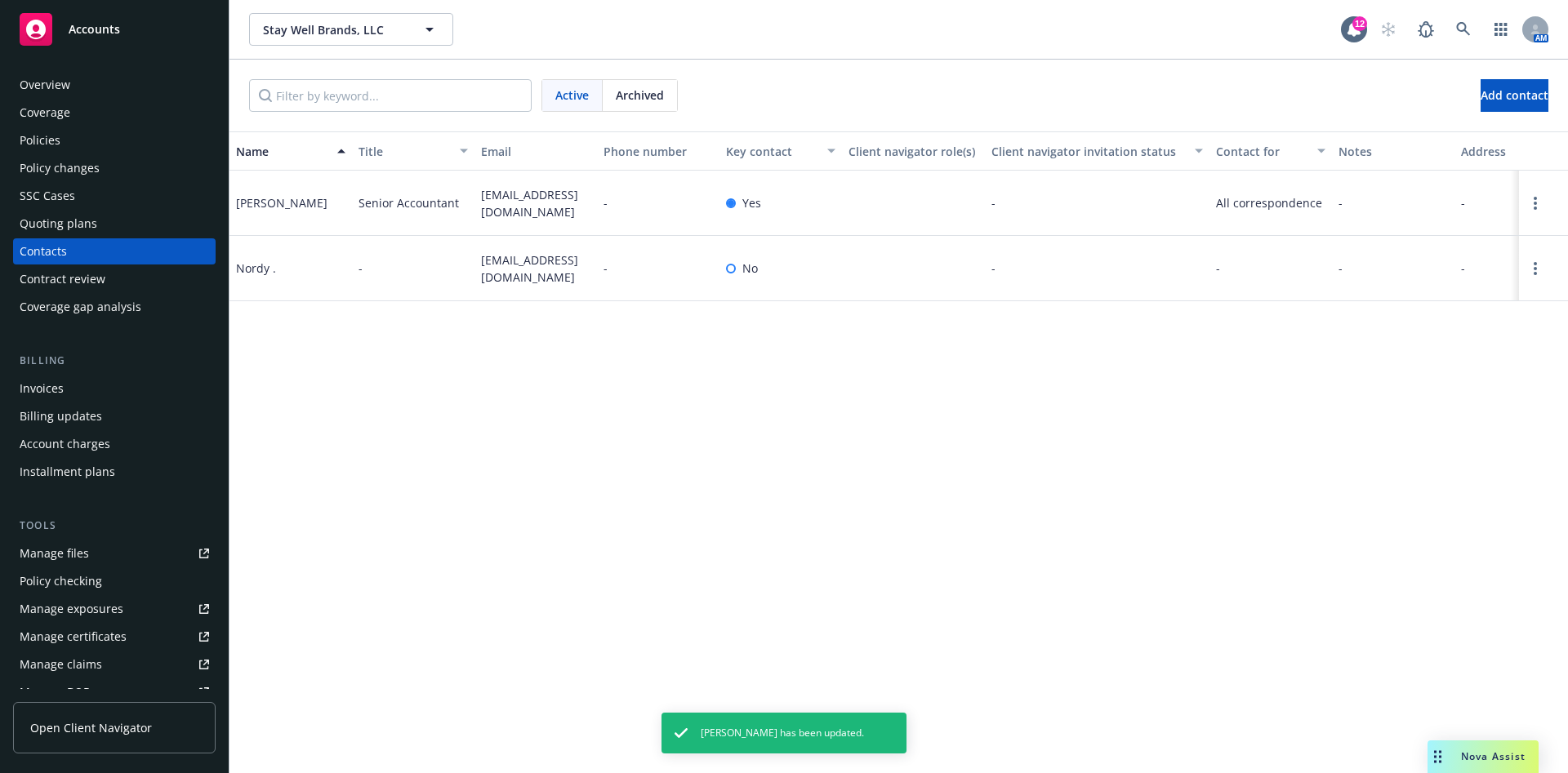
click at [528, 198] on span "kiran@affaritax.com" at bounding box center [536, 203] width 110 height 34
click at [287, 204] on div "Kiran Sahota" at bounding box center [281, 203] width 91 height 17
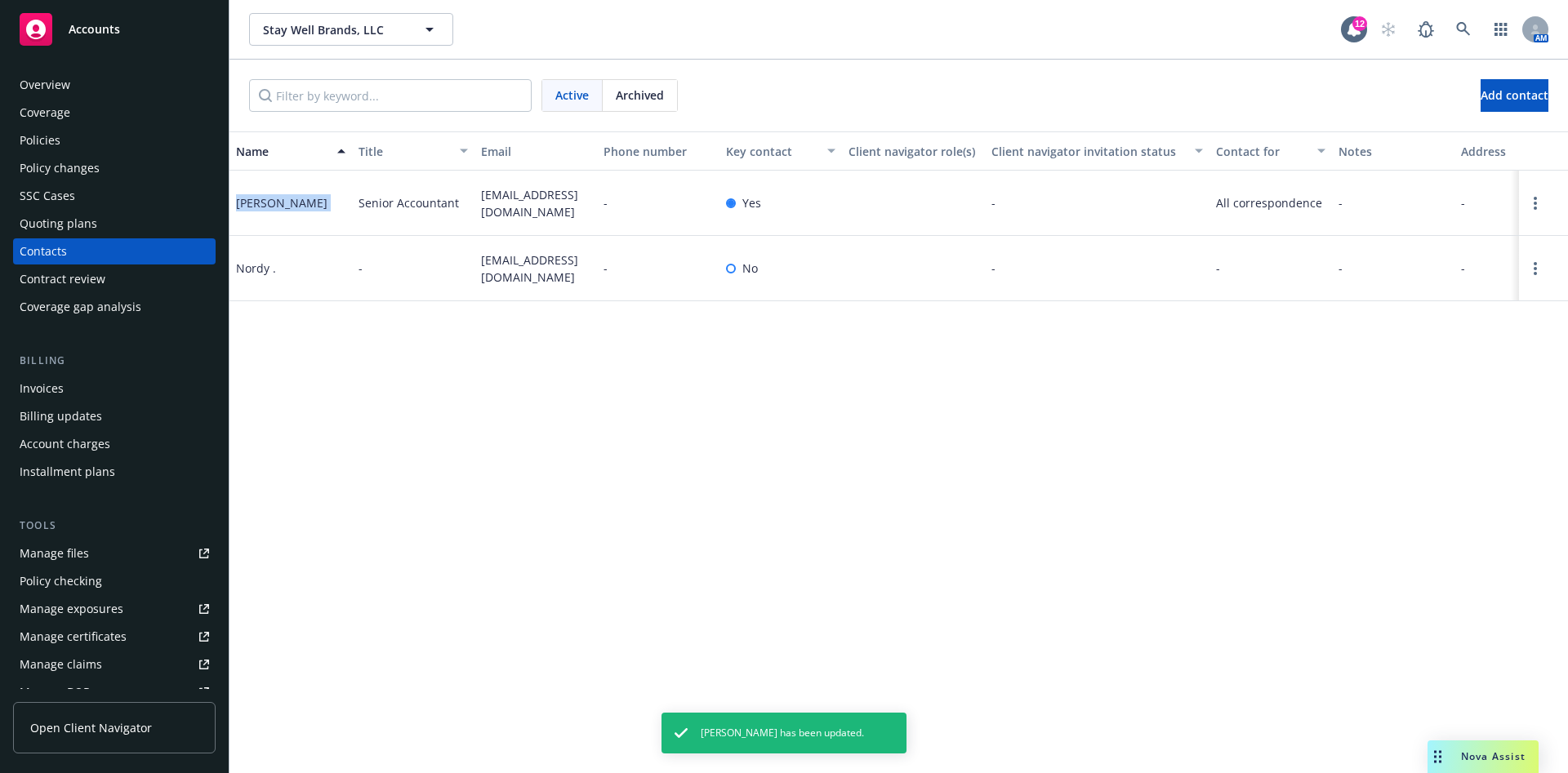
click at [287, 204] on div "Kiran Sahota" at bounding box center [281, 203] width 91 height 17
copy div "Kiran Sahota"
drag, startPoint x: 534, startPoint y: 178, endPoint x: 533, endPoint y: 188, distance: 10.0
click at [534, 178] on div "kiran@affaritax.com" at bounding box center [536, 203] width 122 height 65
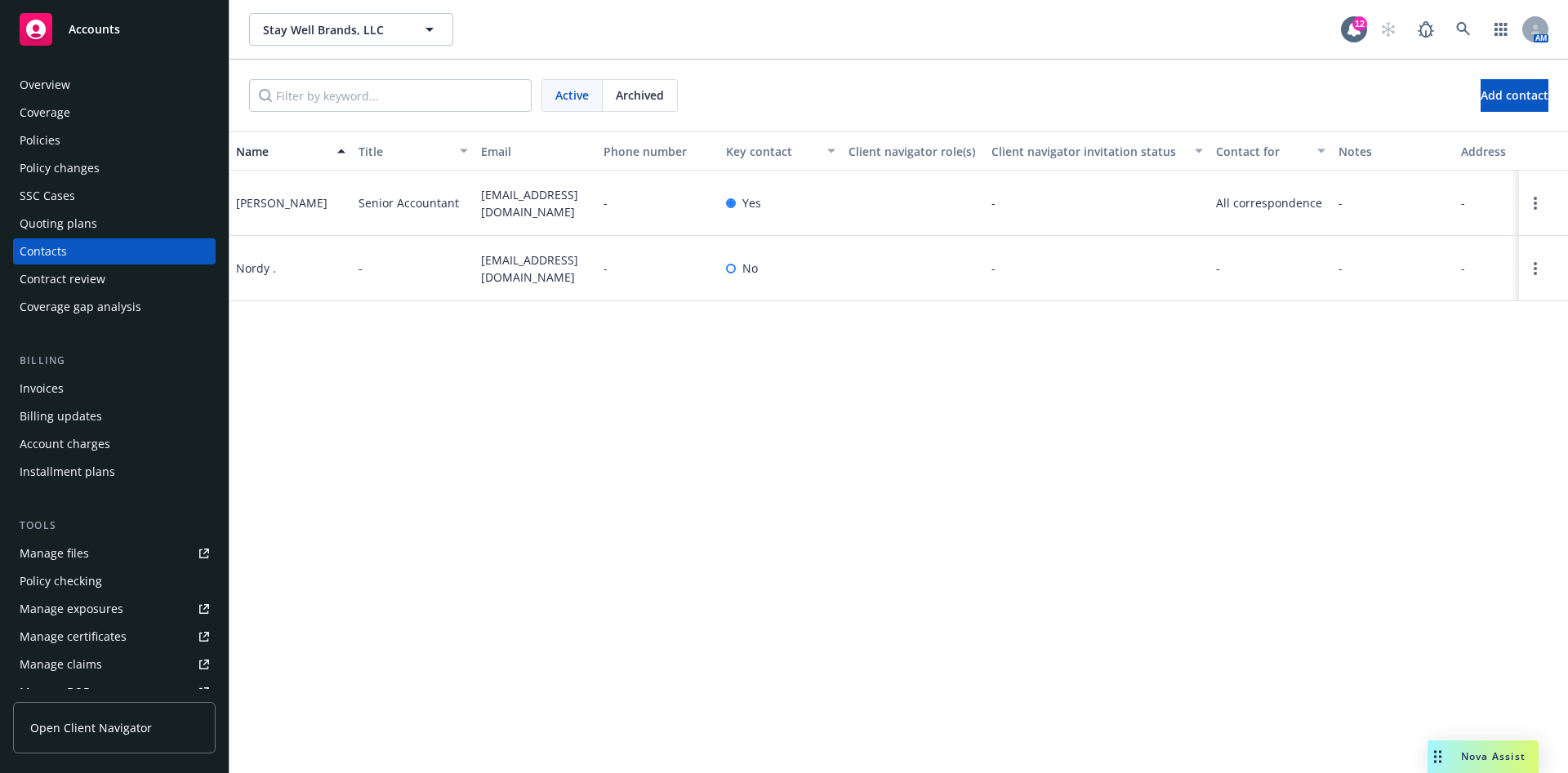
click at [533, 194] on span "kiran@affaritax.com" at bounding box center [536, 203] width 110 height 34
click at [533, 195] on span "kiran@affaritax.com" at bounding box center [536, 203] width 110 height 34
copy span "kiran@affaritax.com"
click at [89, 90] on div "Overview" at bounding box center [114, 84] width 189 height 26
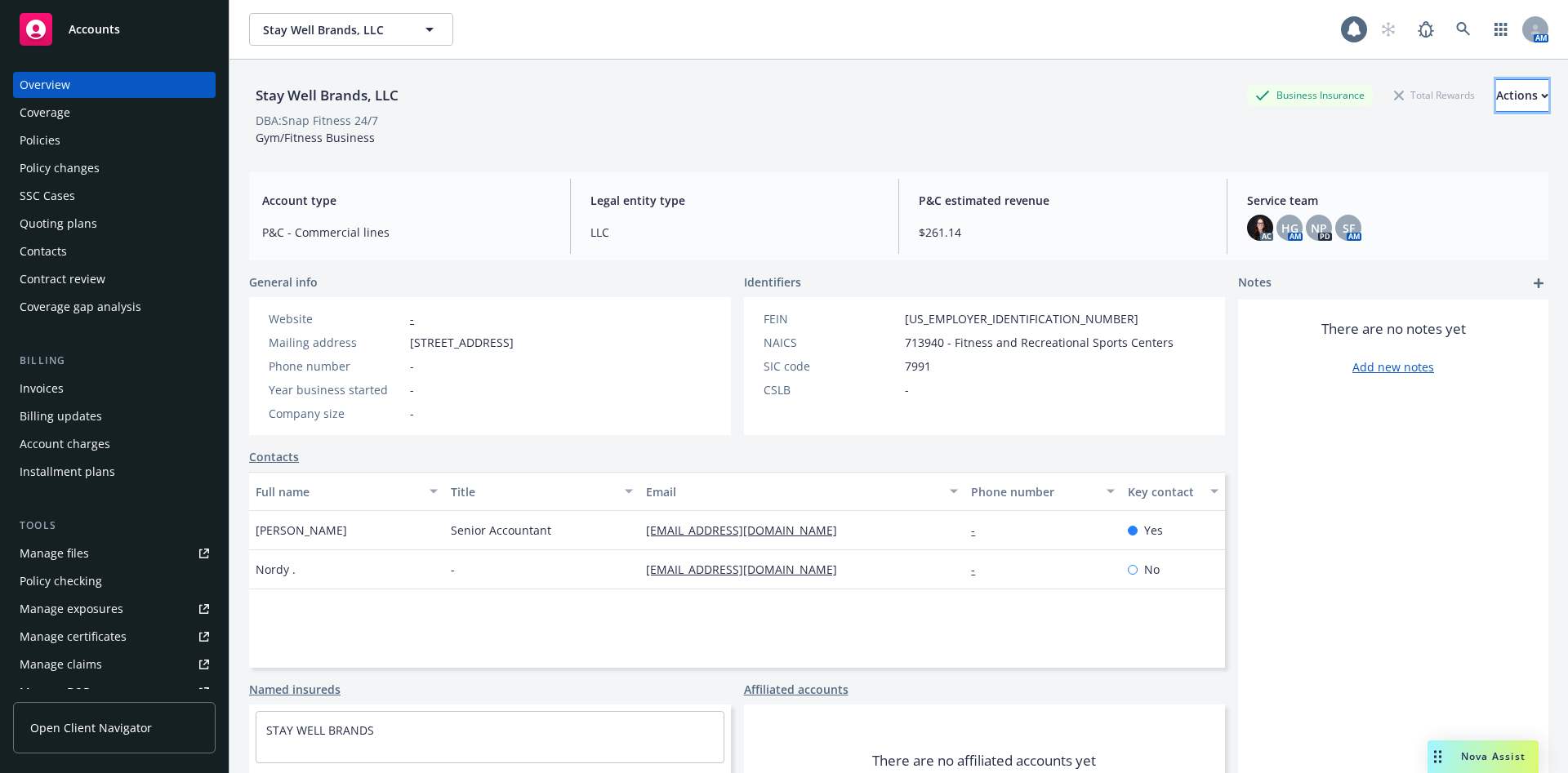
click at [1496, 95] on div "Actions" at bounding box center [1522, 95] width 52 height 31
